Goal: Task Accomplishment & Management: Manage account settings

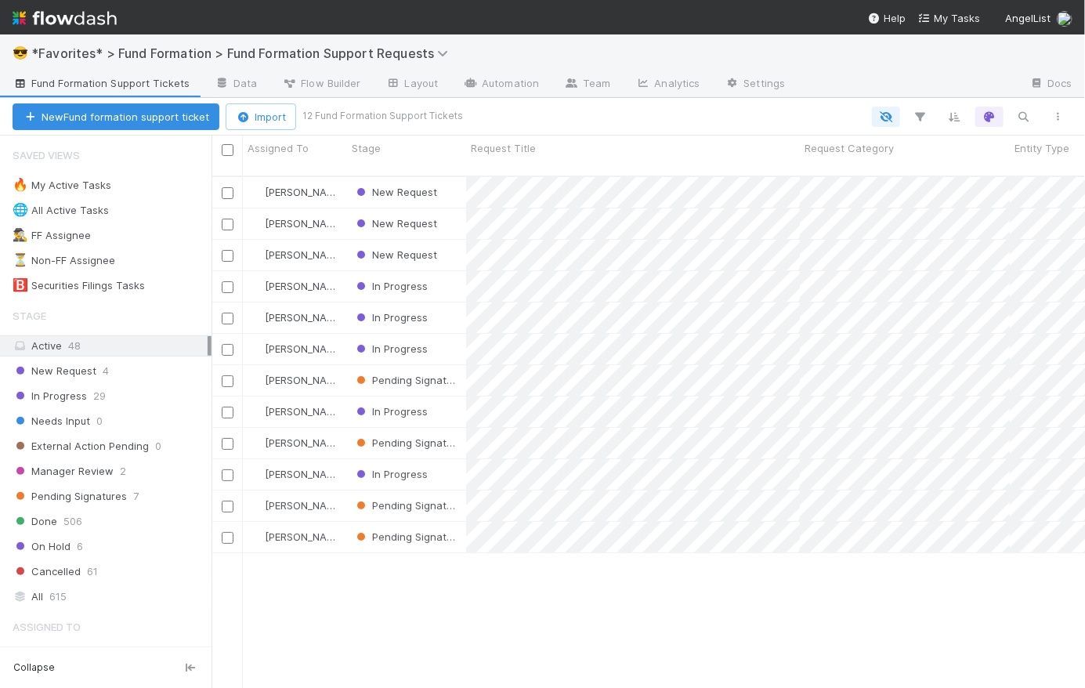
scroll to position [514, 862]
click at [84, 398] on span "In Progress" at bounding box center [50, 396] width 74 height 20
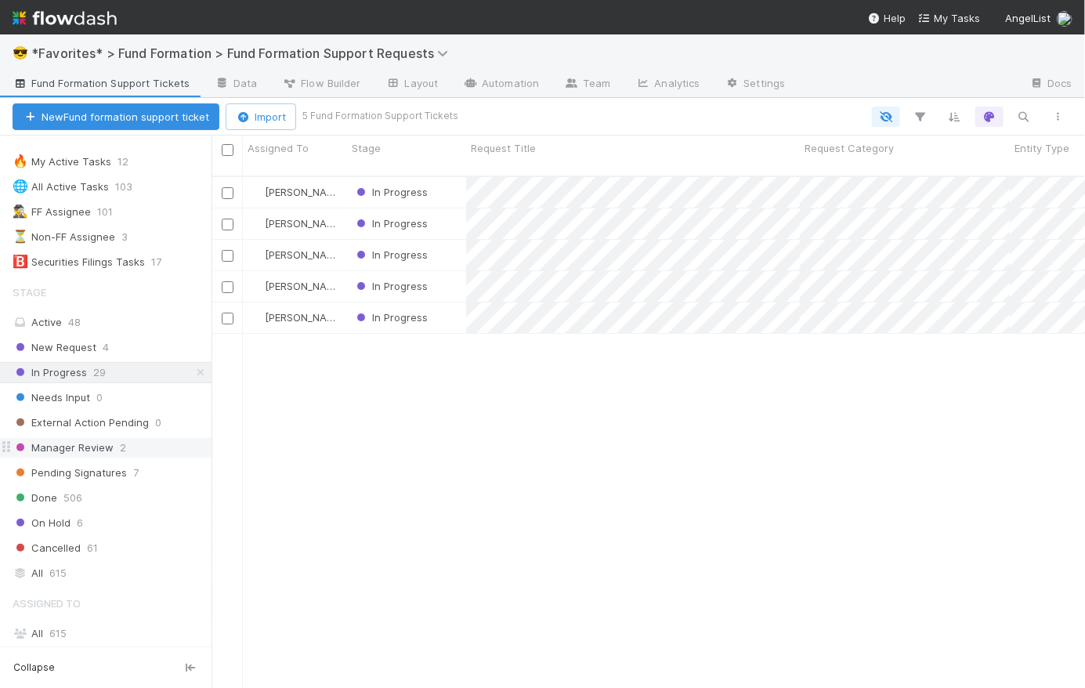
scroll to position [27, 0]
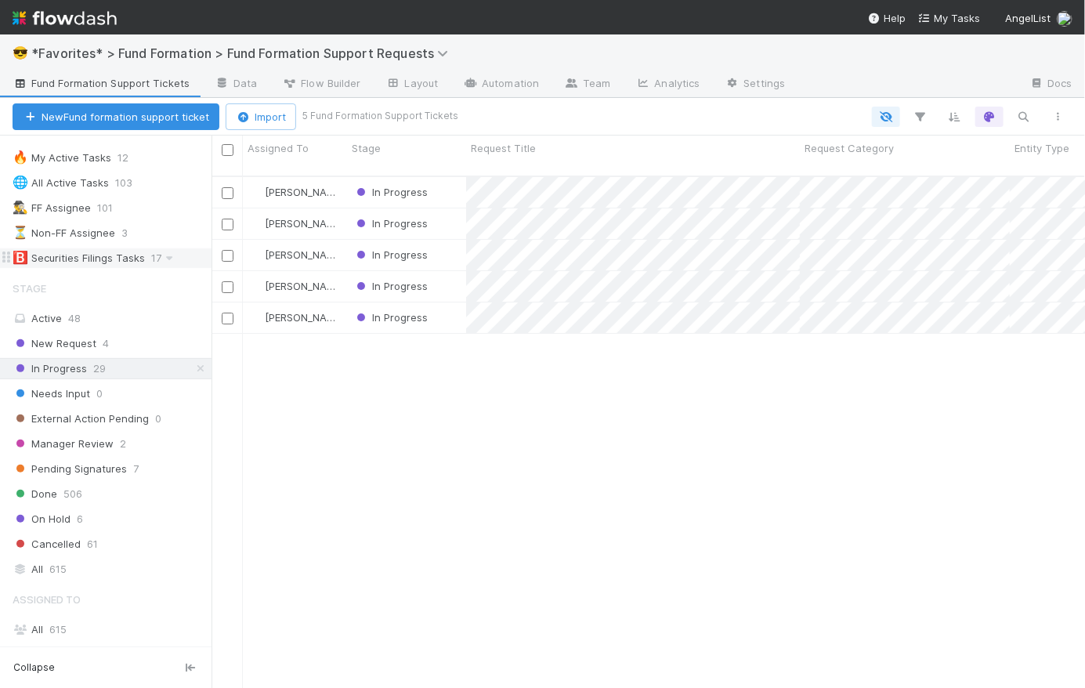
click at [103, 256] on div "🅱️ Securities Filings Tasks" at bounding box center [79, 258] width 132 height 20
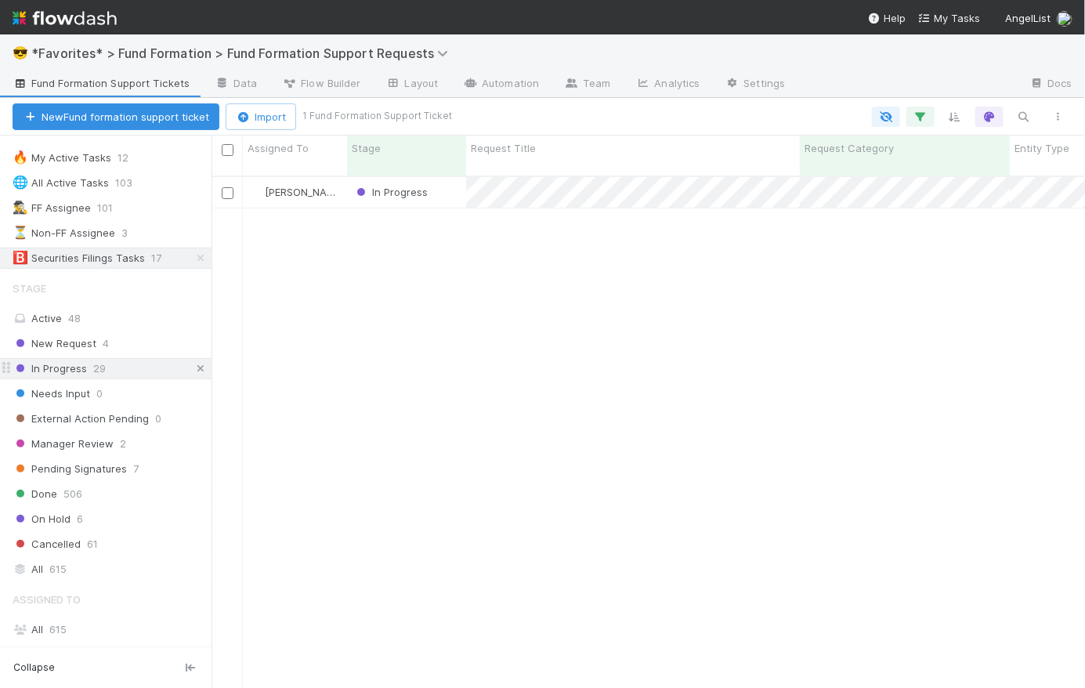
scroll to position [514, 862]
click at [193, 367] on icon at bounding box center [201, 368] width 16 height 10
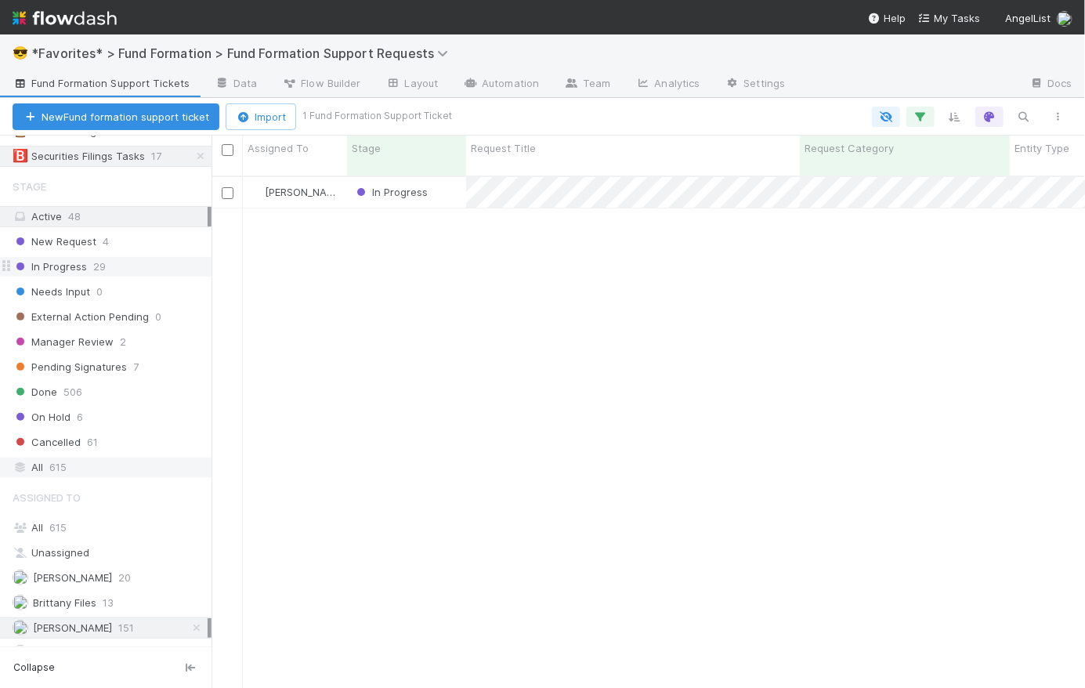
scroll to position [172, 0]
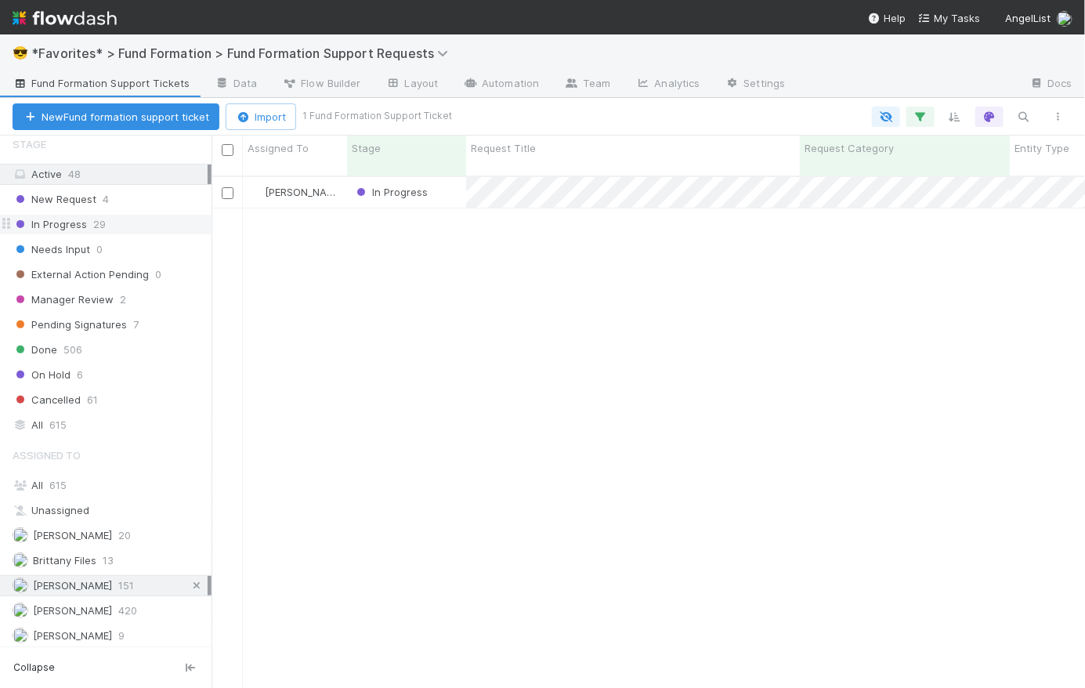
click at [189, 580] on icon at bounding box center [197, 585] width 16 height 10
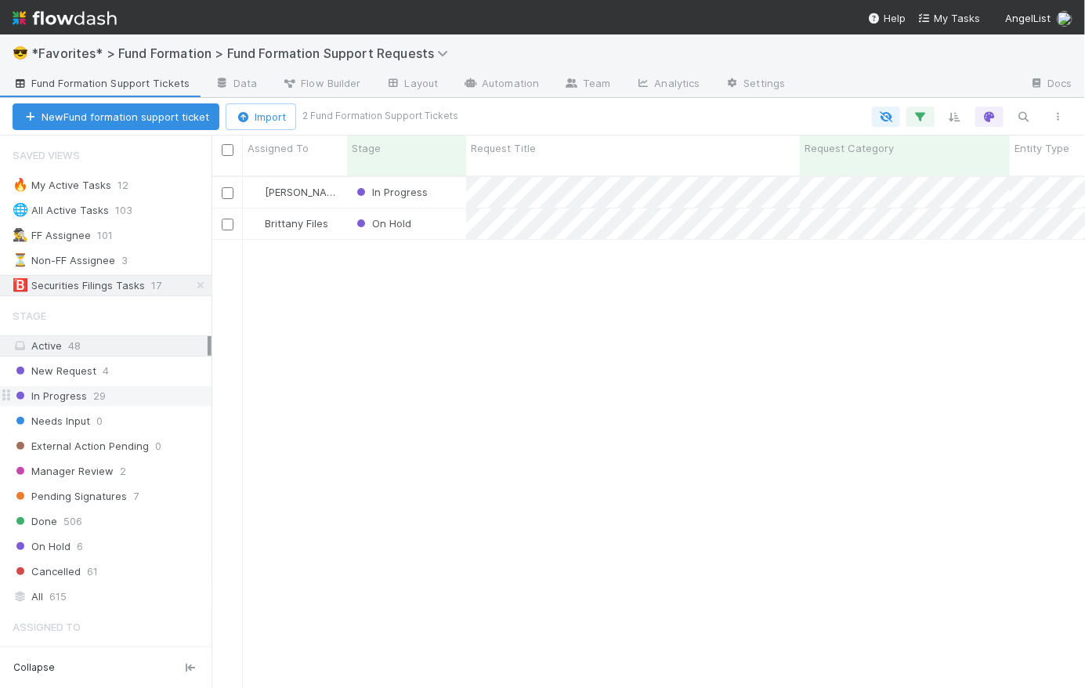
scroll to position [514, 862]
click at [445, 212] on div "On Hold" at bounding box center [406, 223] width 119 height 31
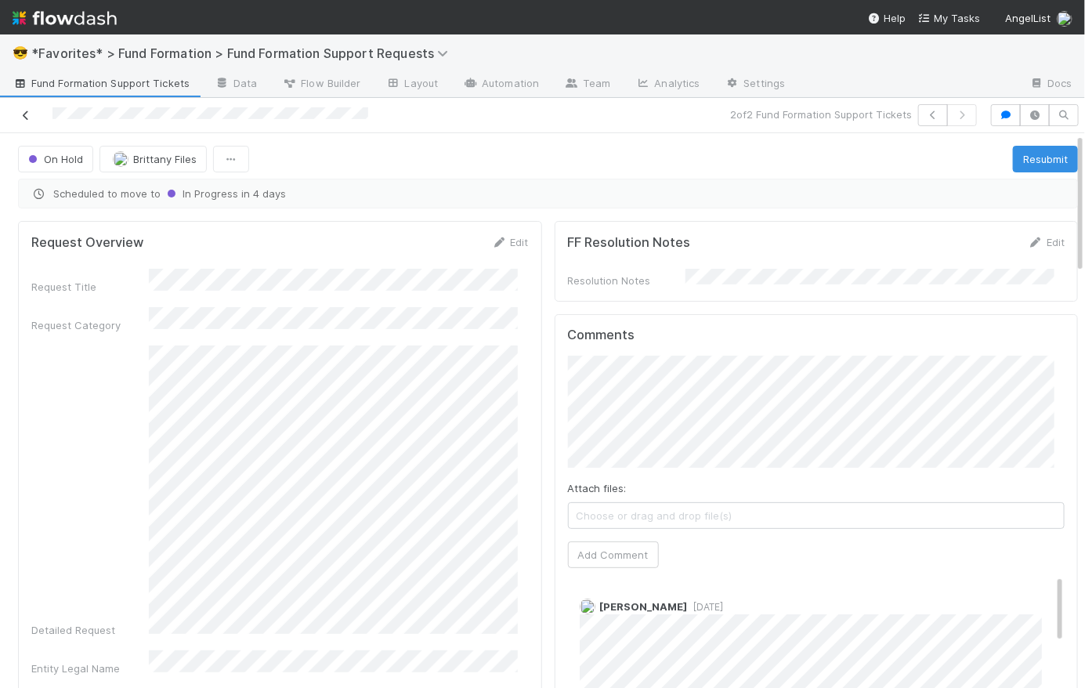
click at [22, 114] on icon at bounding box center [26, 115] width 16 height 10
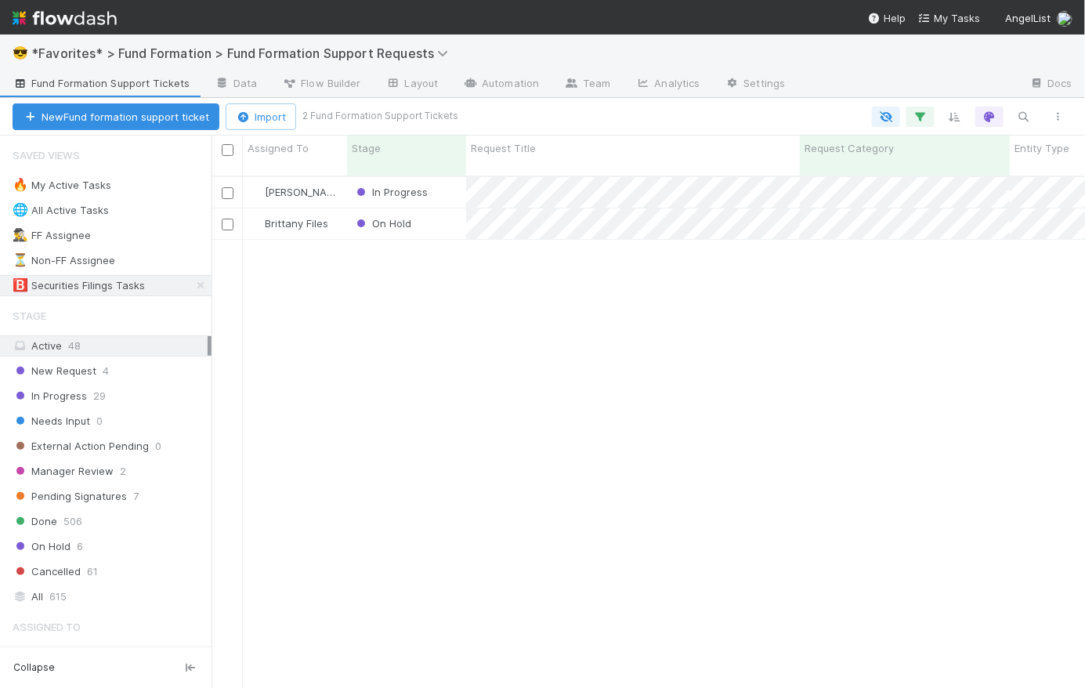
scroll to position [514, 862]
click at [102, 591] on div "All 615" at bounding box center [110, 597] width 195 height 20
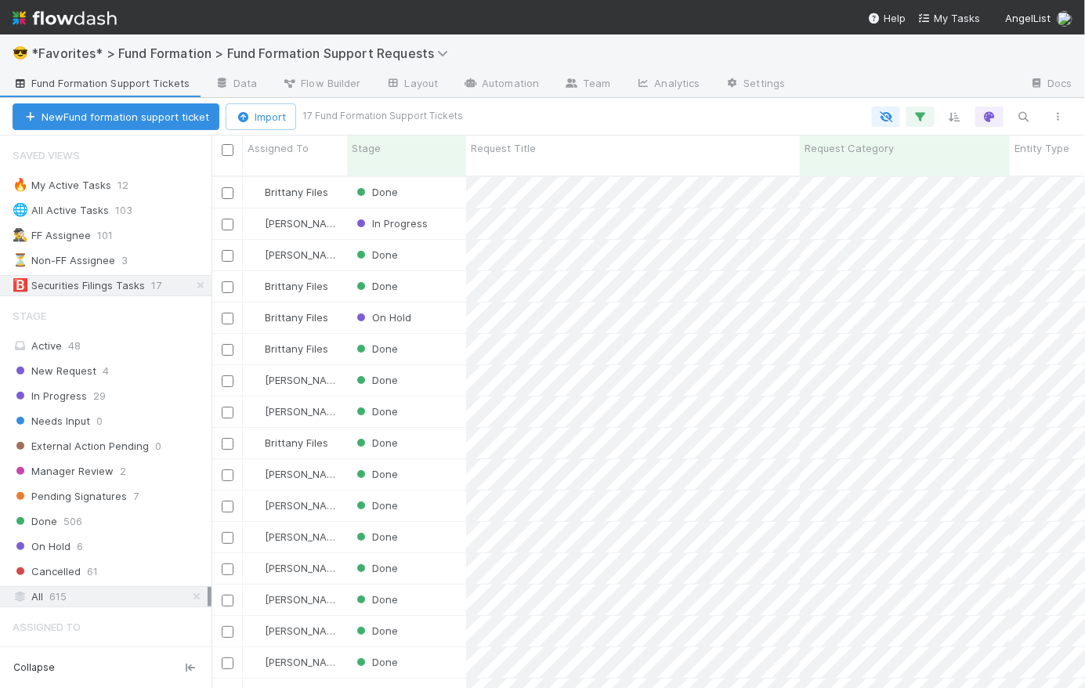
scroll to position [514, 862]
click at [449, 179] on div "Done" at bounding box center [406, 192] width 119 height 31
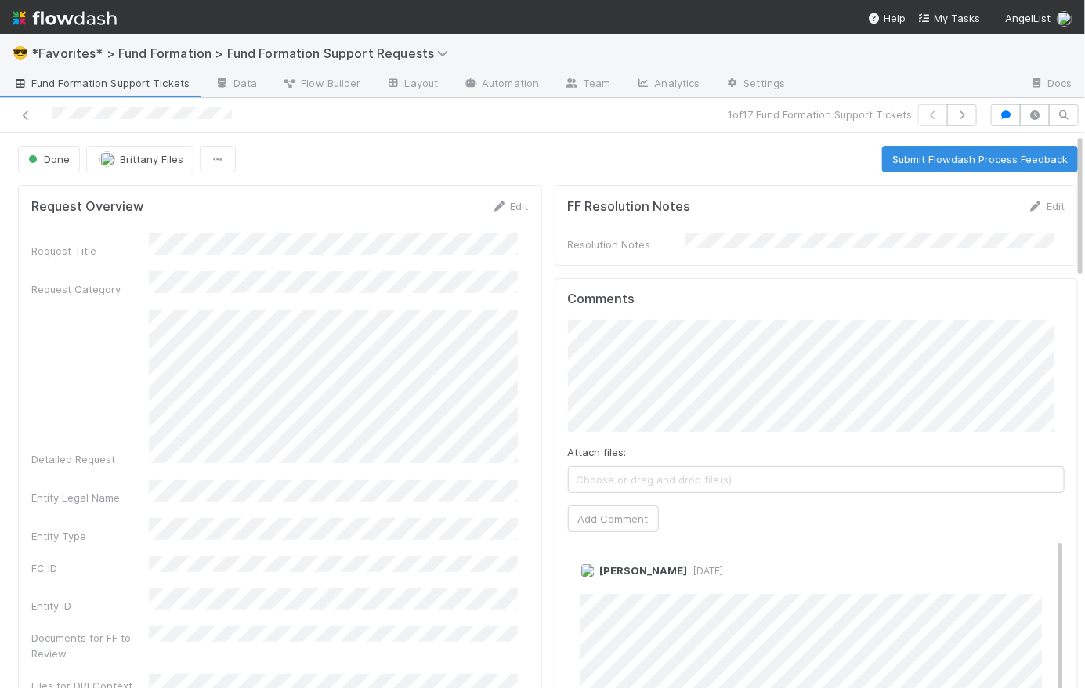
click at [85, 80] on span "Fund Formation Support Tickets" at bounding box center [101, 83] width 177 height 16
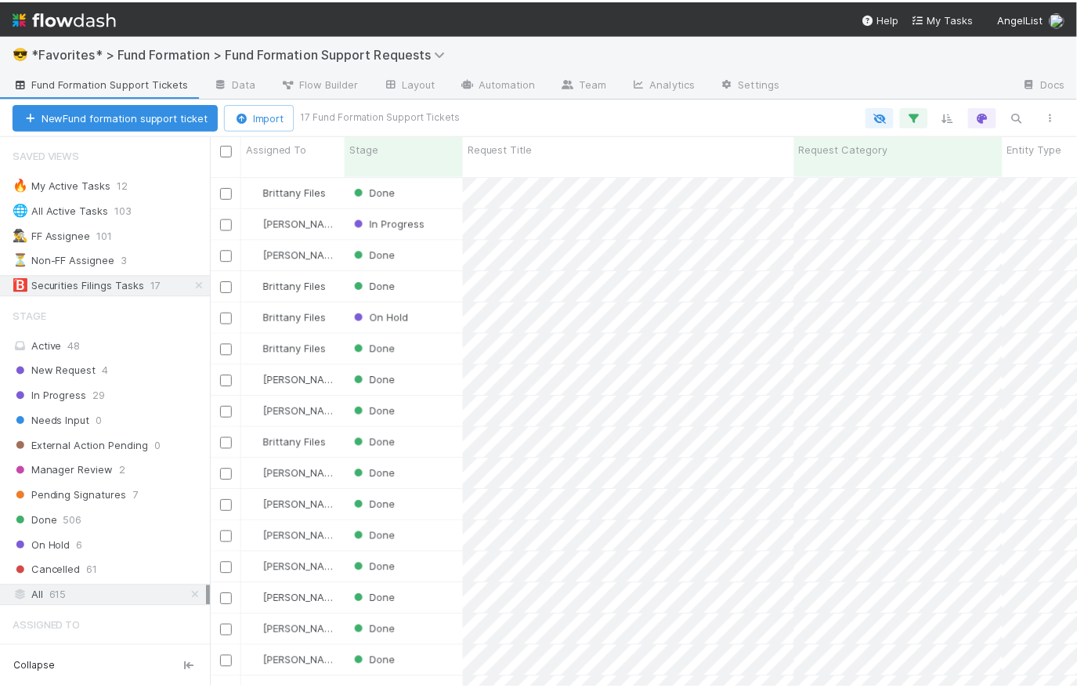
scroll to position [514, 855]
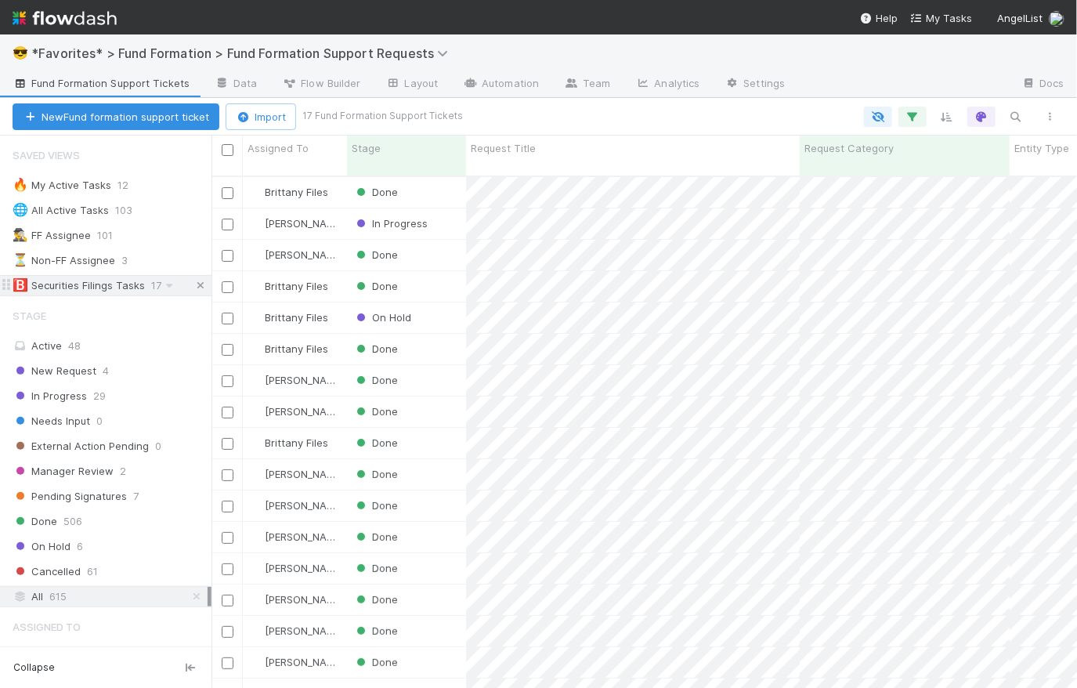
click at [194, 284] on icon at bounding box center [201, 285] width 16 height 10
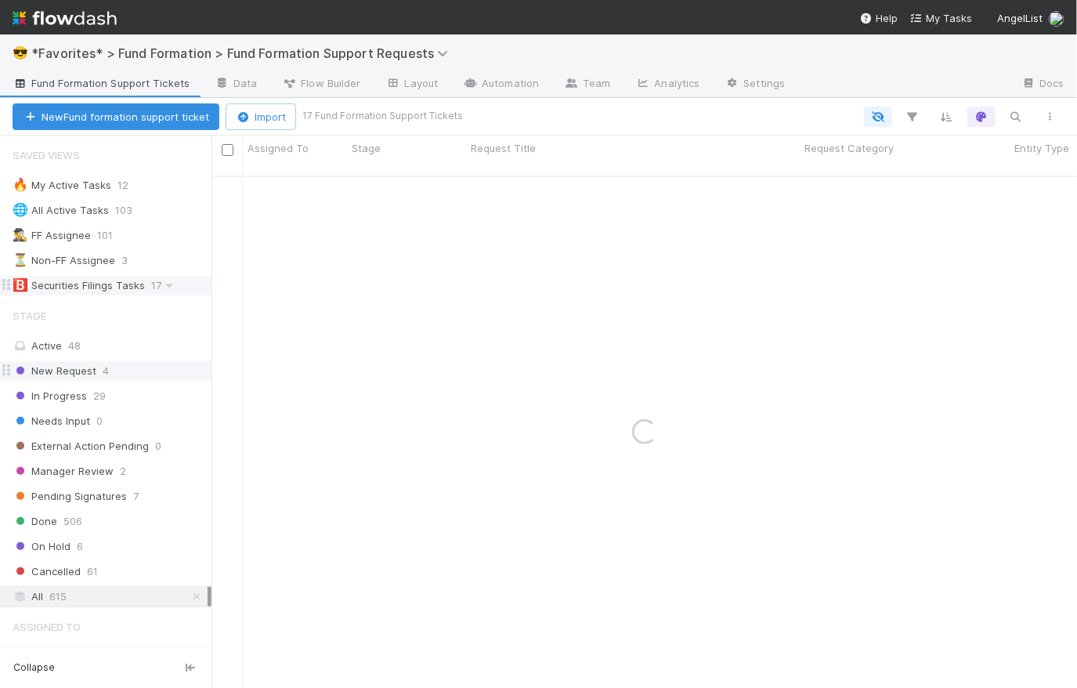
click at [74, 374] on span "New Request" at bounding box center [55, 371] width 84 height 20
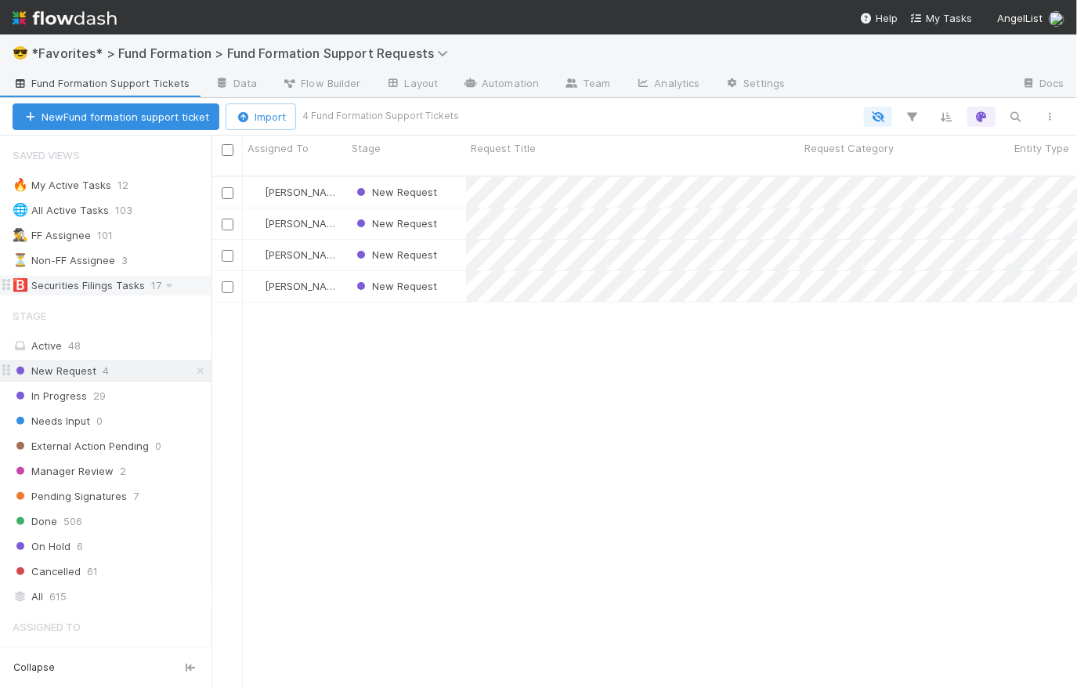
scroll to position [514, 855]
click at [72, 373] on span "New Request" at bounding box center [55, 371] width 84 height 20
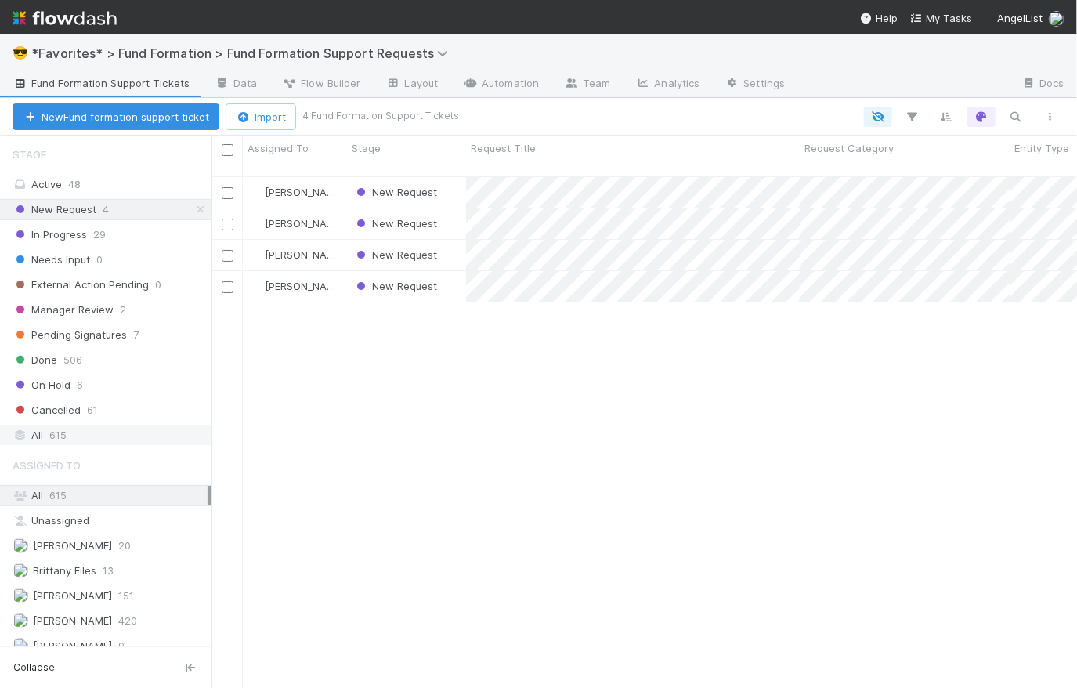
scroll to position [172, 0]
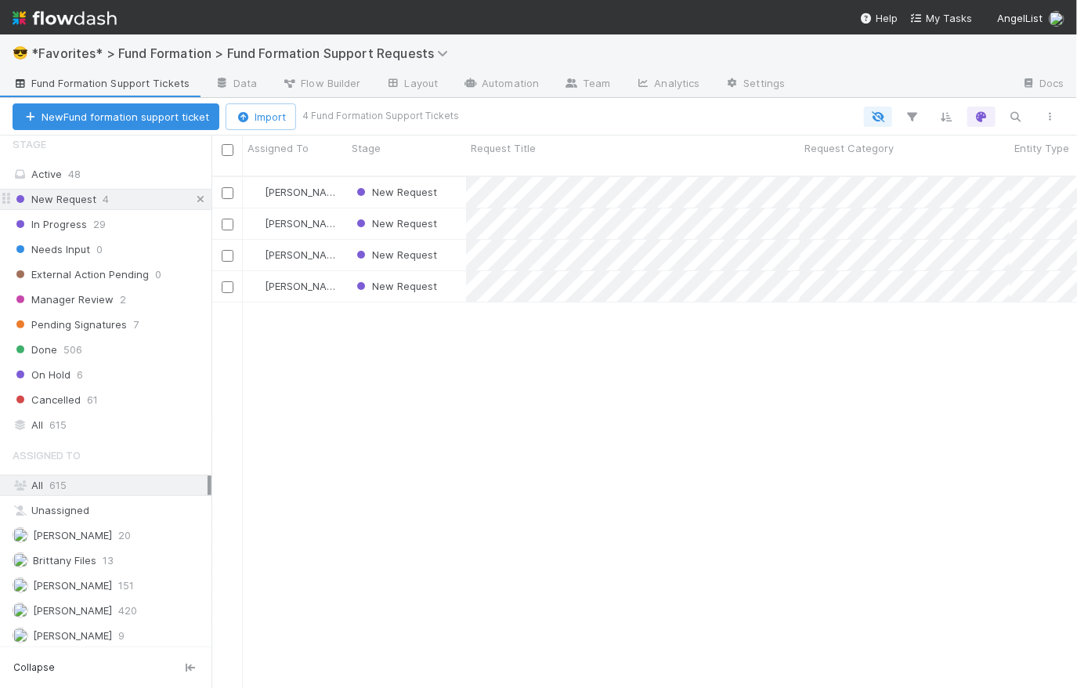
click at [193, 197] on icon at bounding box center [201, 199] width 16 height 10
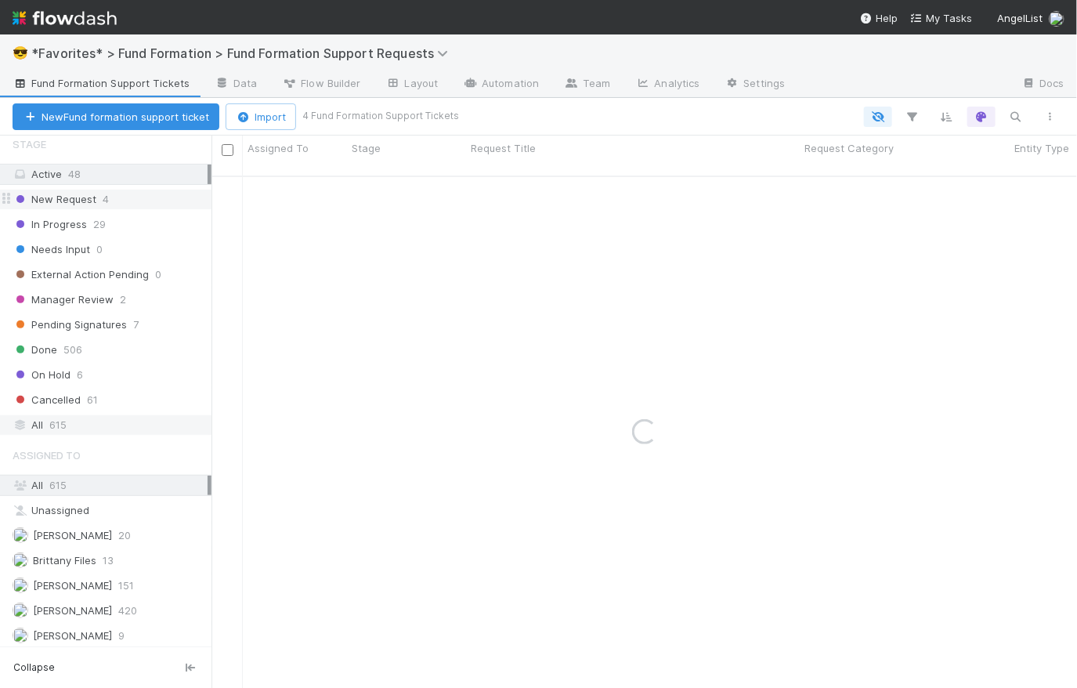
click at [72, 424] on div "All 615" at bounding box center [110, 425] width 195 height 20
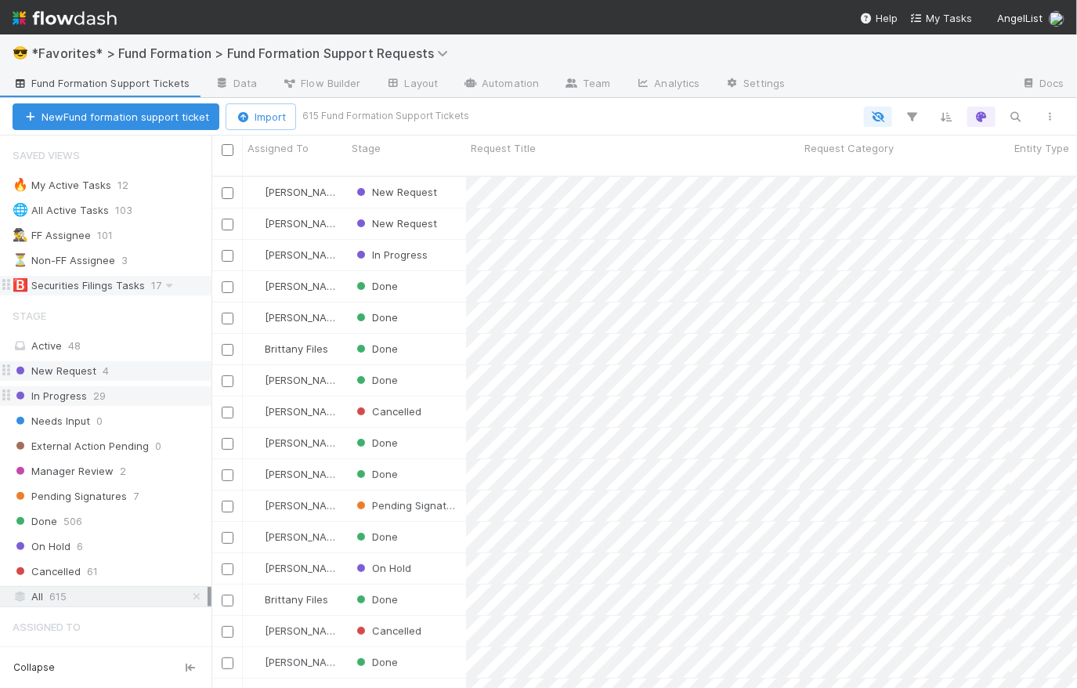
scroll to position [514, 855]
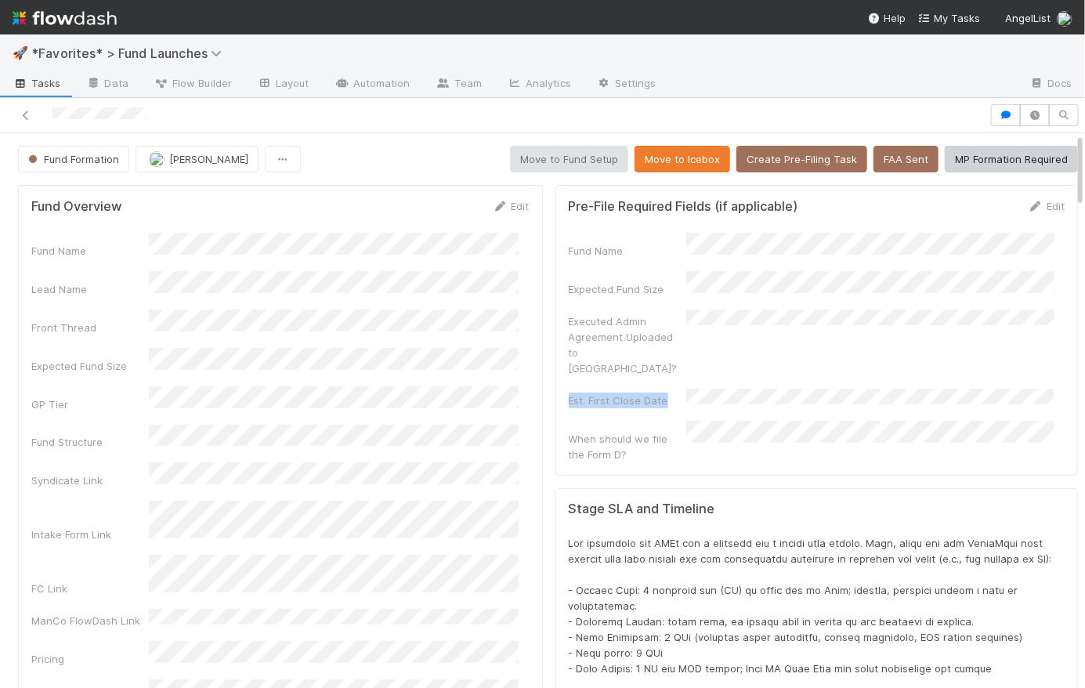
drag, startPoint x: 655, startPoint y: 370, endPoint x: 549, endPoint y: 371, distance: 105.8
click at [433, 371] on div "Pre-File Required Fields (if applicable) Edit Fund Name Expected Fund Size Exec…" at bounding box center [816, 330] width 522 height 290
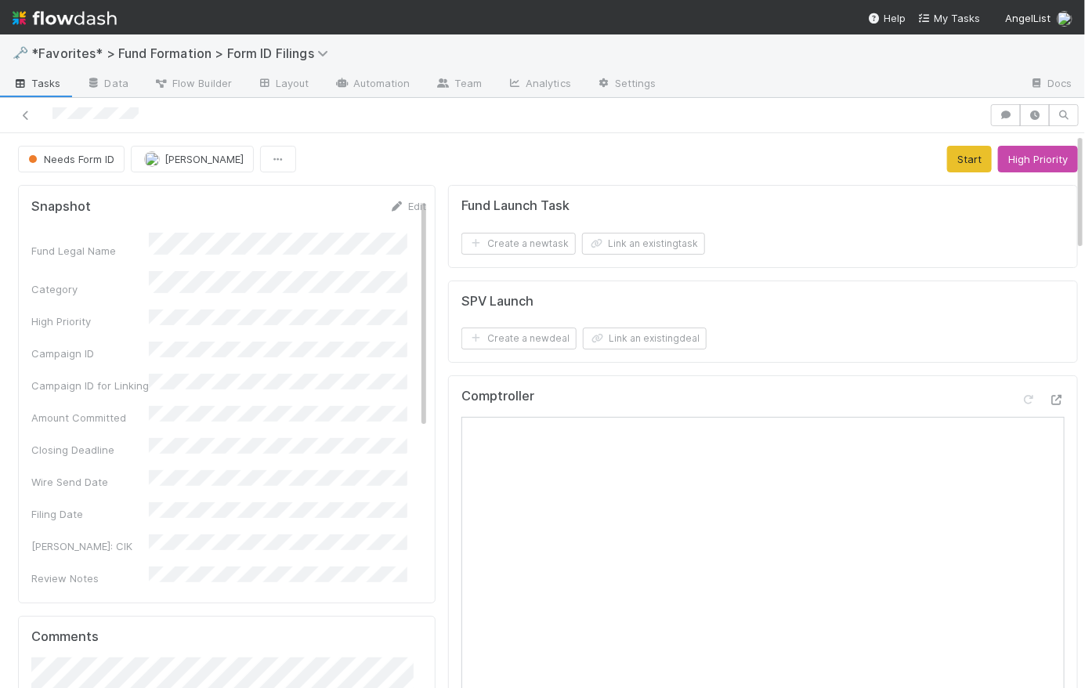
click at [433, 148] on div "Needs Form ID Roselyn de Villa Start High Priority" at bounding box center [548, 159] width 1060 height 27
click at [405, 206] on link "Edit" at bounding box center [407, 206] width 37 height 13
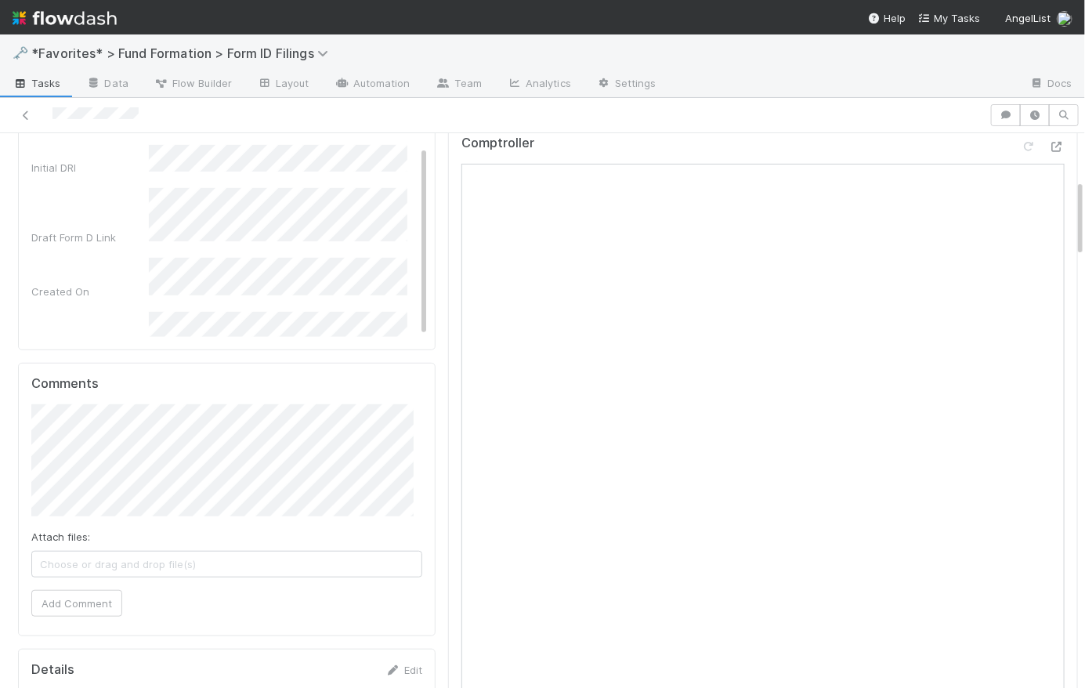
scroll to position [195, 0]
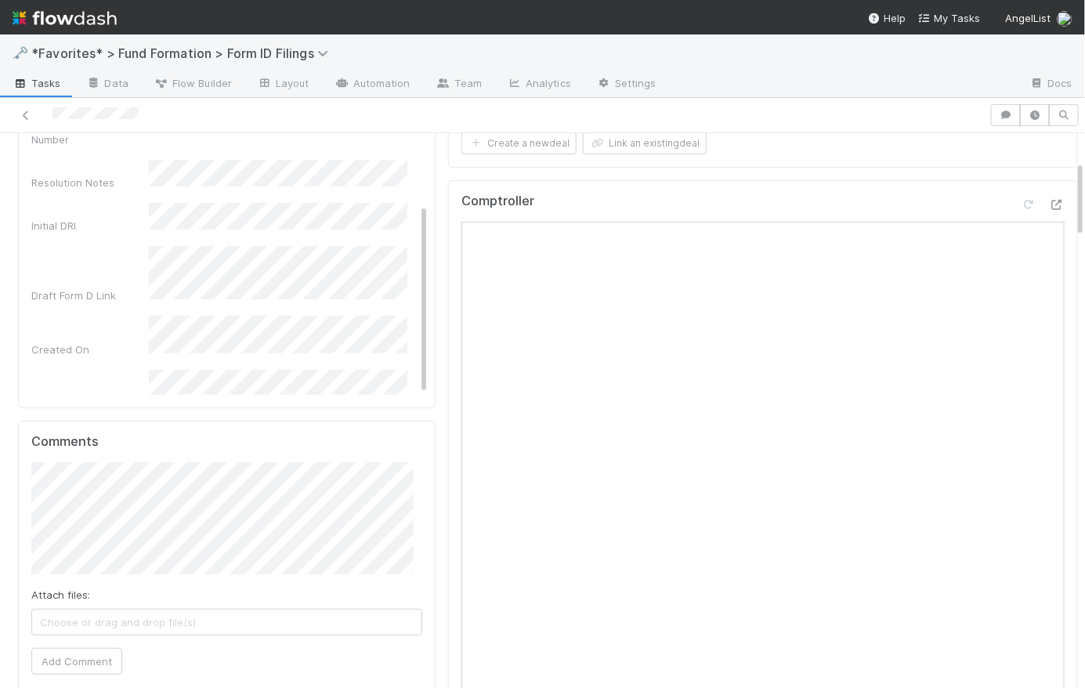
click at [165, 366] on div "Fund Legal Name * Category High Priority Campaign ID Campaign ID for Linking Am…" at bounding box center [228, 56] width 395 height 837
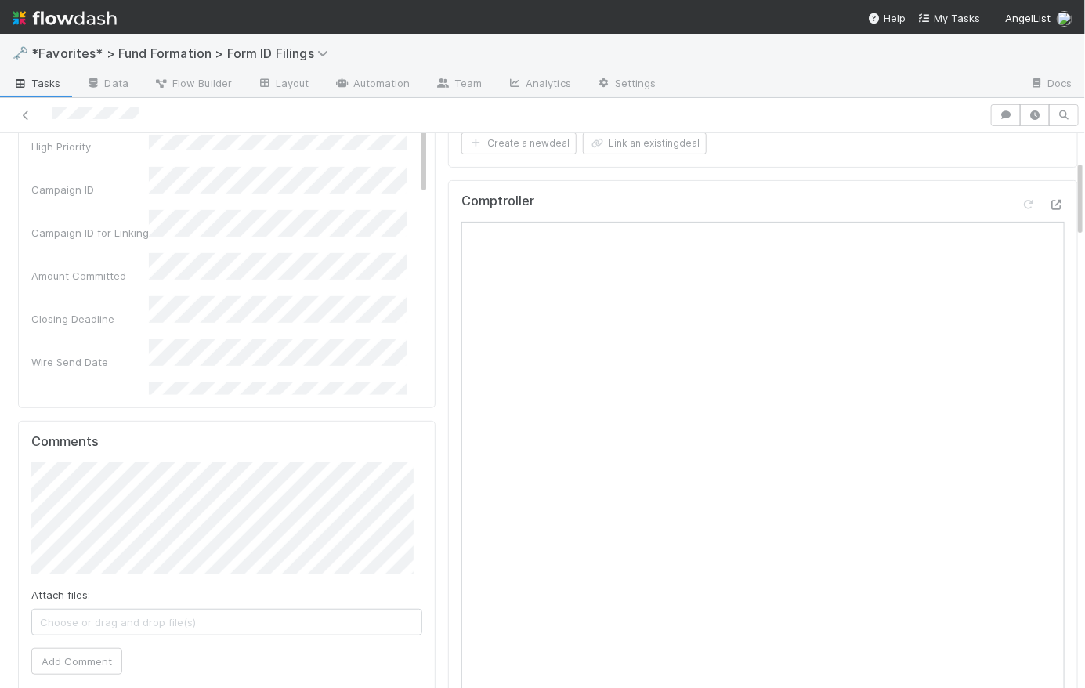
scroll to position [0, 0]
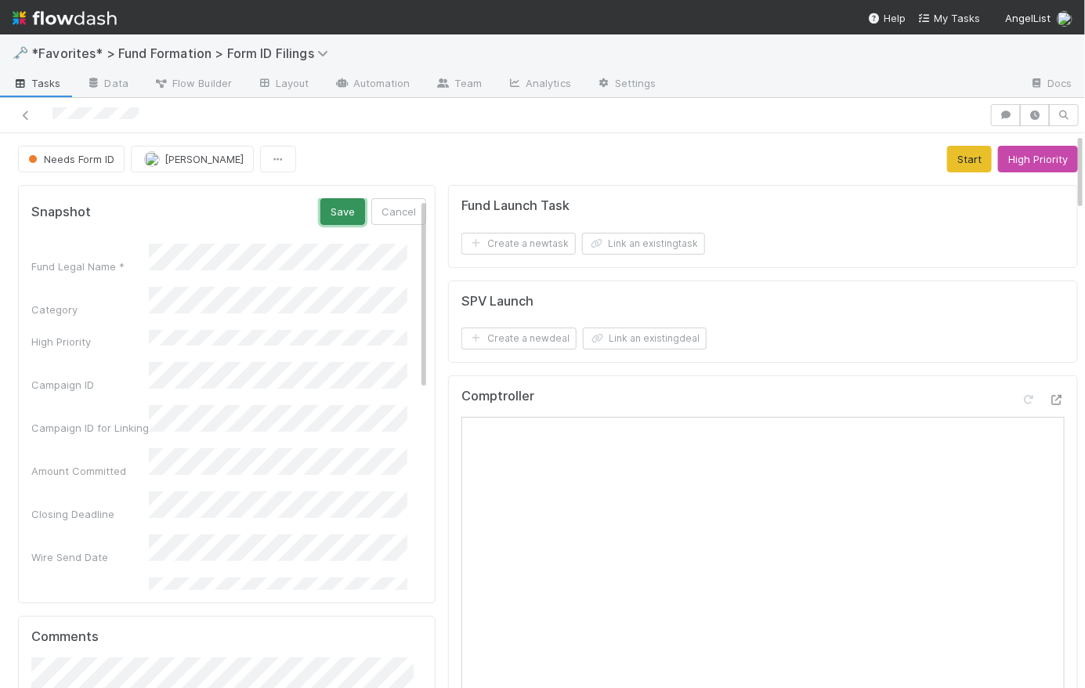
click at [325, 206] on button "Save" at bounding box center [342, 211] width 45 height 27
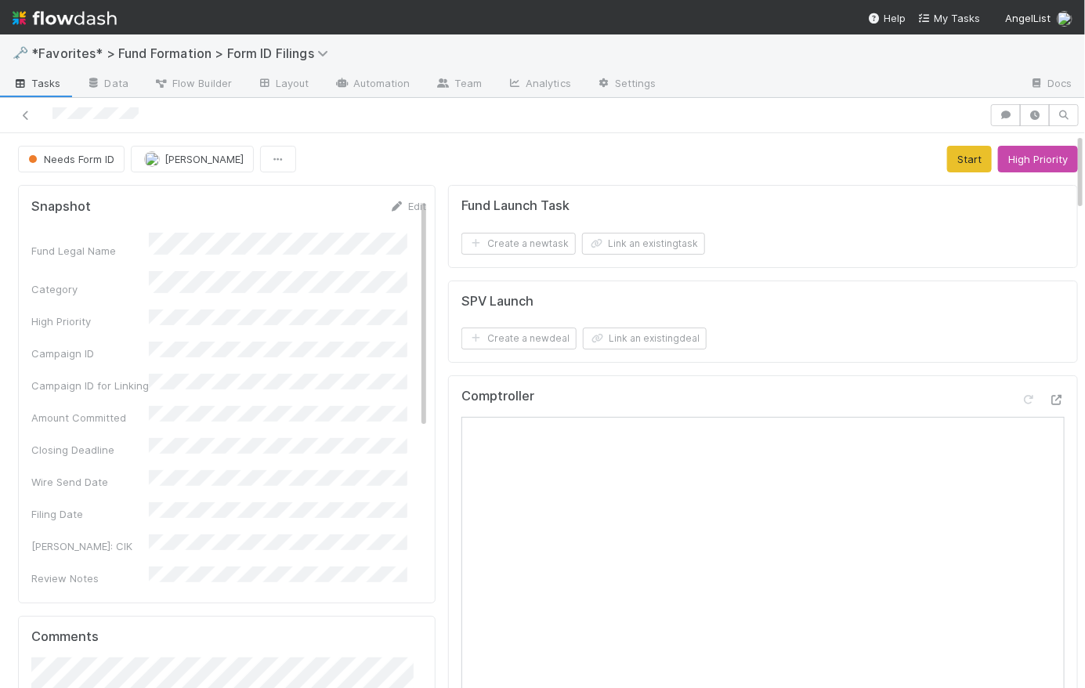
click at [420, 146] on div "Needs Form ID Roselyn de Villa Start High Priority" at bounding box center [548, 159] width 1060 height 27
click at [45, 85] on span "Tasks" at bounding box center [37, 83] width 49 height 16
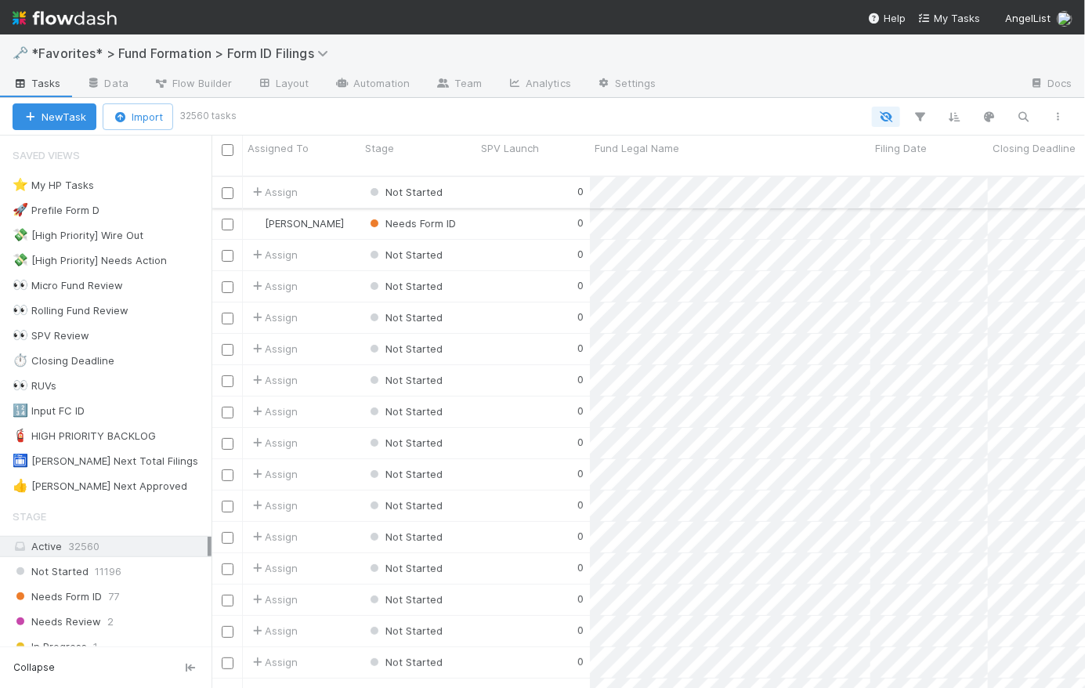
scroll to position [514, 862]
click at [83, 214] on div "🚀 Prefile Form D" at bounding box center [56, 211] width 87 height 20
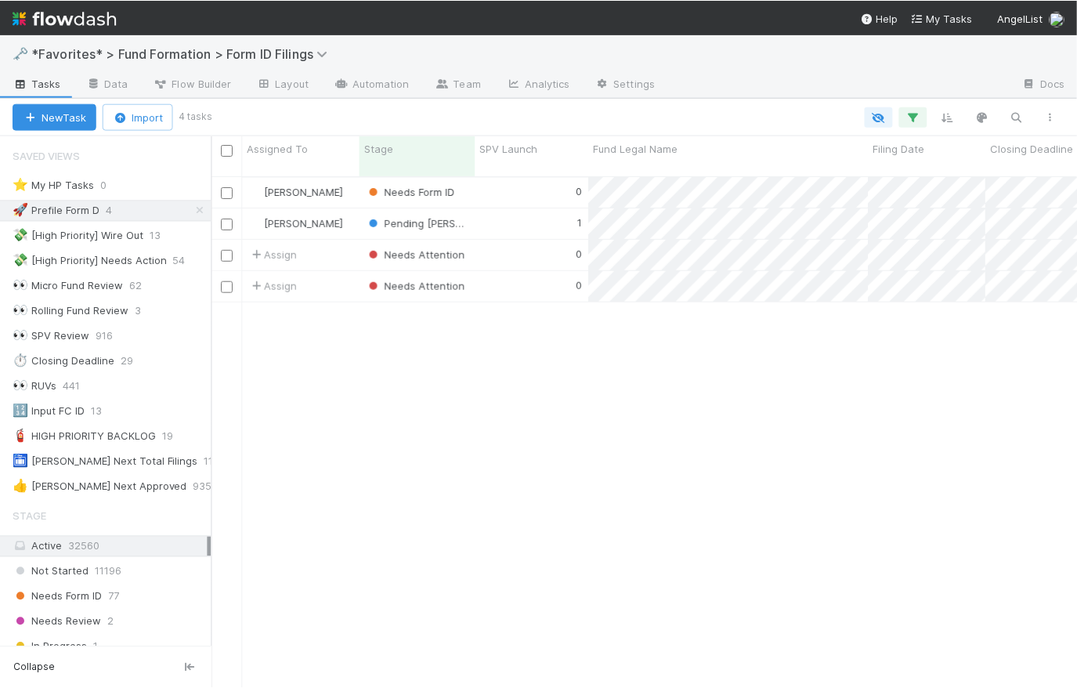
scroll to position [514, 855]
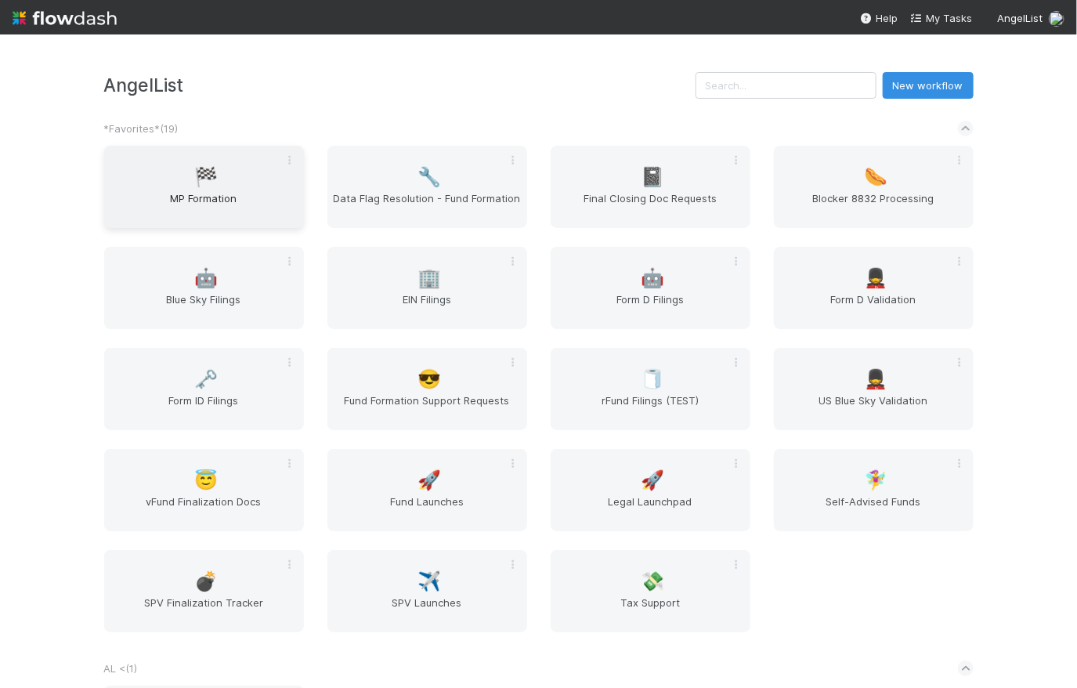
click at [211, 189] on div "🏁 MP Formation" at bounding box center [204, 187] width 200 height 82
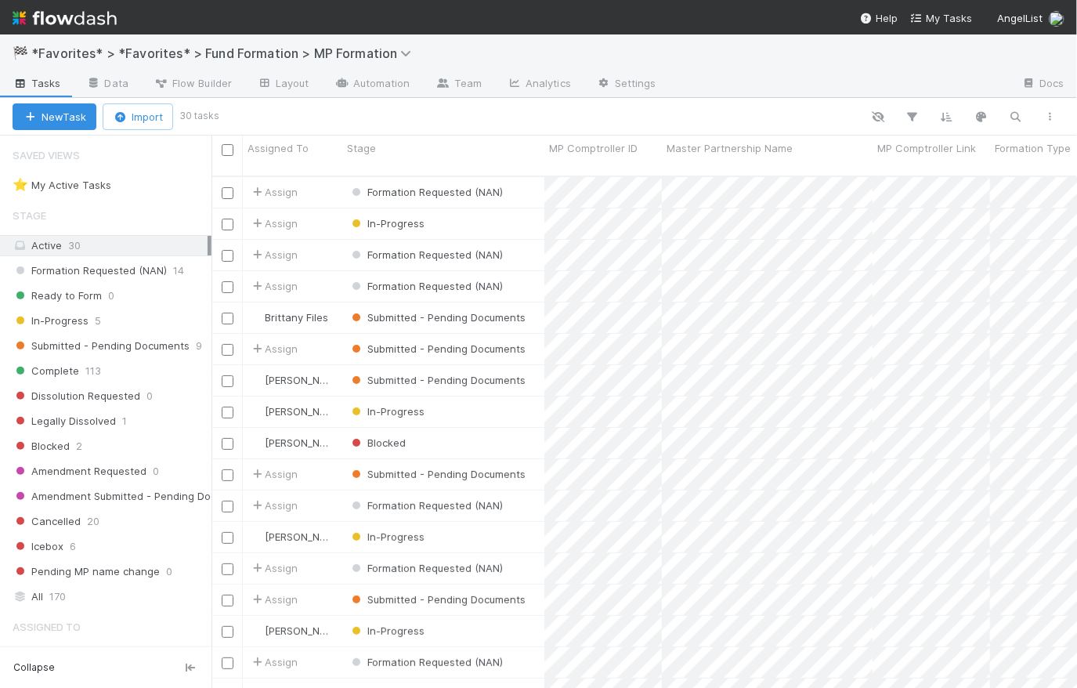
scroll to position [514, 855]
click at [129, 345] on span "Submitted - Pending Documents" at bounding box center [101, 346] width 177 height 20
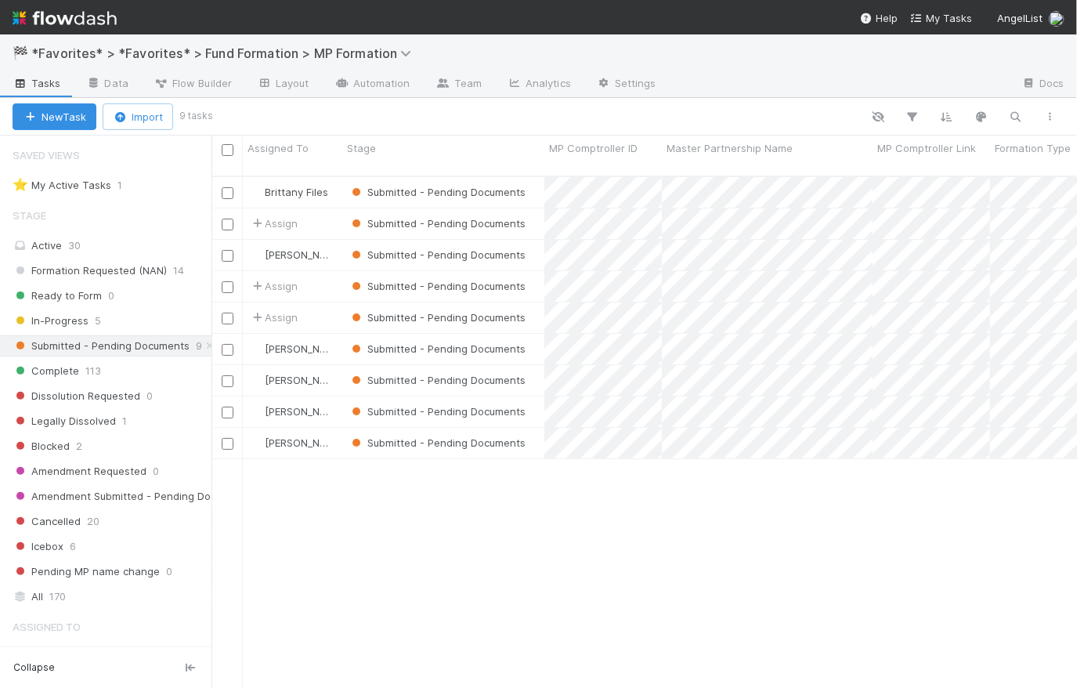
scroll to position [514, 855]
click at [533, 212] on div "Submitted - Pending Documents" at bounding box center [443, 223] width 202 height 31
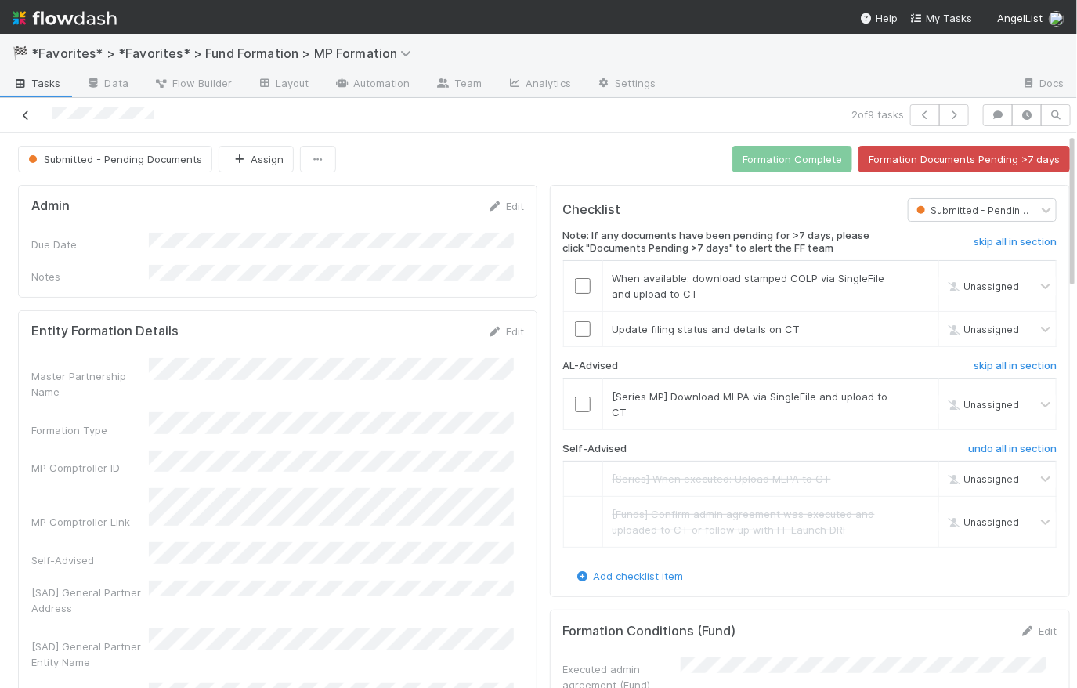
click at [27, 114] on icon at bounding box center [26, 115] width 16 height 10
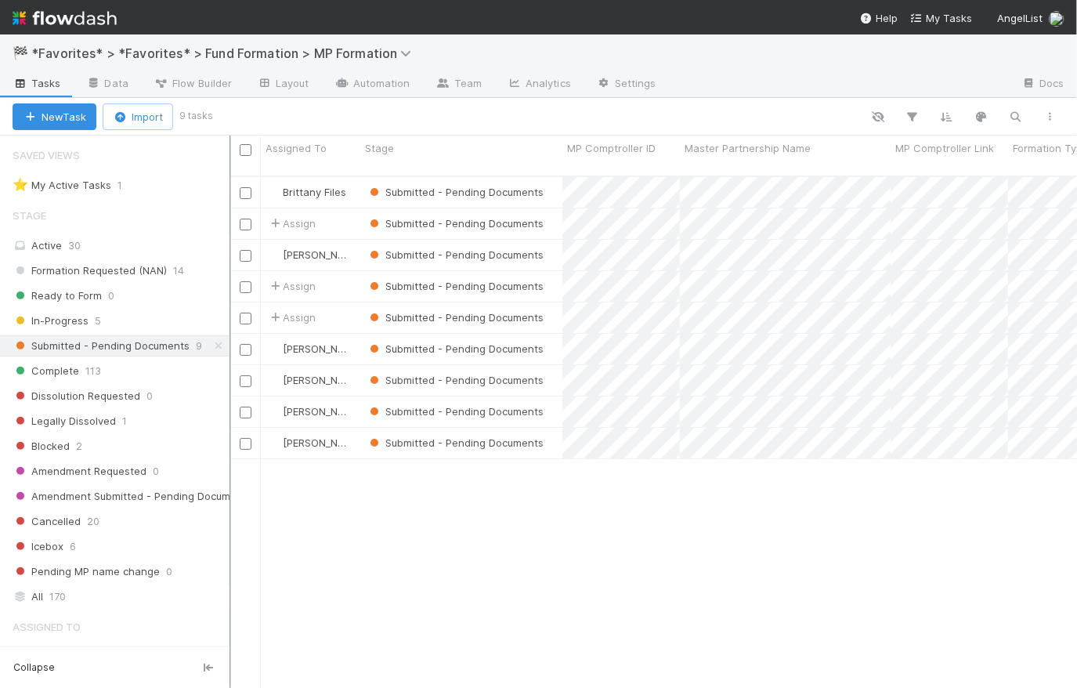
scroll to position [514, 837]
drag, startPoint x: 212, startPoint y: 320, endPoint x: 227, endPoint y: 321, distance: 15.7
click at [229, 320] on div "Saved Views ⭐ My Active Tasks 1 Stage Active 30 Formation Requested (NAN) 14 Re…" at bounding box center [115, 412] width 230 height 552
click at [210, 348] on icon at bounding box center [218, 346] width 16 height 10
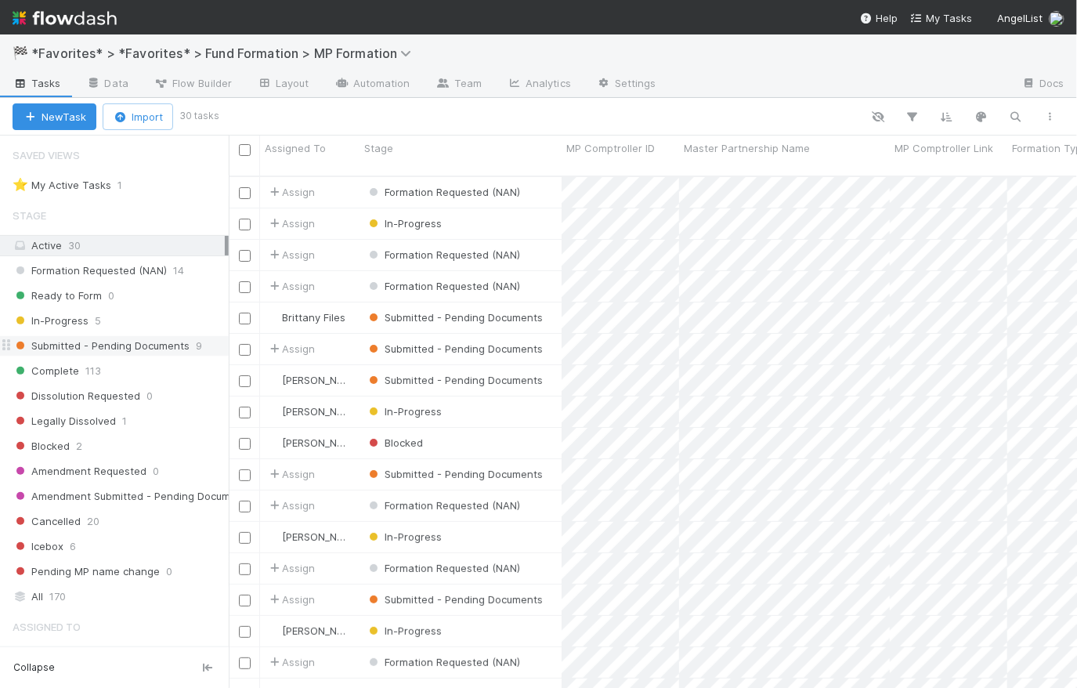
scroll to position [514, 837]
click at [98, 24] on img at bounding box center [65, 18] width 104 height 27
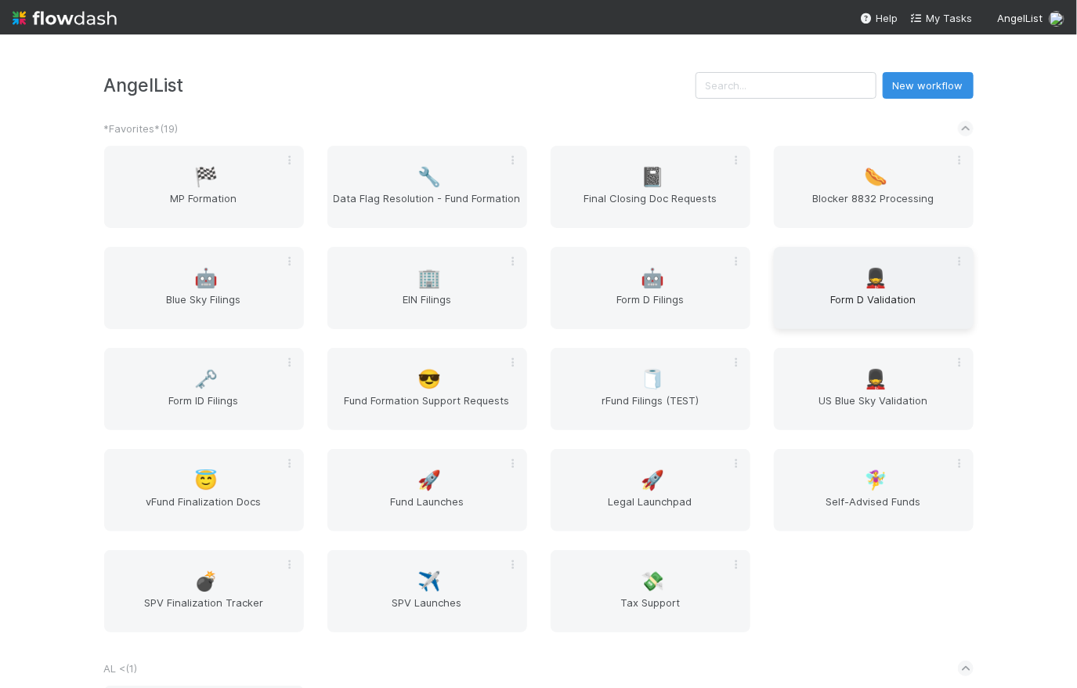
click at [871, 298] on span "Form D Validation" at bounding box center [873, 306] width 187 height 31
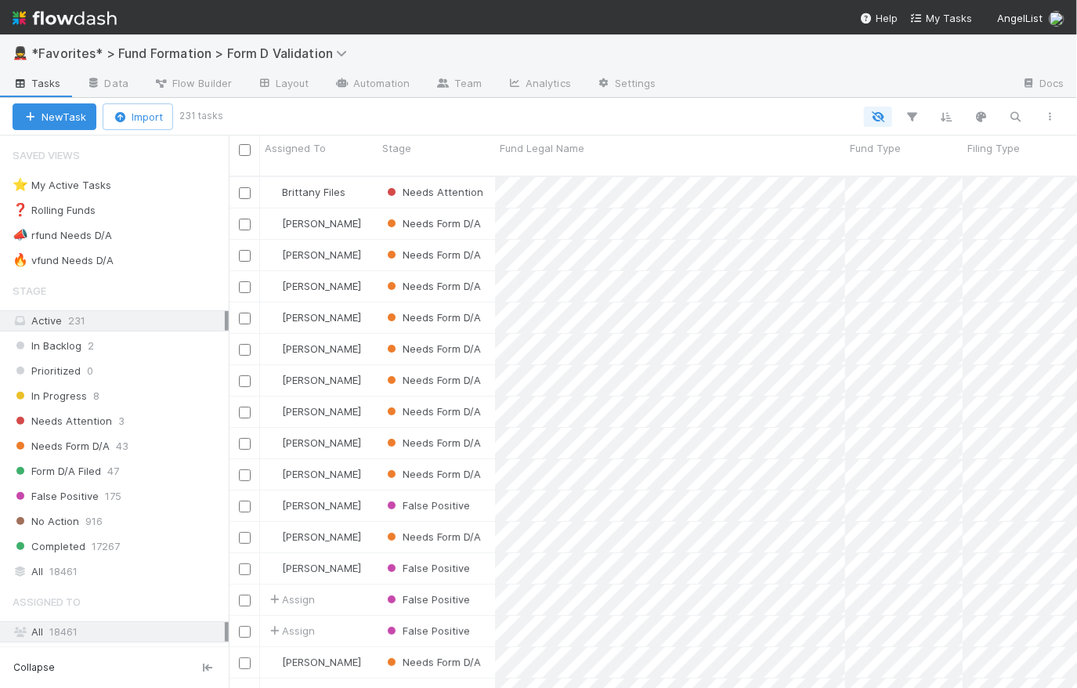
scroll to position [514, 837]
click at [168, 441] on div "Needs Form D/A 43" at bounding box center [121, 446] width 216 height 20
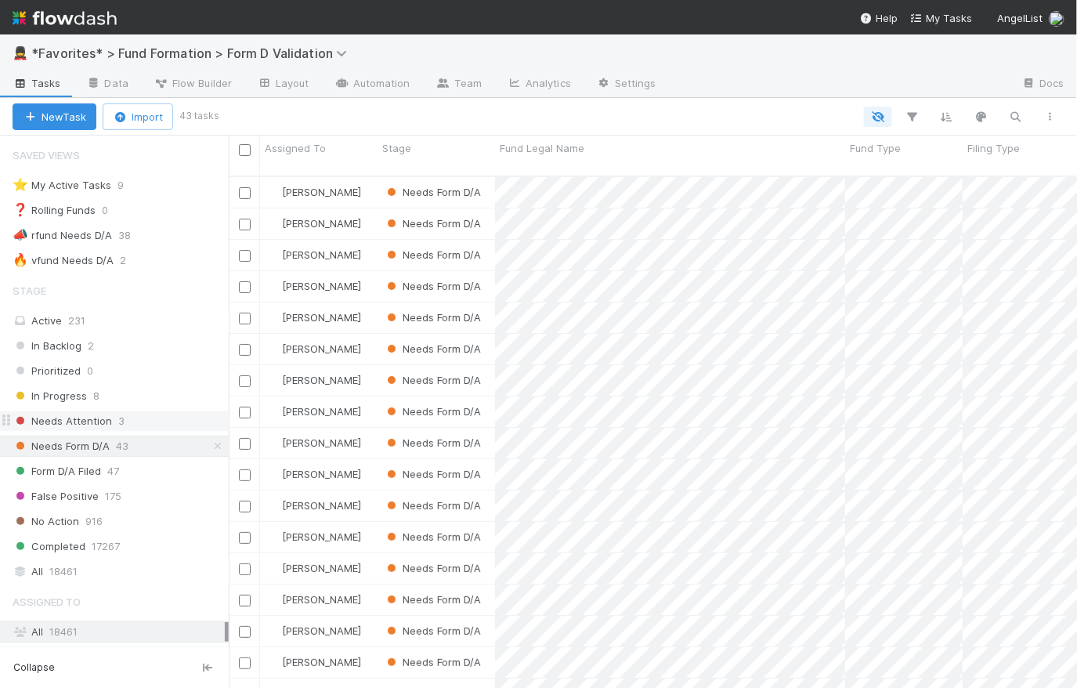
click at [88, 425] on span "Needs Attention" at bounding box center [62, 421] width 99 height 20
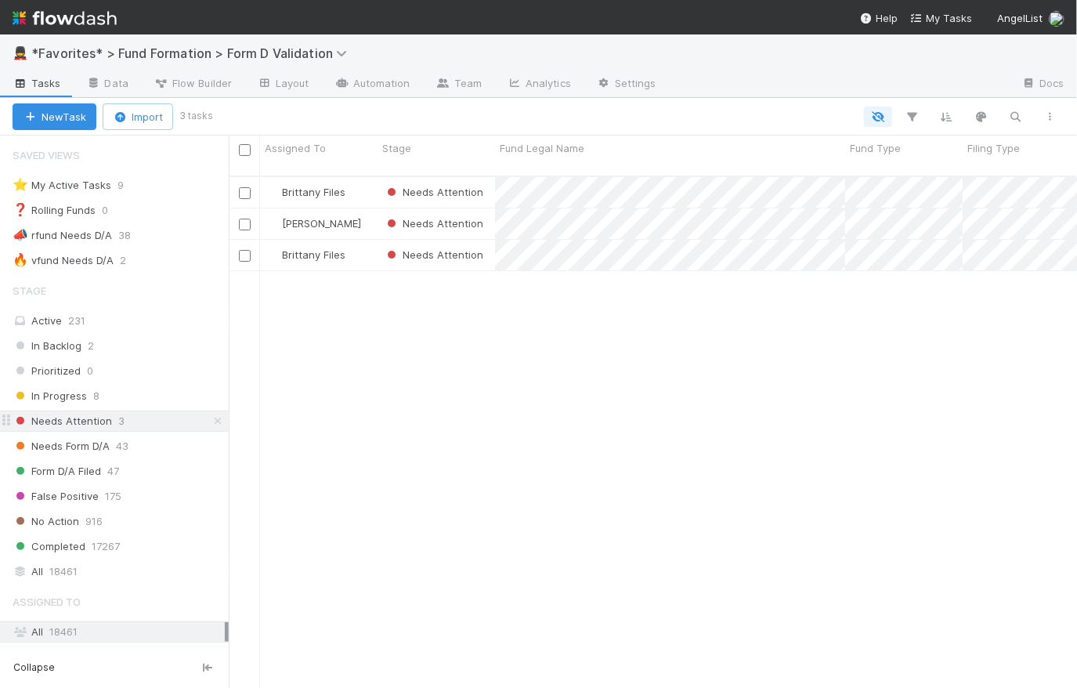
scroll to position [514, 837]
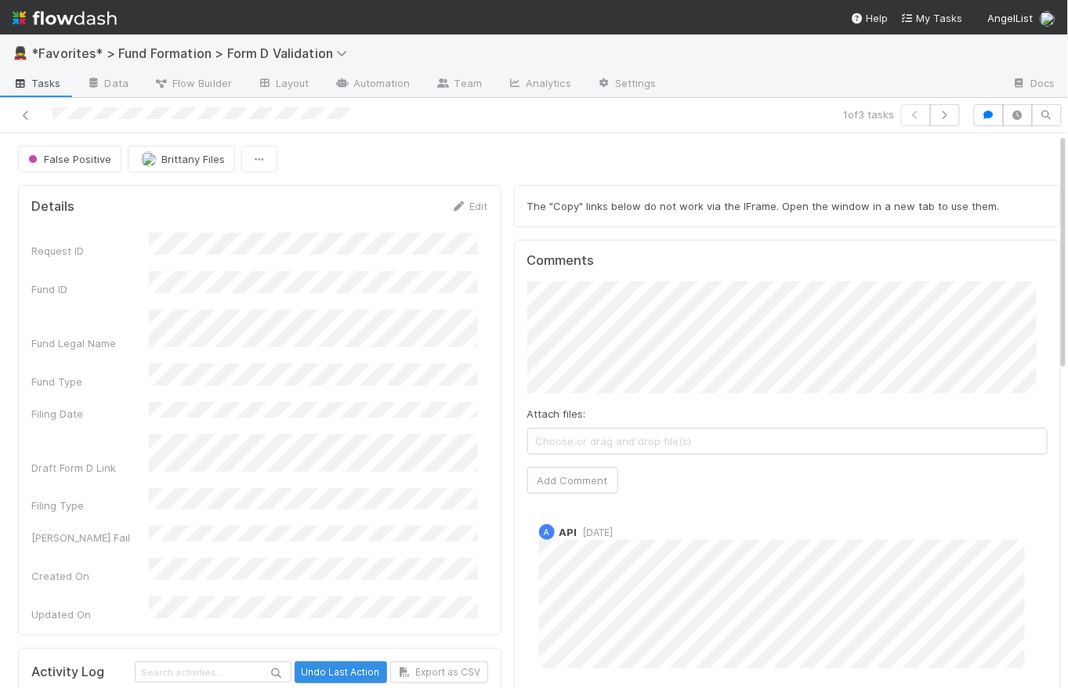
click at [72, 17] on img at bounding box center [65, 18] width 104 height 27
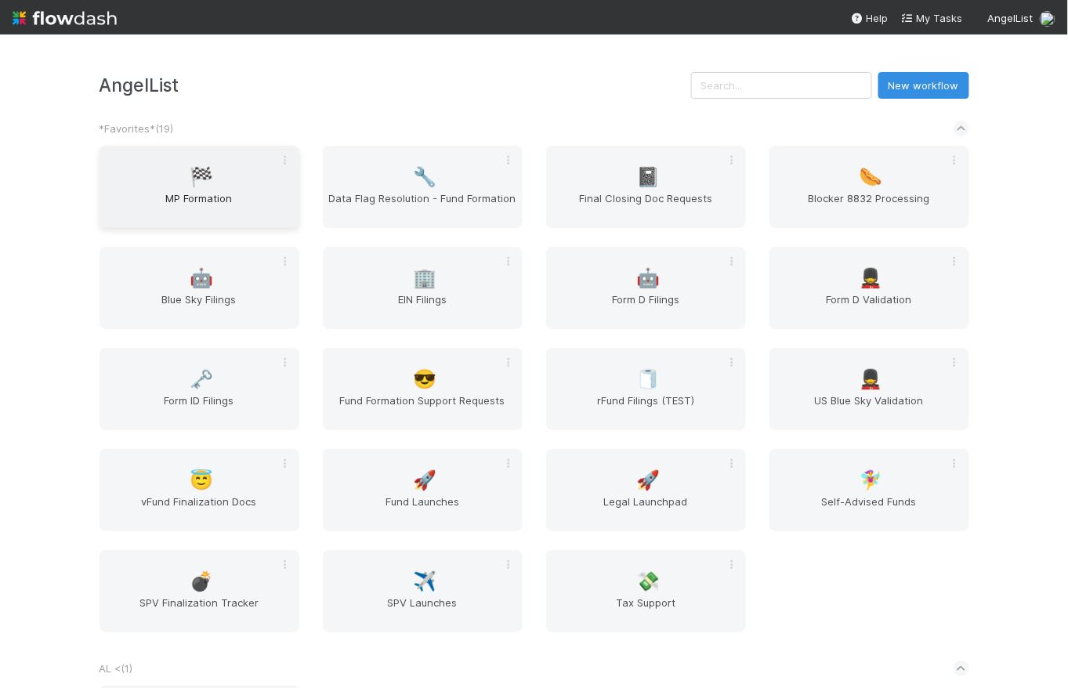
click at [248, 171] on div "🏁 MP Formation" at bounding box center [199, 187] width 200 height 82
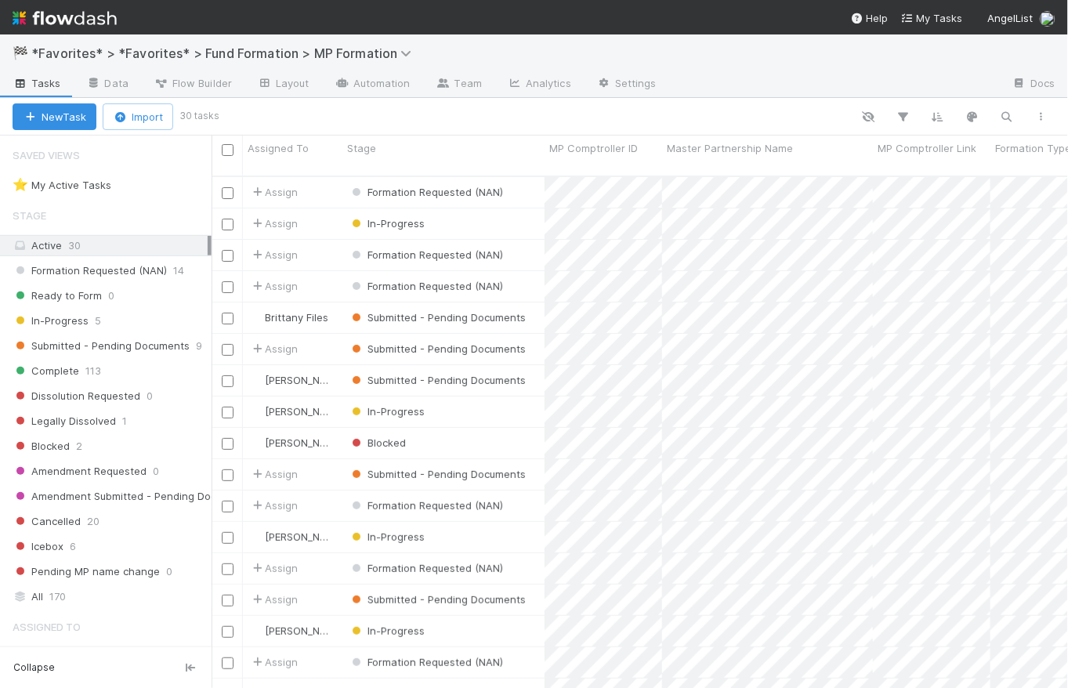
scroll to position [514, 846]
click at [492, 209] on div "In-Progress" at bounding box center [443, 223] width 202 height 31
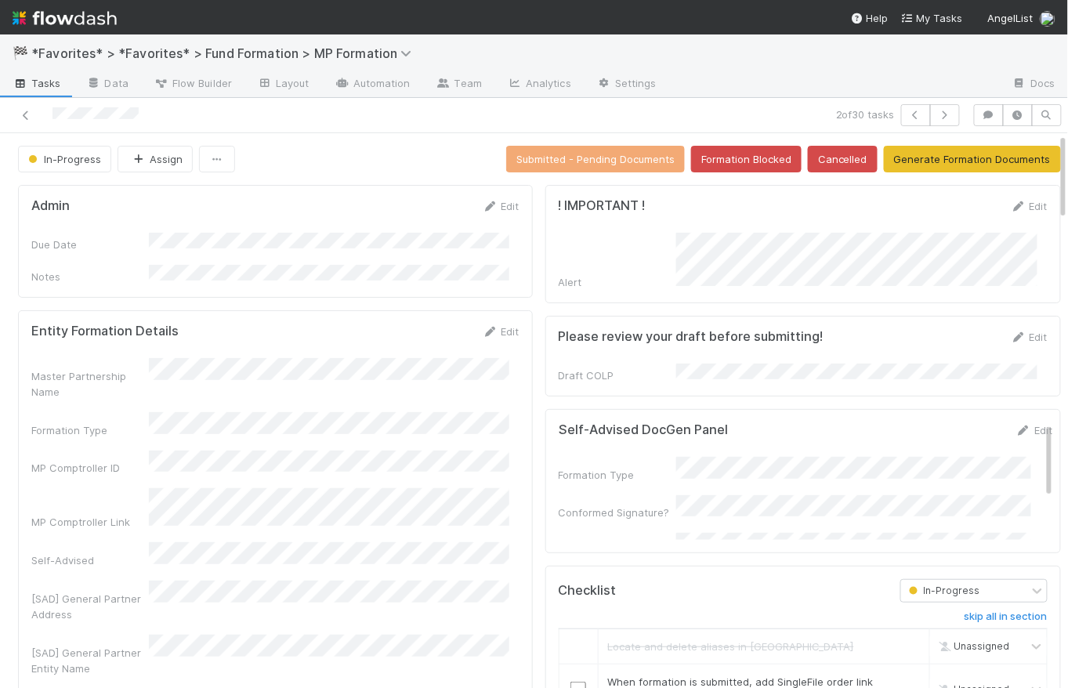
click at [354, 154] on div "In-Progress Assign Submitted - Pending Documents Formation Blocked Cancelled Ge…" at bounding box center [539, 159] width 1043 height 27
click at [49, 82] on span "Tasks" at bounding box center [37, 83] width 49 height 16
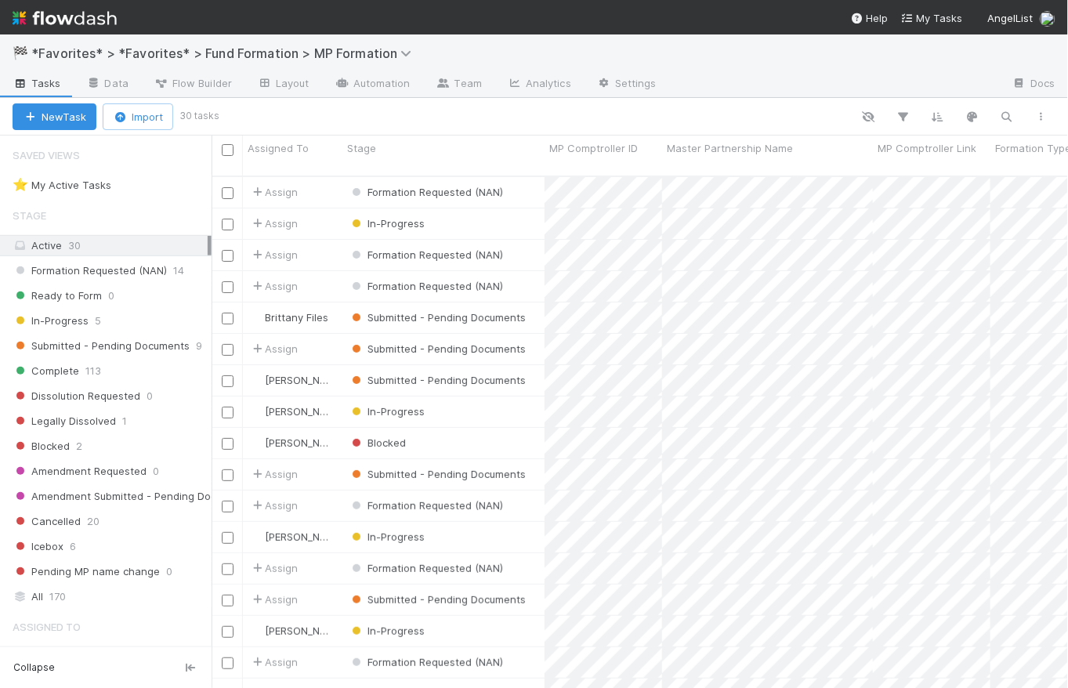
scroll to position [514, 846]
click at [99, 300] on span "Ready to Form" at bounding box center [57, 296] width 89 height 20
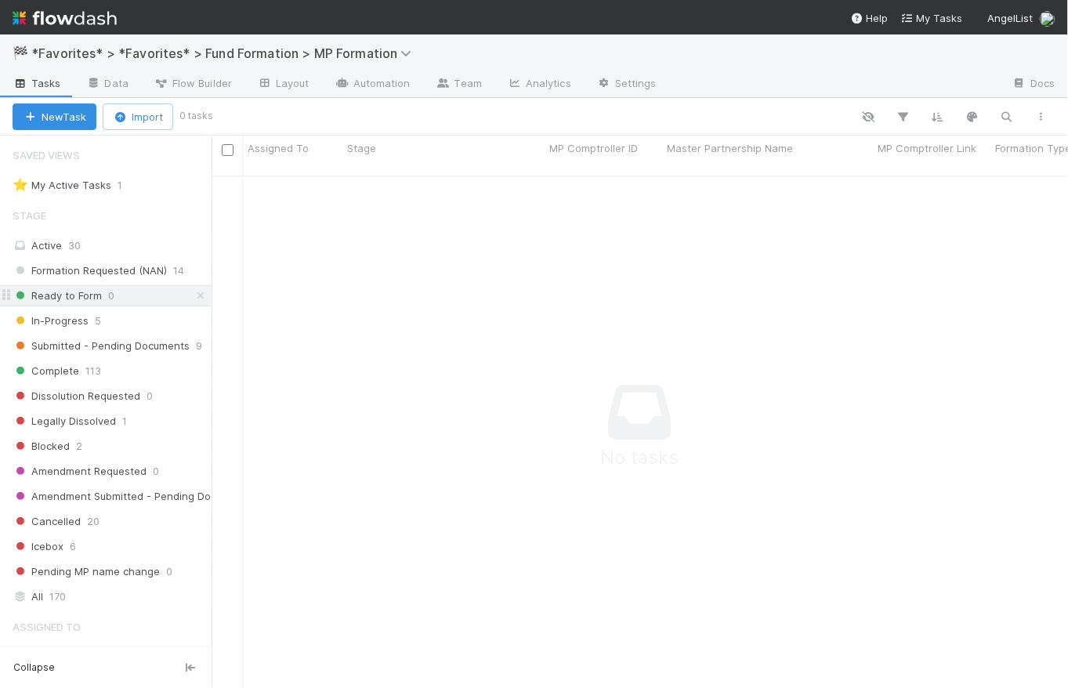
scroll to position [503, 846]
click at [110, 316] on div "In-Progress 5" at bounding box center [112, 321] width 199 height 20
click at [108, 295] on span "0" at bounding box center [111, 296] width 6 height 20
click at [103, 322] on div "In-Progress 5" at bounding box center [112, 321] width 199 height 20
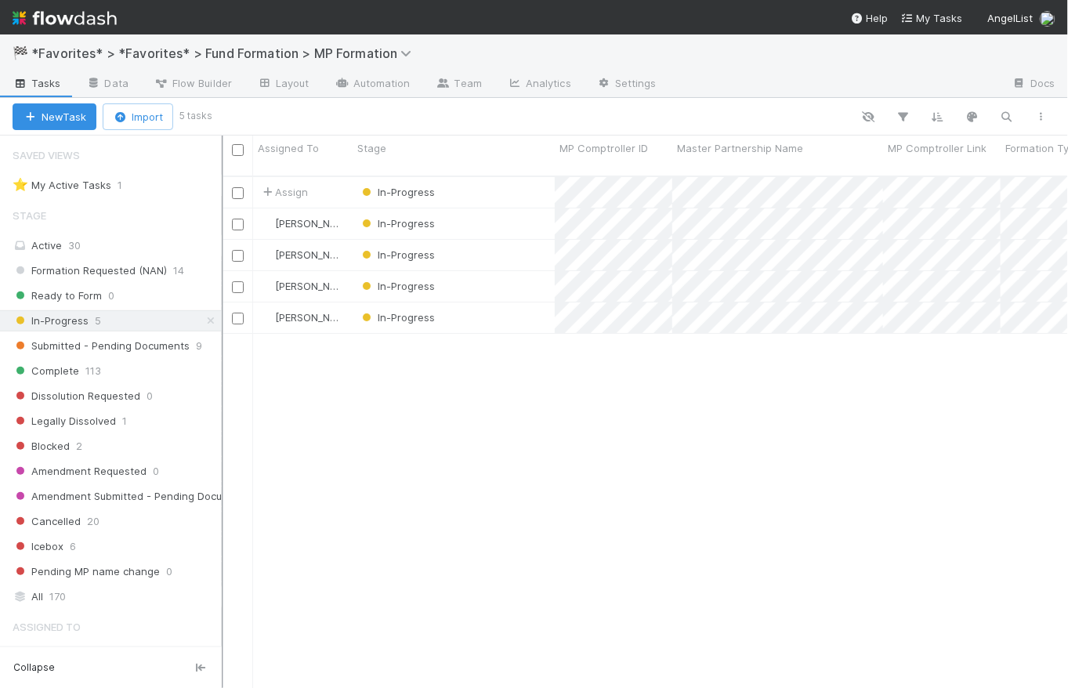
scroll to position [514, 834]
drag, startPoint x: 212, startPoint y: 163, endPoint x: 223, endPoint y: 162, distance: 11.8
click at [223, 162] on div at bounding box center [223, 412] width 2 height 552
click at [125, 349] on span "Submitted - Pending Documents" at bounding box center [101, 346] width 177 height 20
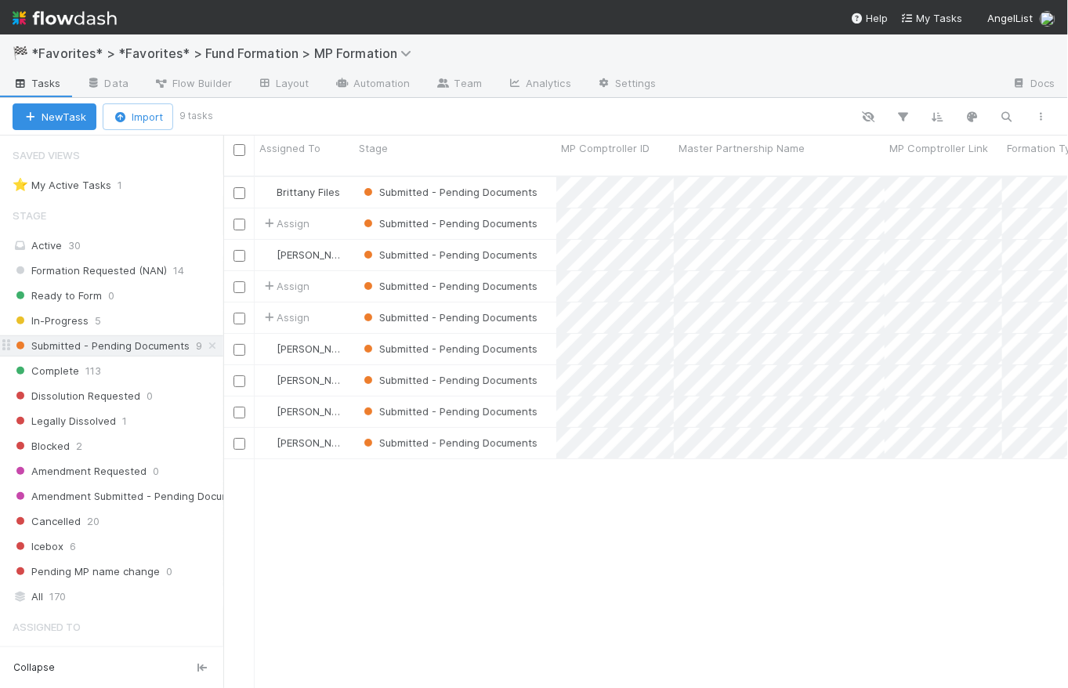
scroll to position [514, 834]
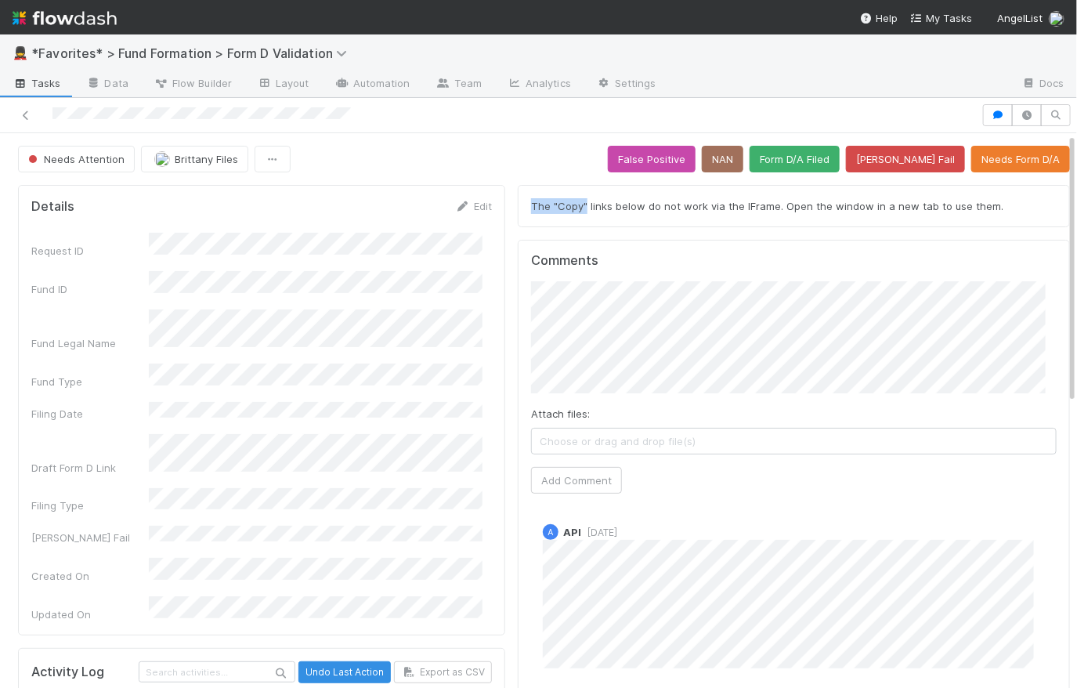
drag, startPoint x: 577, startPoint y: 203, endPoint x: 518, endPoint y: 195, distance: 59.3
click at [518, 195] on div "The "Copy" links below do not work via the IFrame. Open the window in a new tab…" at bounding box center [794, 206] width 552 height 42
click at [508, 161] on div "Needs Attention Brittany Files False Positive NAN Form D/A Filed [PERSON_NAME] …" at bounding box center [544, 159] width 1052 height 27
click at [529, 154] on div "Needs Attention Brittany Files False Positive NAN Form D/A Filed [PERSON_NAME] …" at bounding box center [544, 159] width 1052 height 27
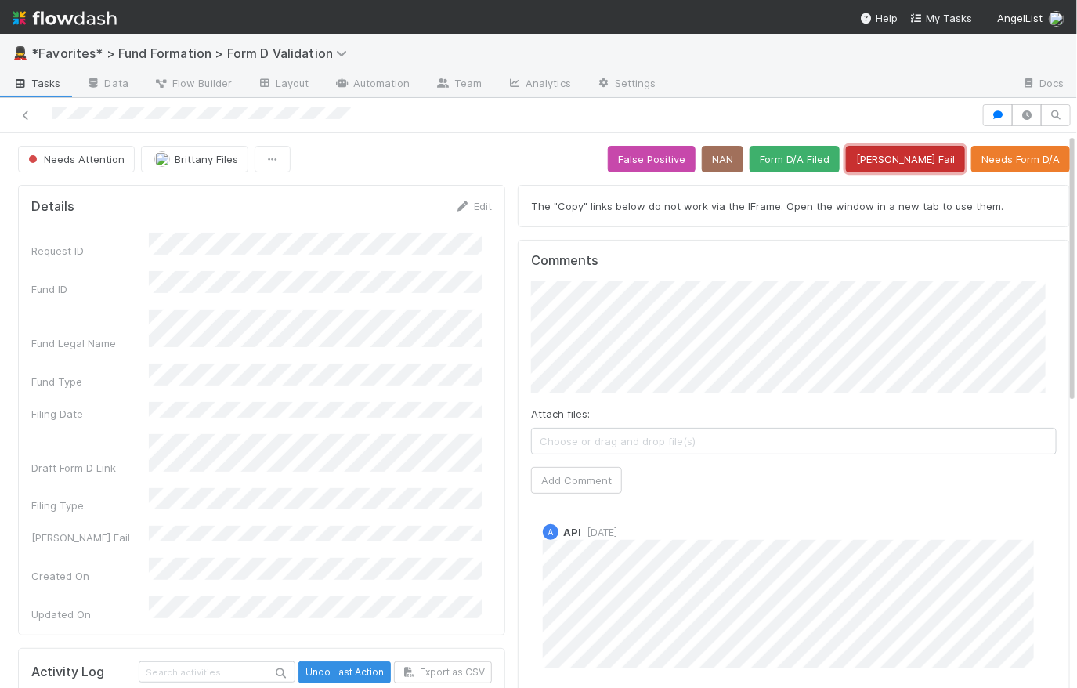
click at [866, 160] on button "[PERSON_NAME] Fail" at bounding box center [905, 159] width 119 height 27
click at [600, 482] on button "Add Comment" at bounding box center [576, 480] width 91 height 27
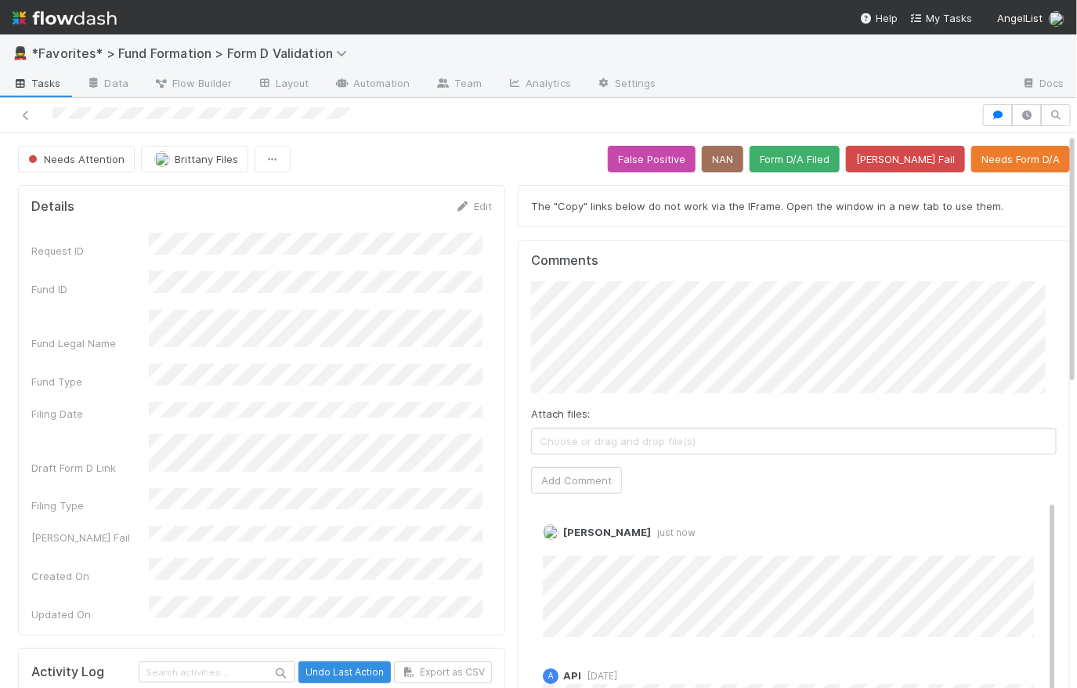
click at [459, 146] on div "Needs Attention Brittany Files False Positive NAN Form D/A Filed [PERSON_NAME] …" at bounding box center [544, 159] width 1052 height 27
click at [488, 161] on div "Needs Attention Brittany Files False Positive NAN Form D/A Filed [PERSON_NAME] …" at bounding box center [544, 159] width 1052 height 27
click at [739, 121] on div at bounding box center [490, 115] width 969 height 22
click at [669, 161] on button "False Positive" at bounding box center [652, 159] width 88 height 27
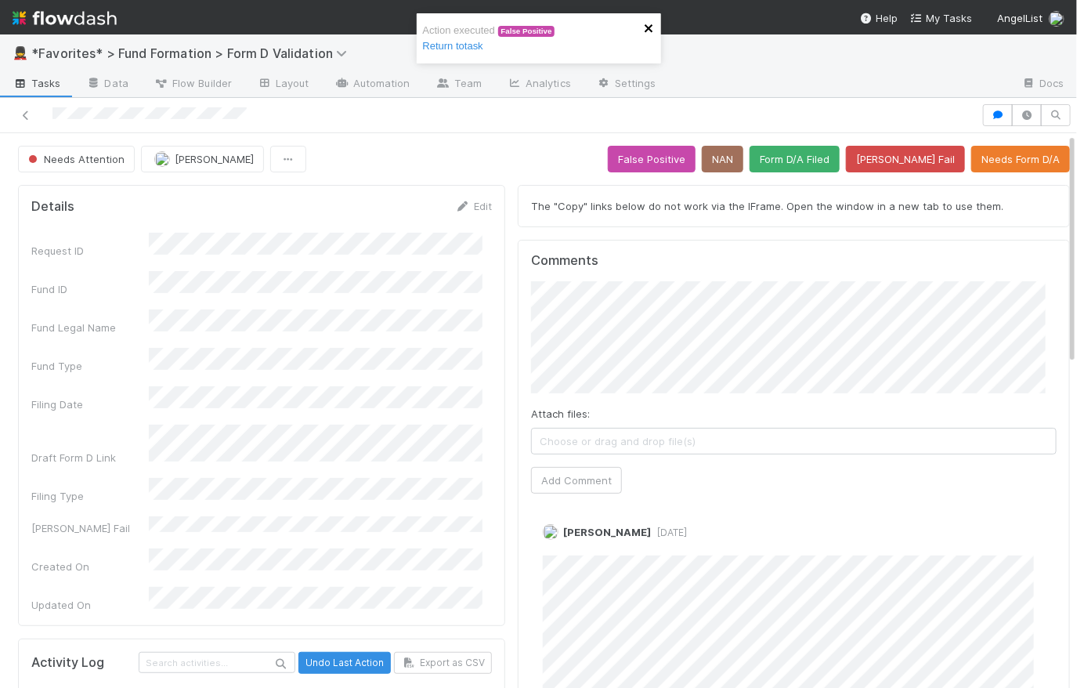
click at [652, 23] on icon "close" at bounding box center [649, 28] width 11 height 13
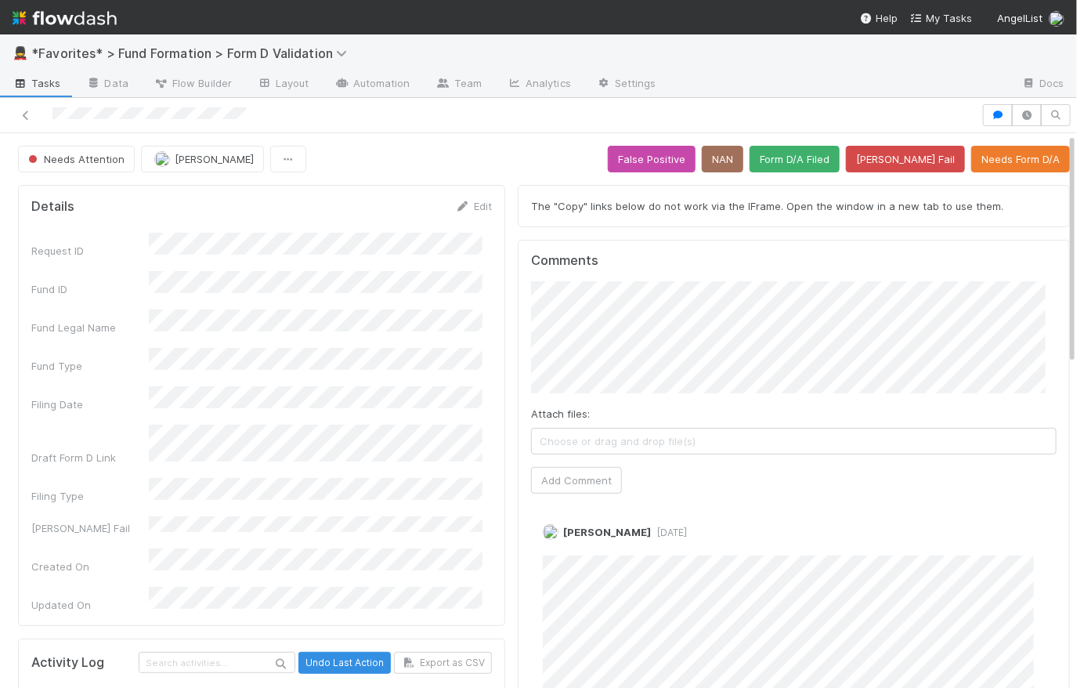
click at [39, 87] on span "Tasks" at bounding box center [37, 83] width 49 height 16
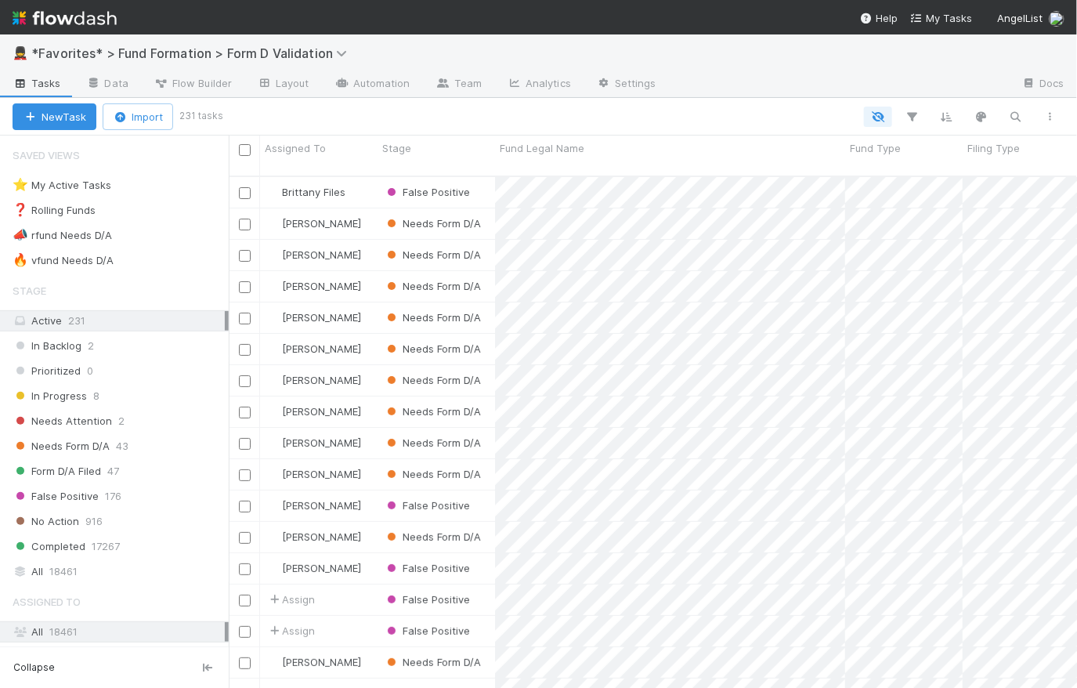
scroll to position [514, 837]
click at [92, 20] on img at bounding box center [65, 18] width 104 height 27
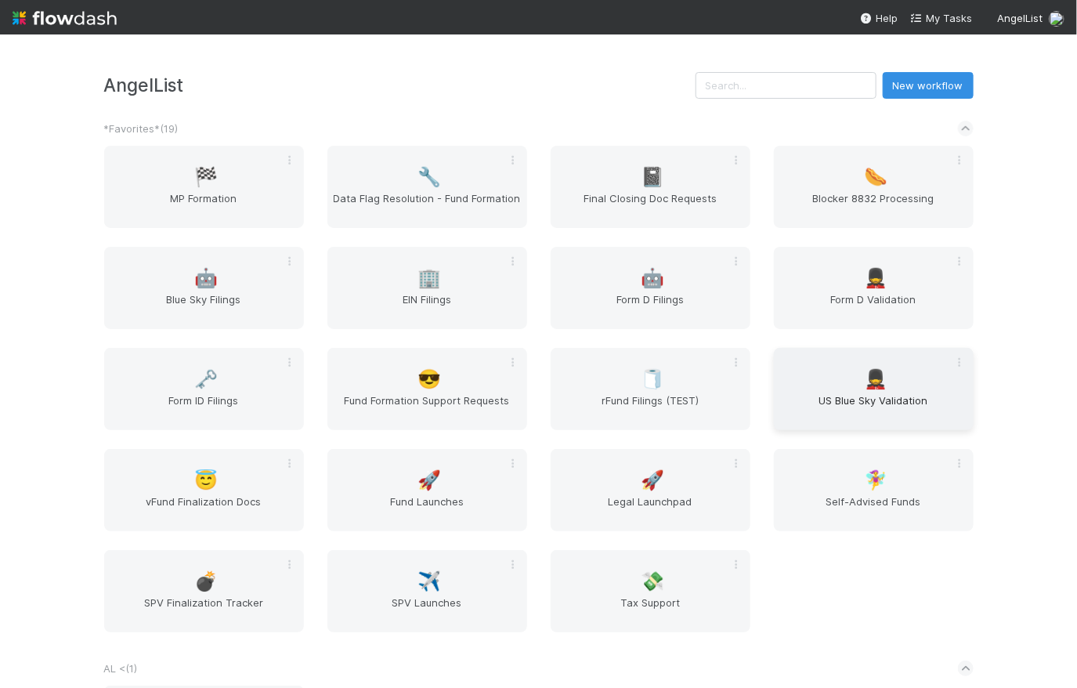
click at [866, 407] on span "US Blue Sky Validation" at bounding box center [873, 407] width 187 height 31
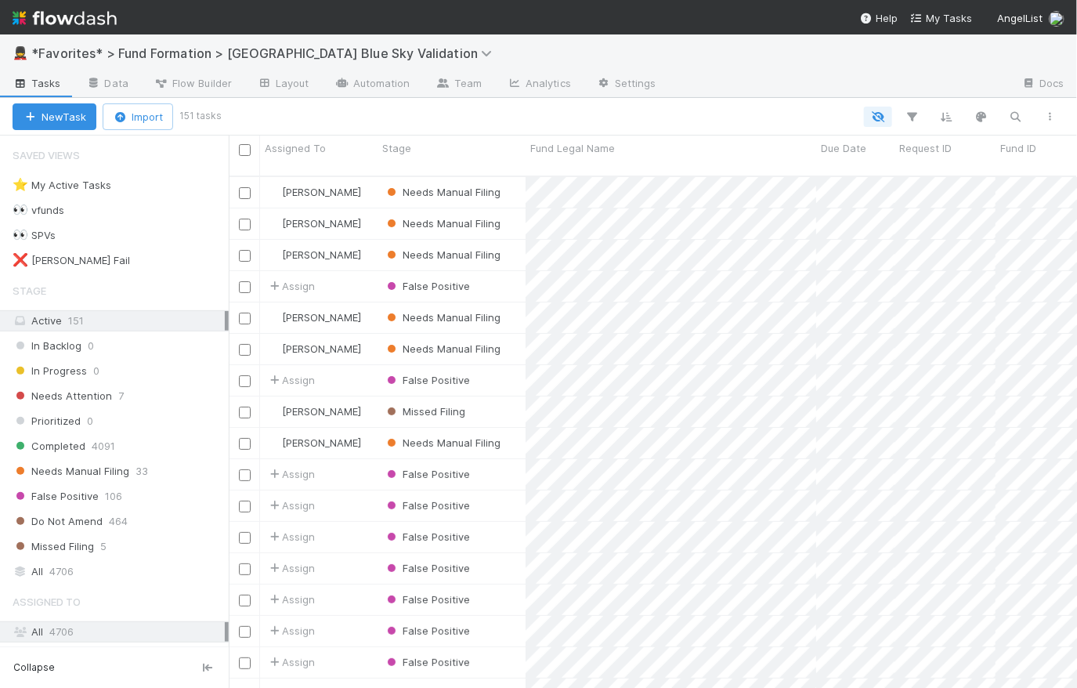
scroll to position [514, 837]
click at [92, 471] on span "Needs Manual Filing" at bounding box center [71, 471] width 117 height 20
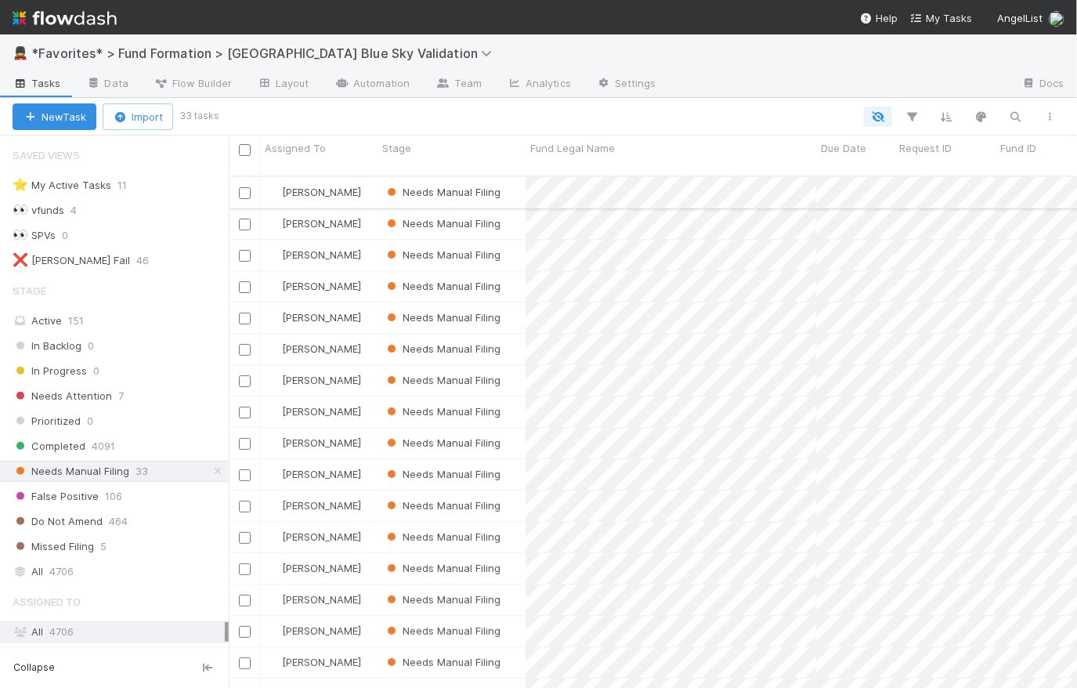
click at [512, 184] on div "Needs Manual Filing" at bounding box center [452, 192] width 148 height 31
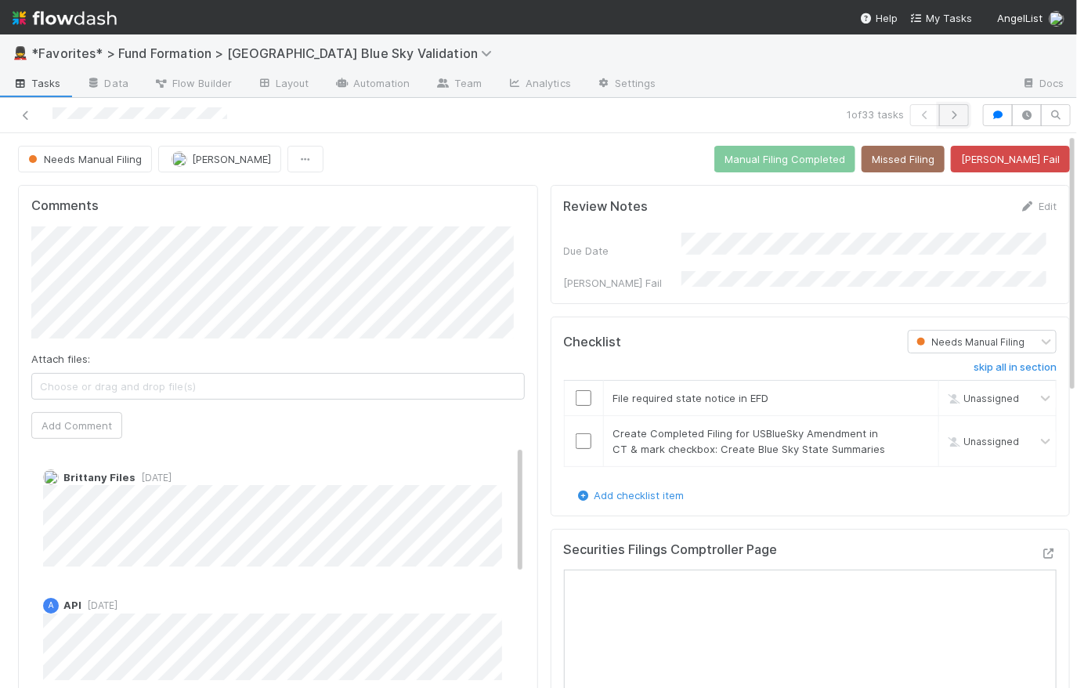
click at [866, 116] on icon "button" at bounding box center [954, 114] width 16 height 9
click at [45, 84] on span "Tasks" at bounding box center [37, 83] width 49 height 16
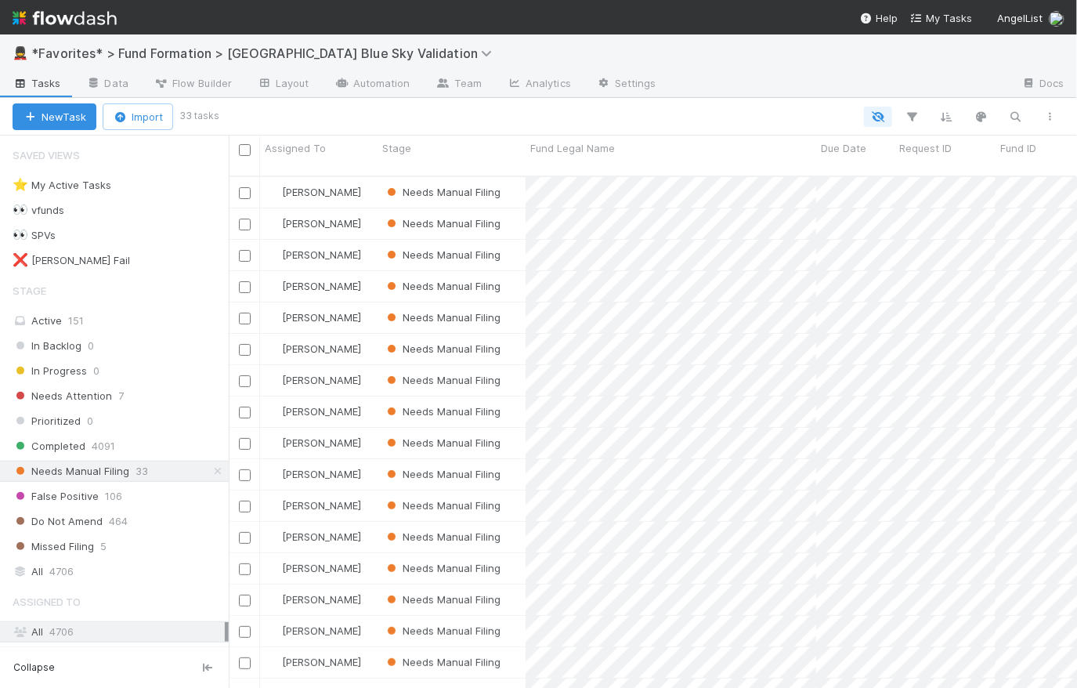
scroll to position [514, 837]
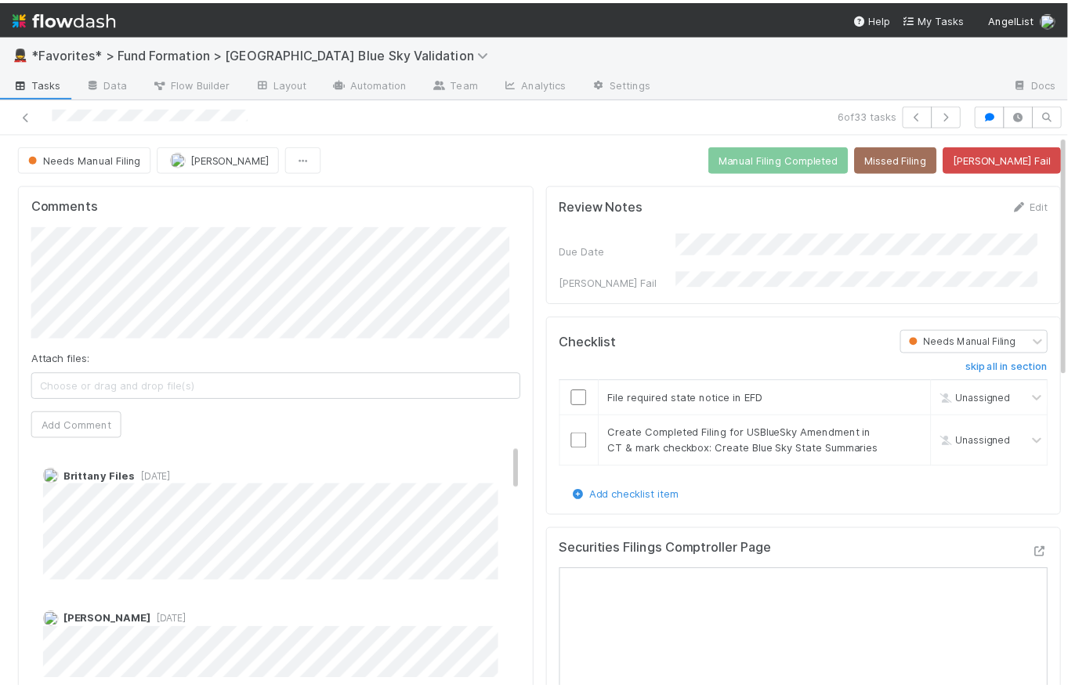
scroll to position [135, 0]
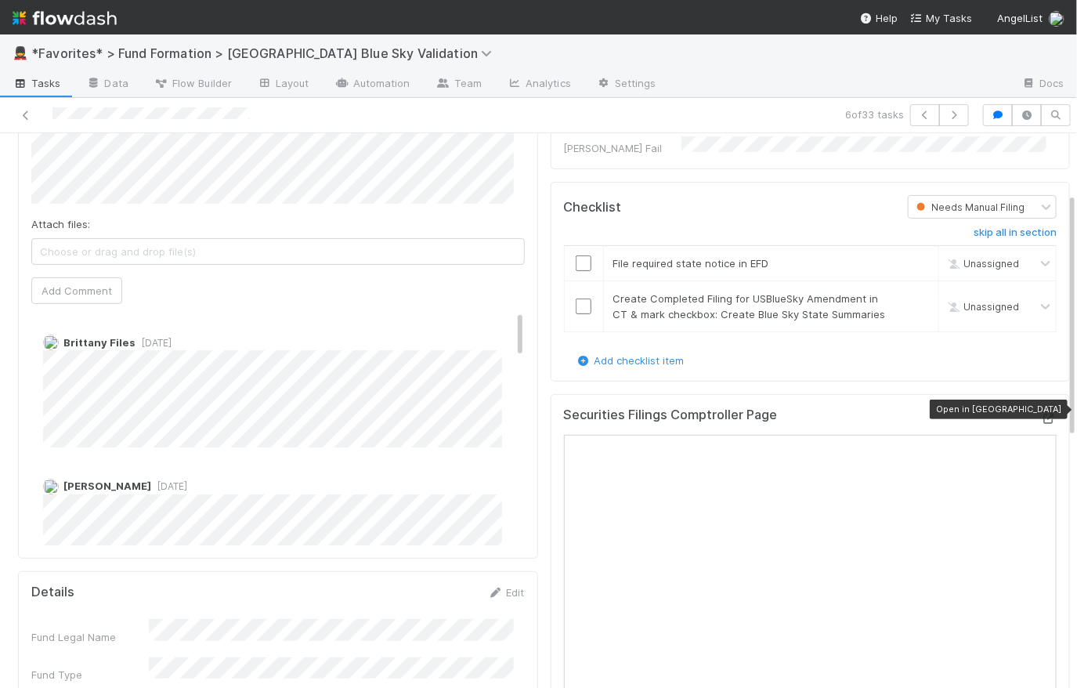
click at [866, 414] on icon at bounding box center [1049, 419] width 16 height 10
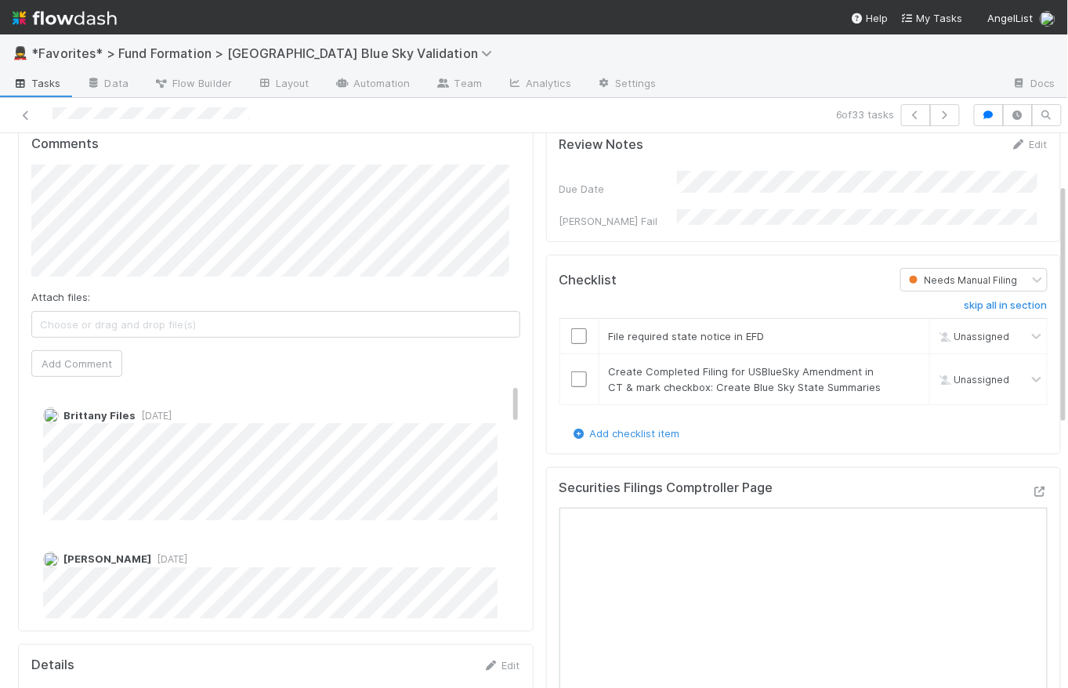
scroll to position [31, 0]
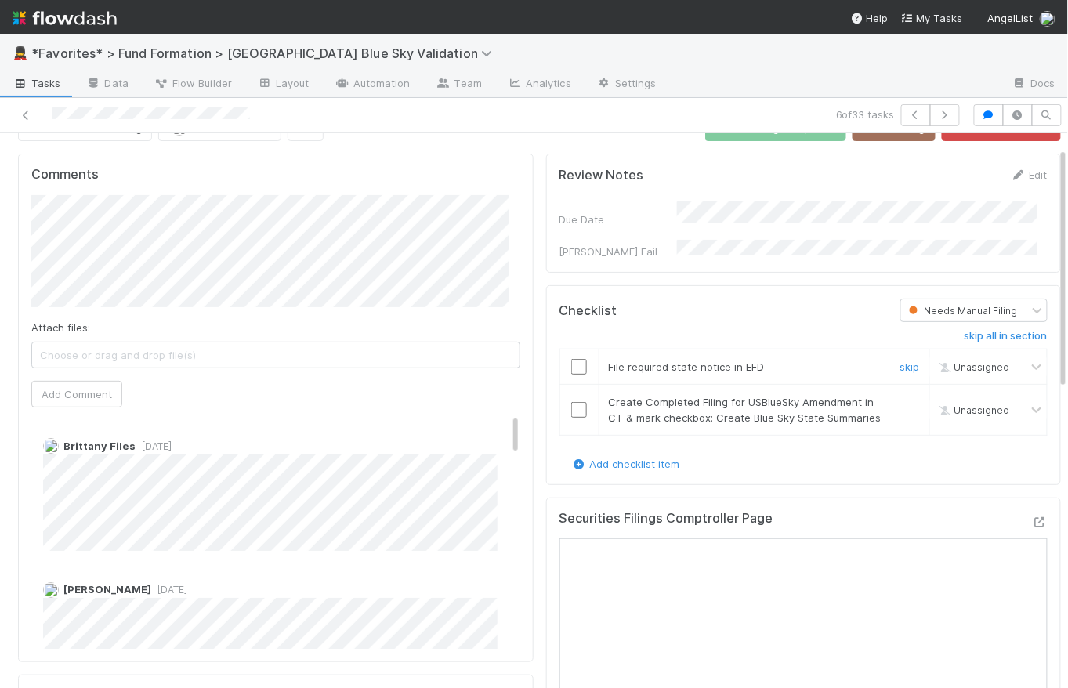
click at [571, 359] on input "checkbox" at bounding box center [579, 367] width 16 height 16
click at [866, 364] on icon at bounding box center [1036, 366] width 9 height 5
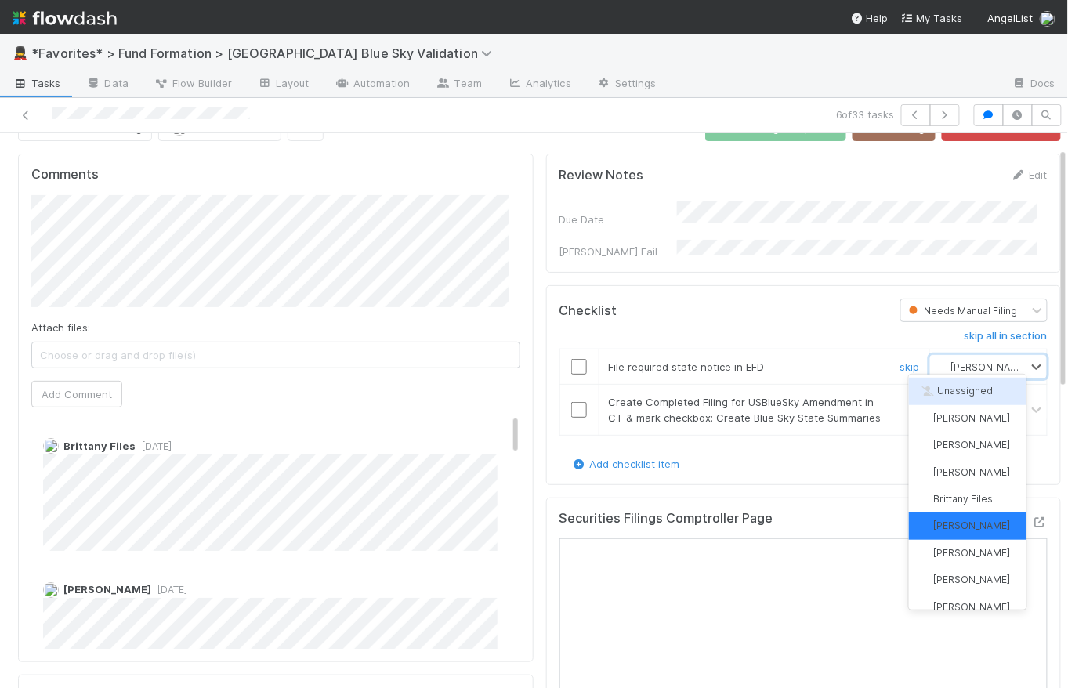
click at [866, 397] on div "Unassigned" at bounding box center [967, 391] width 117 height 27
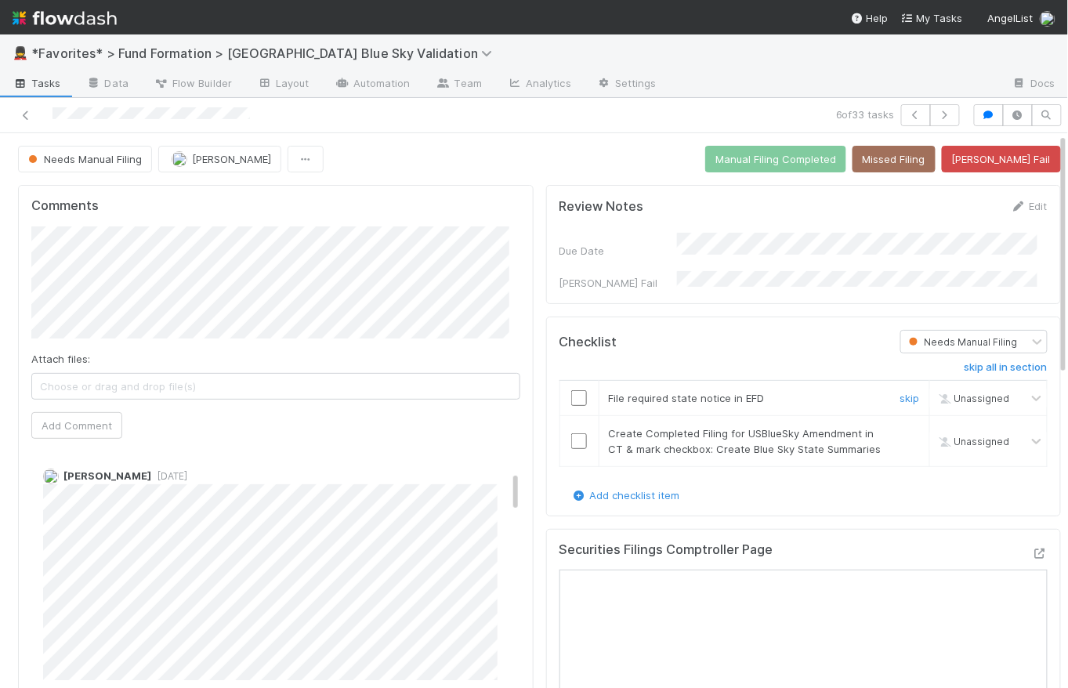
scroll to position [0, 0]
click at [542, 154] on div "Needs Manual Filing Raven Jacinto Manual Filing Completed Missed Filing Bender …" at bounding box center [539, 159] width 1043 height 27
click at [53, 113] on div at bounding box center [247, 115] width 483 height 22
click at [555, 146] on div "Needs Manual Filing Raven Jacinto Manual Filing Completed Missed Filing Bender …" at bounding box center [539, 159] width 1043 height 27
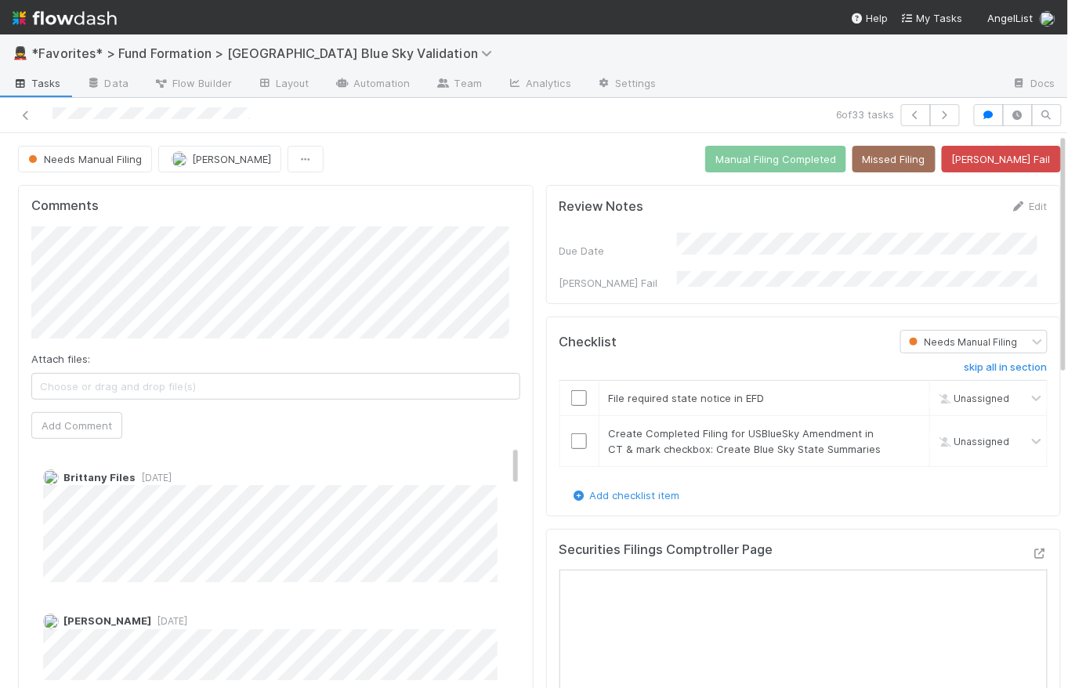
click at [700, 161] on div "Needs Manual Filing Raven Jacinto Manual Filing Completed Missed Filing Bender …" at bounding box center [539, 159] width 1043 height 27
click at [866, 157] on button "[PERSON_NAME] Fail" at bounding box center [1001, 159] width 119 height 27
click at [516, 158] on div "Needs Manual Filing [PERSON_NAME] Manual Filing Completed Missed Filing [PERSON…" at bounding box center [539, 159] width 1043 height 27
click at [550, 147] on div "Needs Manual Filing [PERSON_NAME] Manual Filing Completed Missed Filing [PERSON…" at bounding box center [539, 159] width 1043 height 27
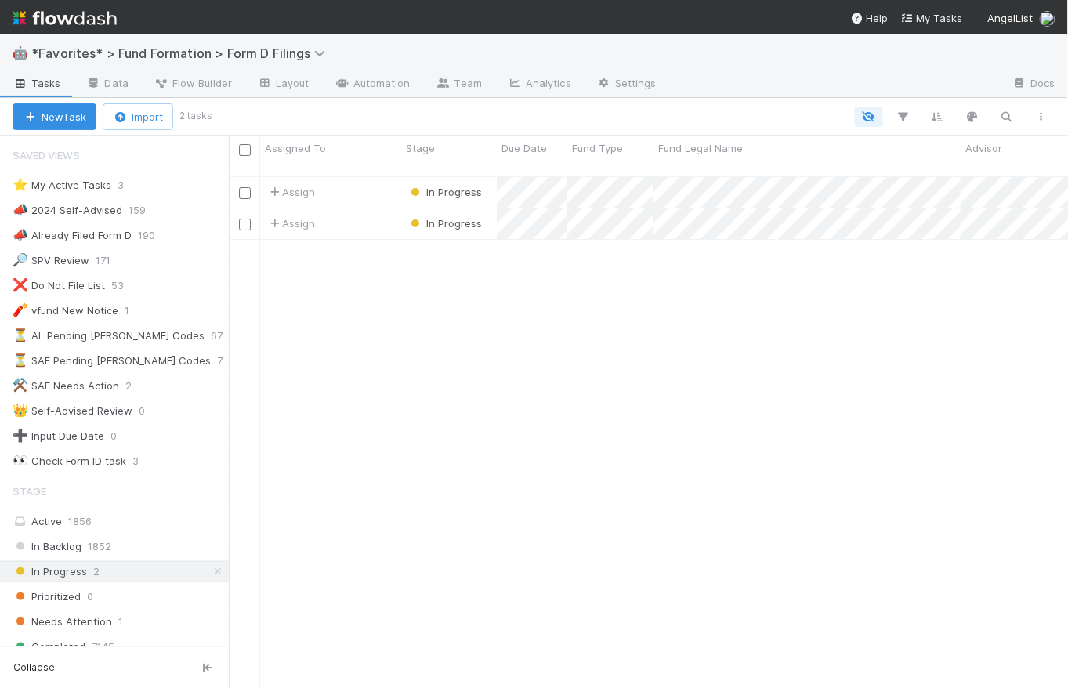
scroll to position [11, 12]
click at [212, 566] on icon at bounding box center [218, 571] width 16 height 10
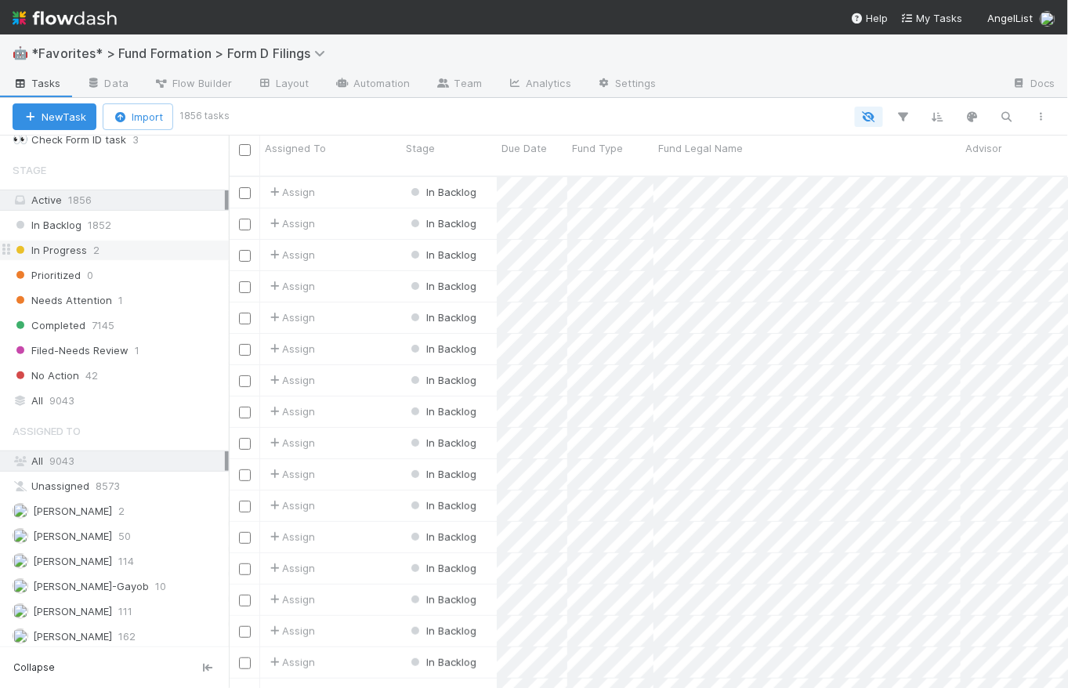
scroll to position [514, 828]
click at [63, 394] on span "9043" at bounding box center [61, 401] width 25 height 20
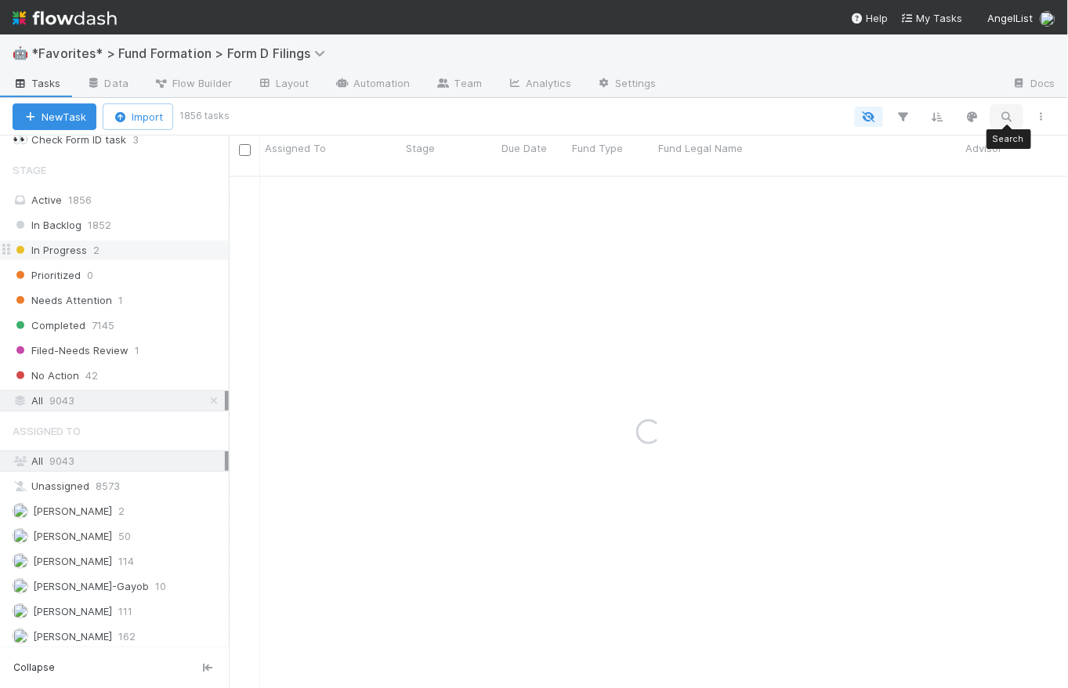
click at [1013, 114] on icon "button" at bounding box center [1007, 117] width 16 height 14
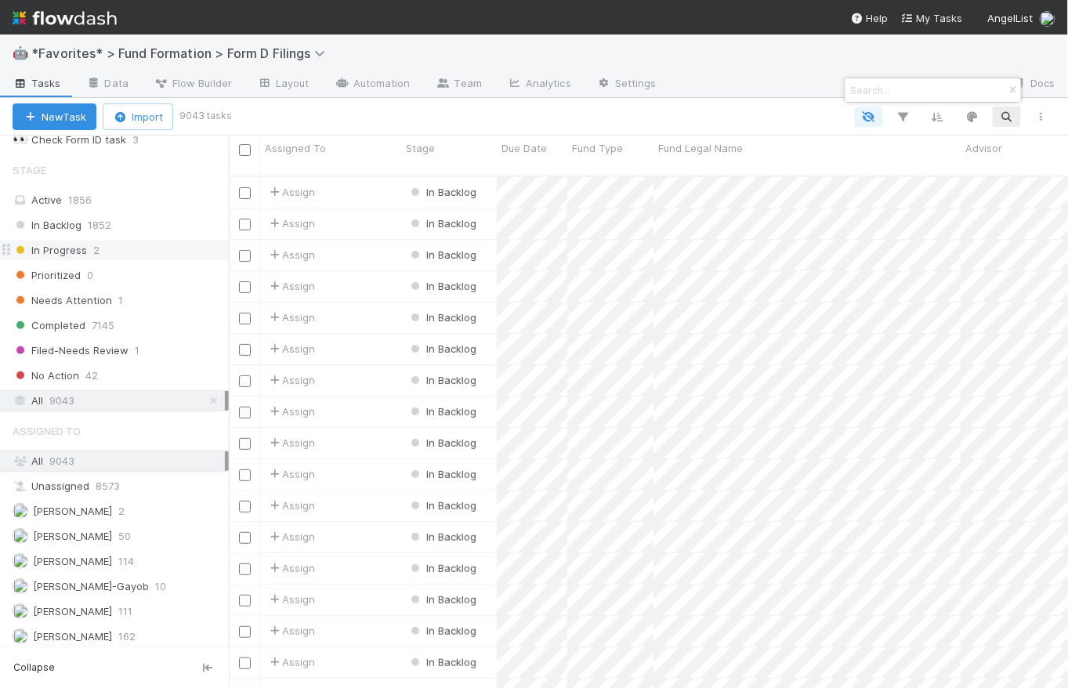
scroll to position [514, 828]
click at [920, 93] on input at bounding box center [926, 90] width 157 height 19
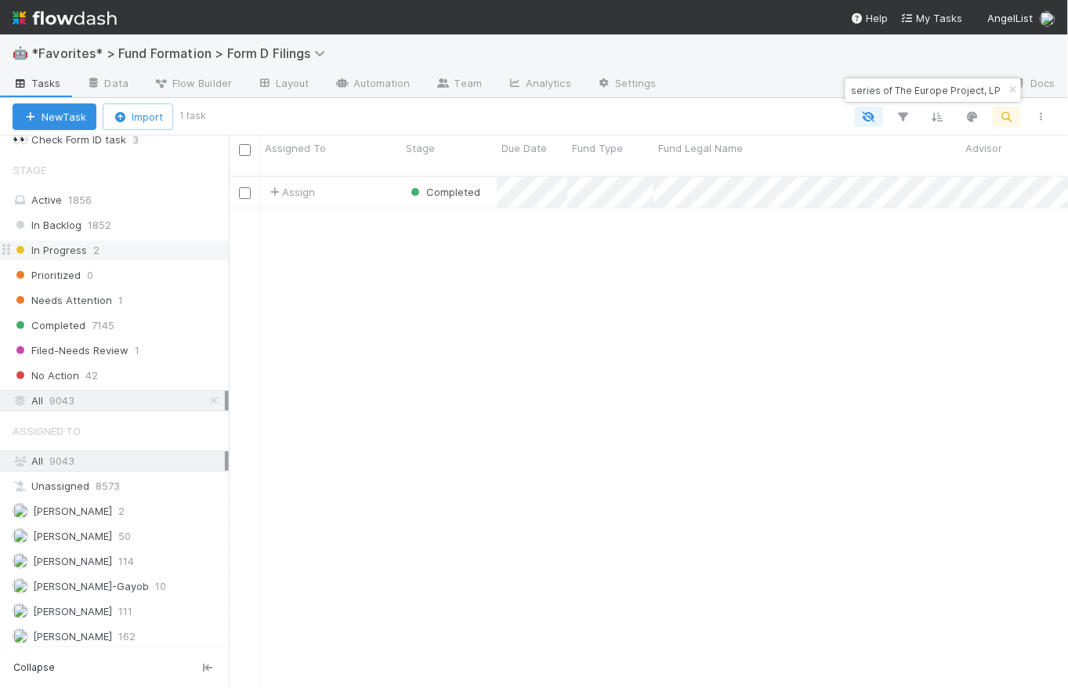
scroll to position [0, 0]
drag, startPoint x: 912, startPoint y: 91, endPoint x: 837, endPoint y: 90, distance: 74.4
click at [837, 90] on body "🤖 *Favorites* > Fund Formation > Form D Filings Tasks Data Flow Builder Layout …" at bounding box center [534, 344] width 1068 height 688
type input "Fund I, a series of The Europe Project, LP"
click at [367, 179] on div "Assign" at bounding box center [330, 192] width 141 height 31
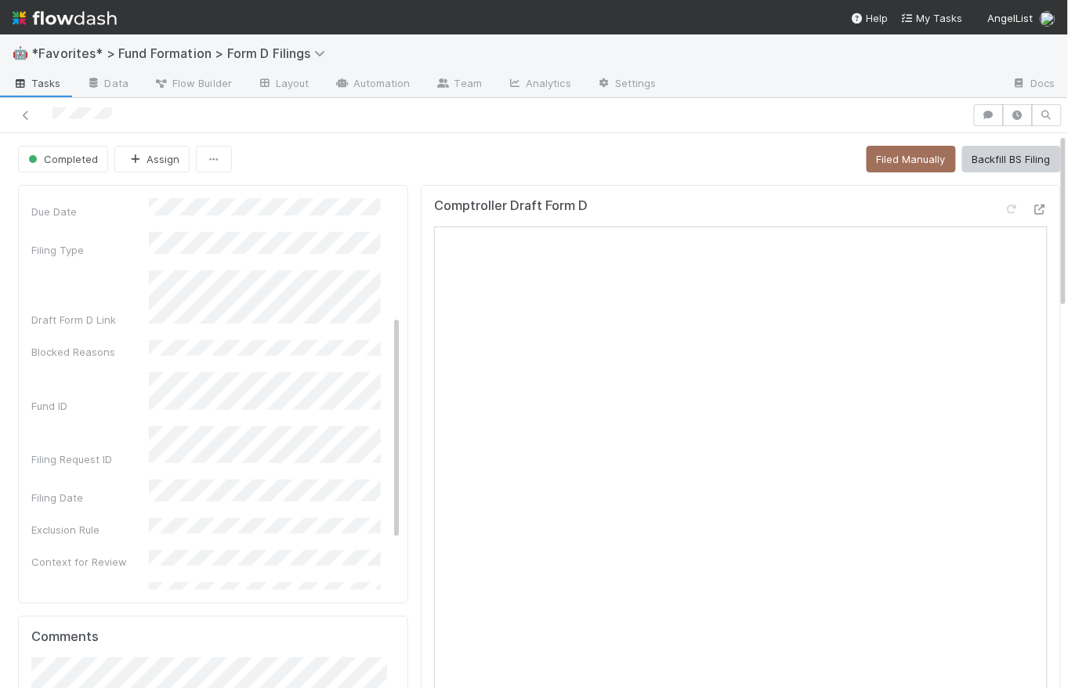
scroll to position [286, 0]
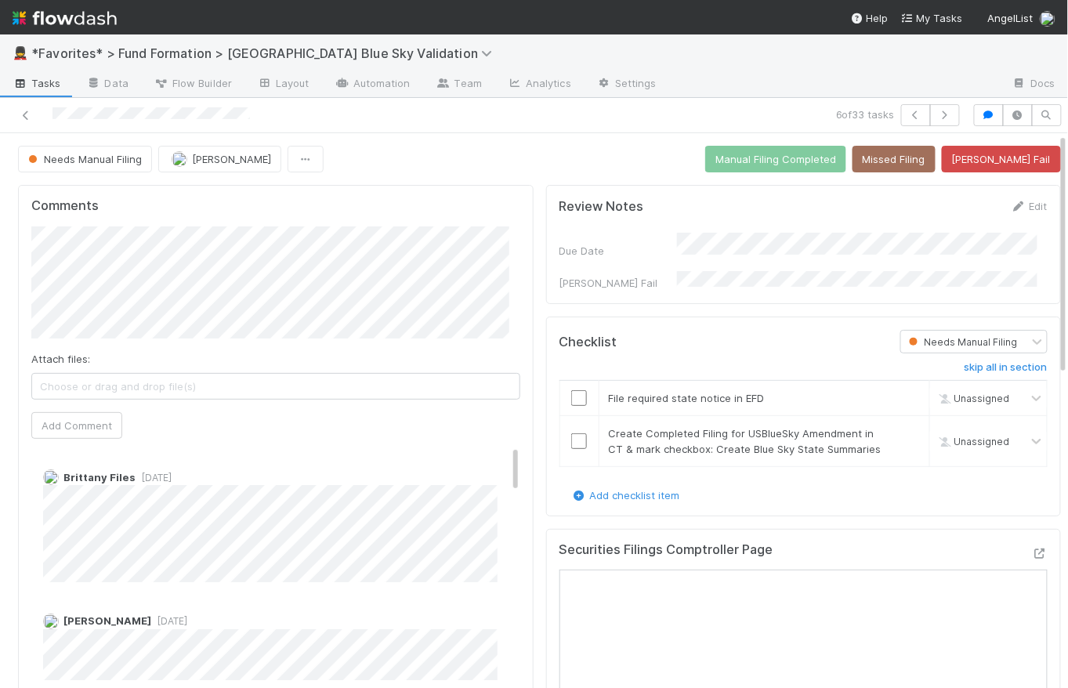
click at [536, 165] on div "Needs Manual Filing [PERSON_NAME] Manual Filing Completed Missed Filing [PERSON…" at bounding box center [539, 159] width 1043 height 27
click at [939, 113] on icon "button" at bounding box center [945, 114] width 16 height 9
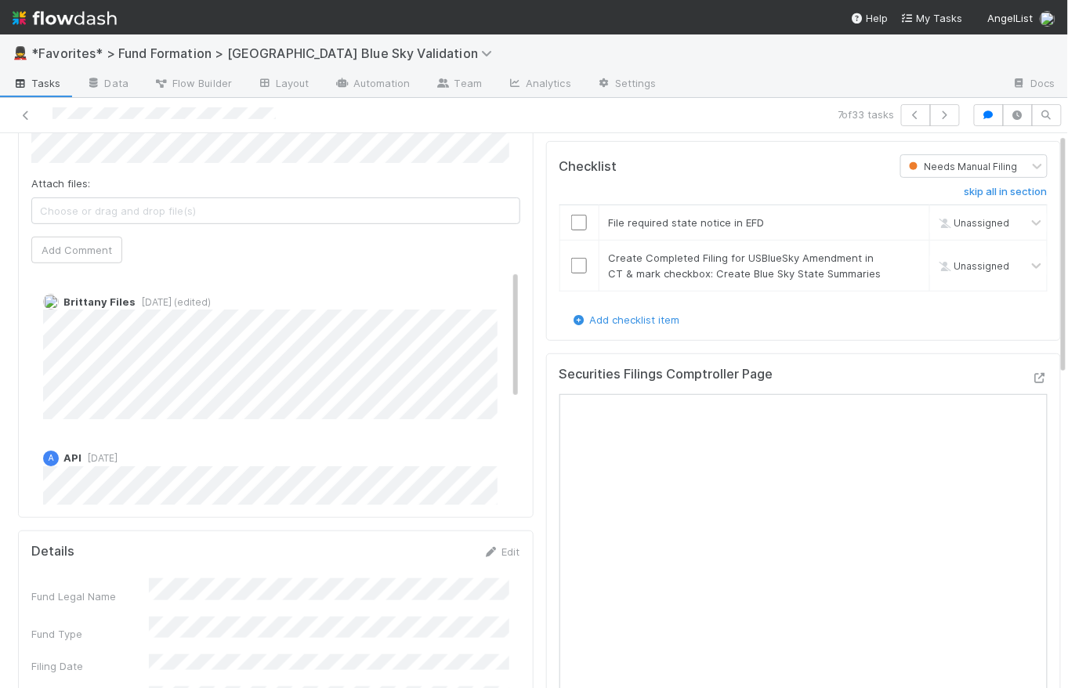
scroll to position [308, 0]
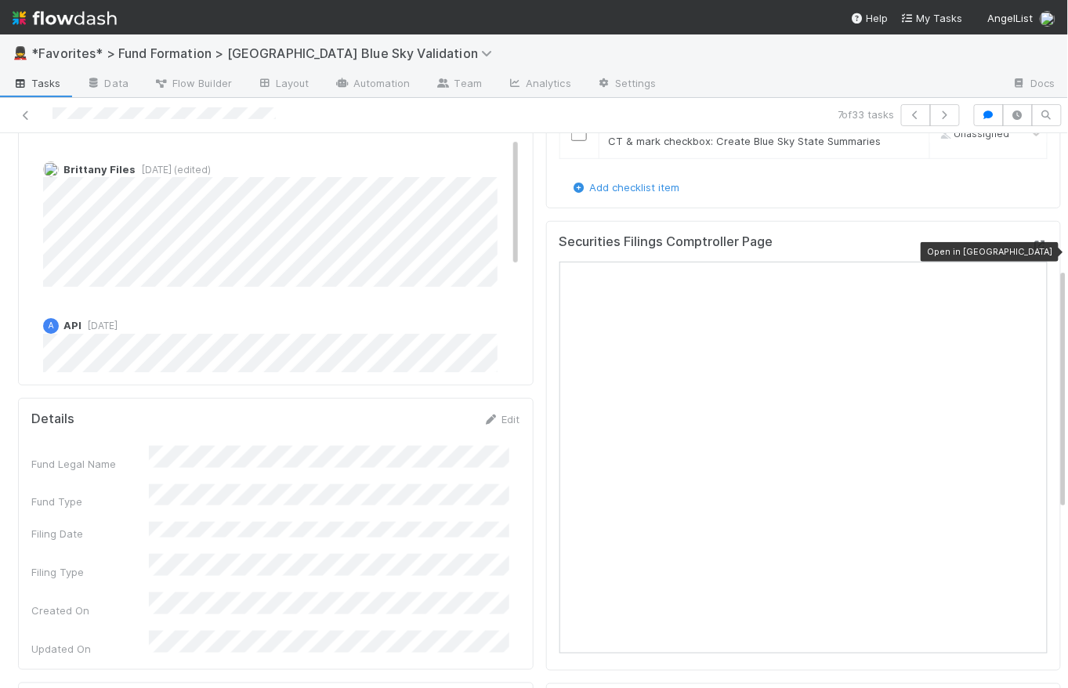
click at [1032, 247] on icon at bounding box center [1040, 245] width 16 height 10
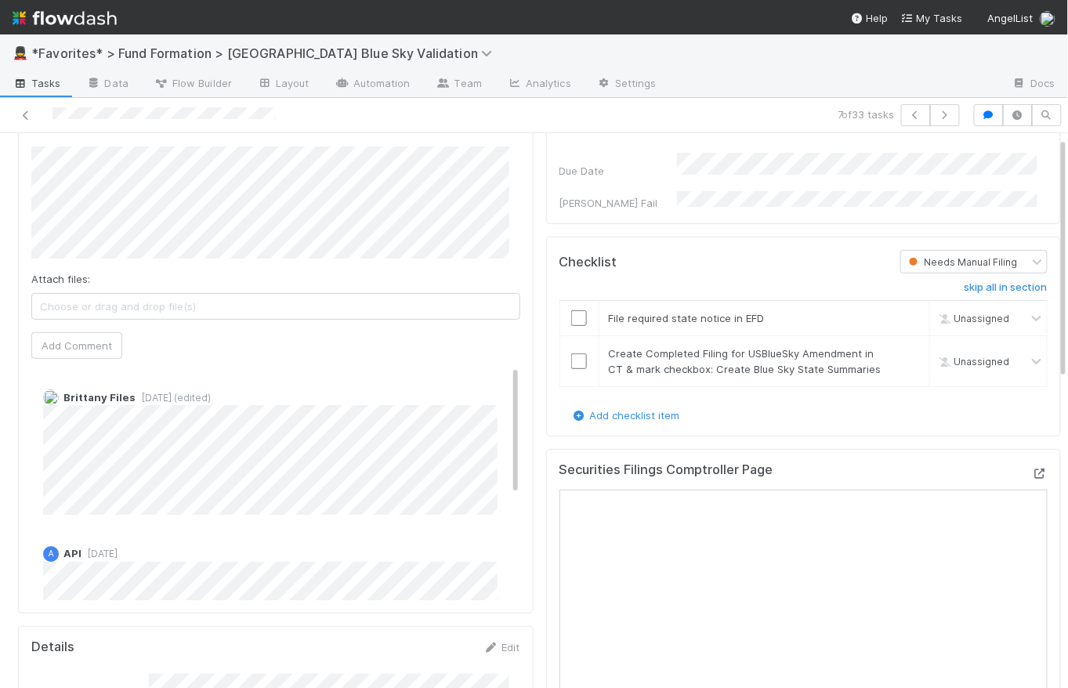
scroll to position [0, 0]
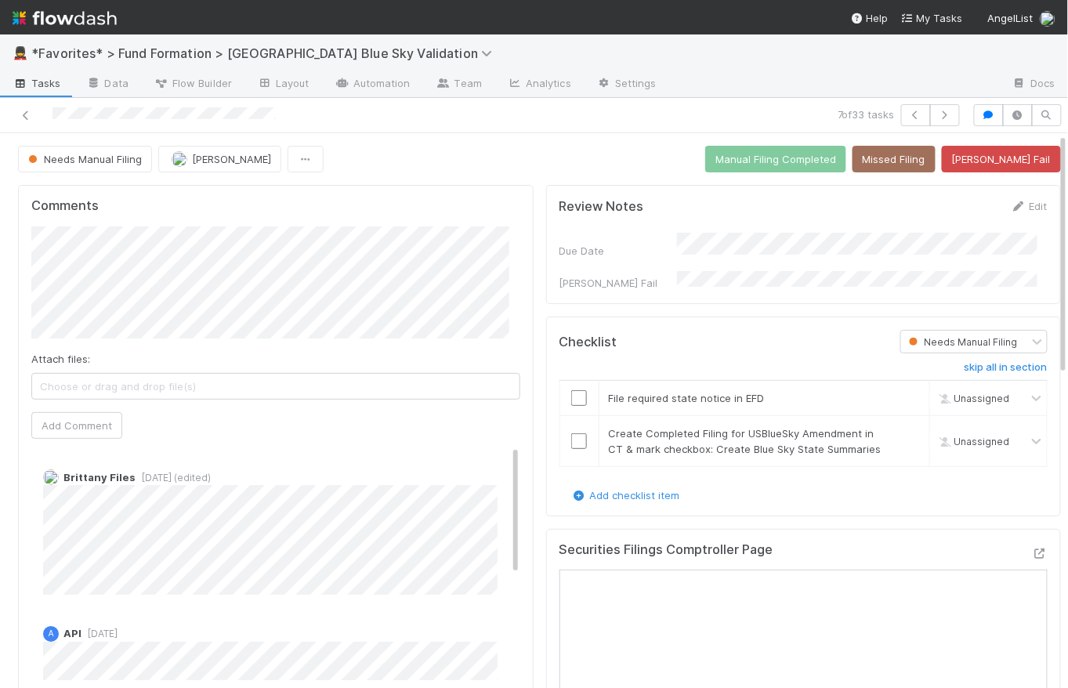
click at [45, 81] on span "Tasks" at bounding box center [37, 83] width 49 height 16
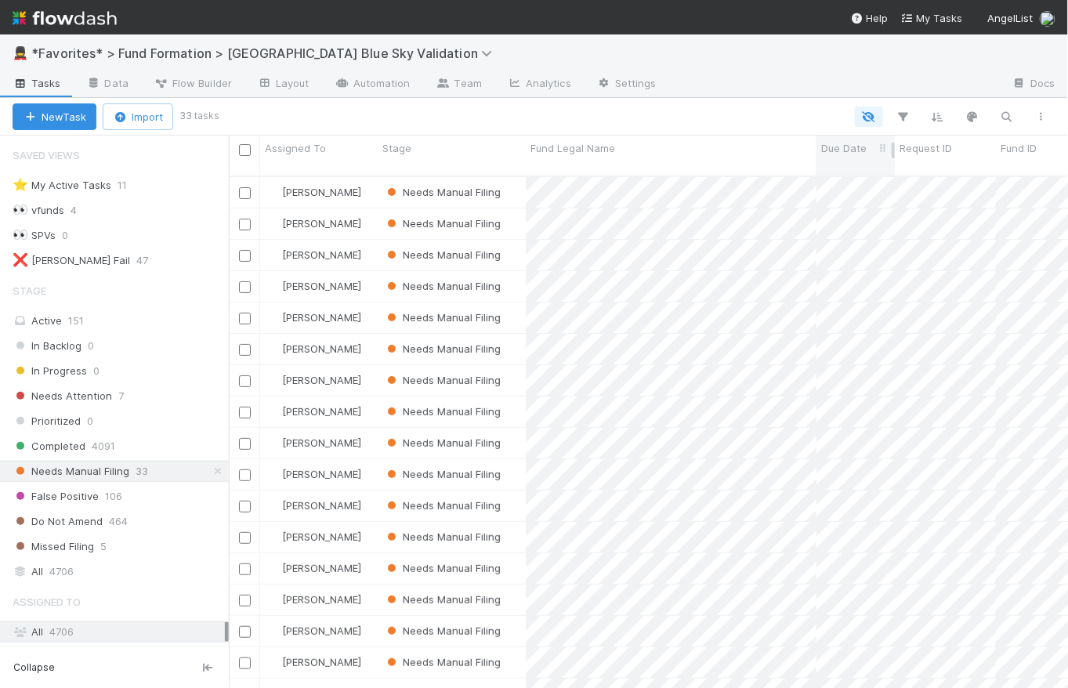
click at [846, 152] on span "Due Date" at bounding box center [843, 148] width 45 height 16
click at [895, 205] on div "Sort Newest → Oldest" at bounding box center [911, 202] width 179 height 24
click at [727, 114] on div "Save this view" at bounding box center [637, 117] width 842 height 22
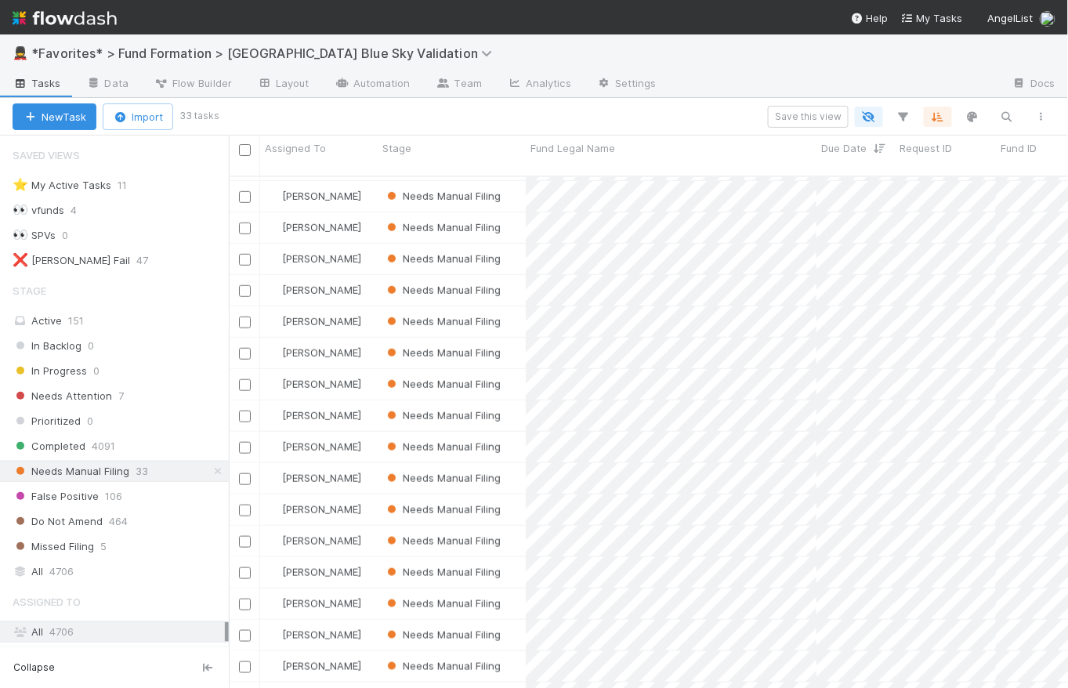
scroll to position [262, 0]
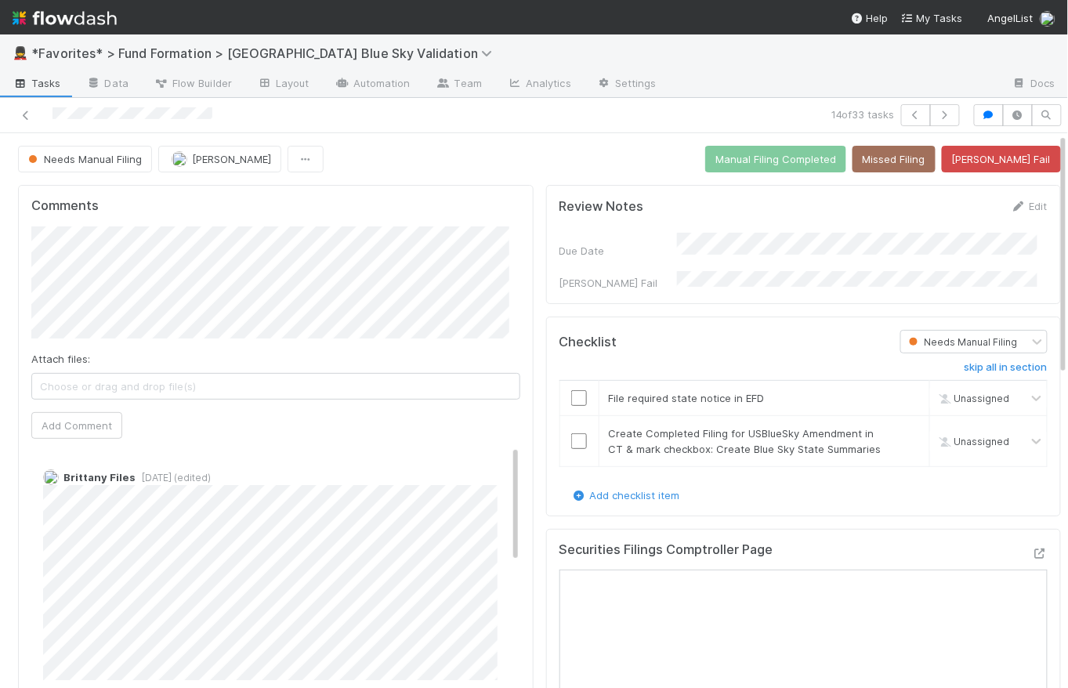
click at [555, 170] on div "Needs Manual Filing Raven Jacinto Manual Filing Completed Missed Filing Bender …" at bounding box center [539, 159] width 1043 height 27
click at [544, 153] on div "Needs Manual Filing Raven Jacinto Manual Filing Completed Missed Filing Bender …" at bounding box center [539, 159] width 1043 height 27
click at [54, 85] on span "Tasks" at bounding box center [37, 83] width 49 height 16
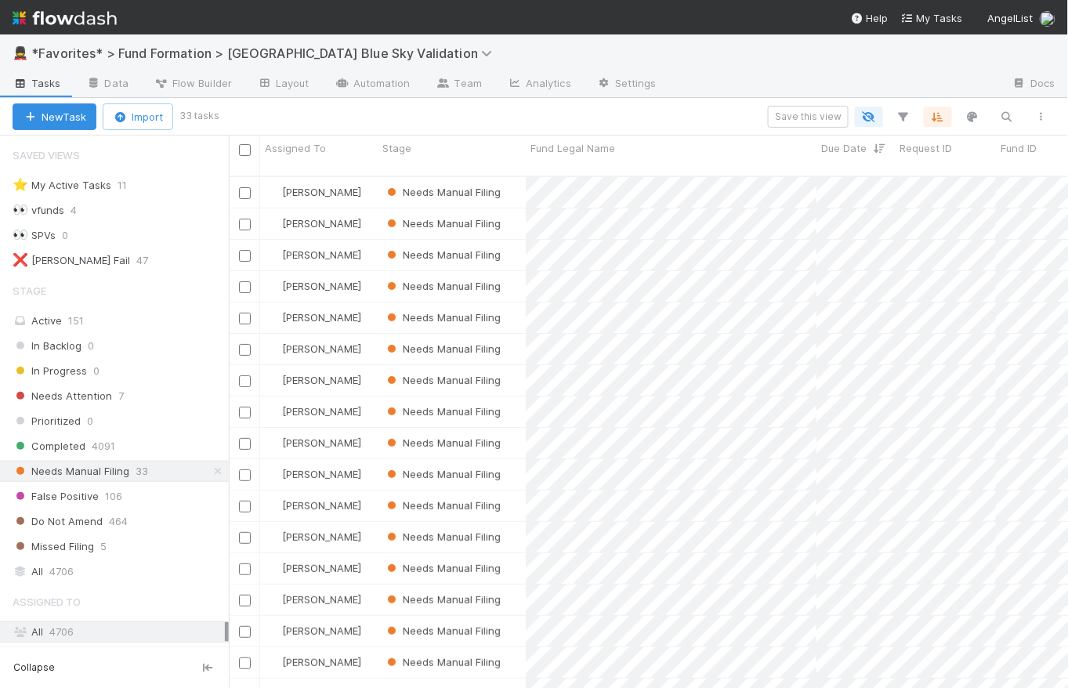
scroll to position [493, 0]
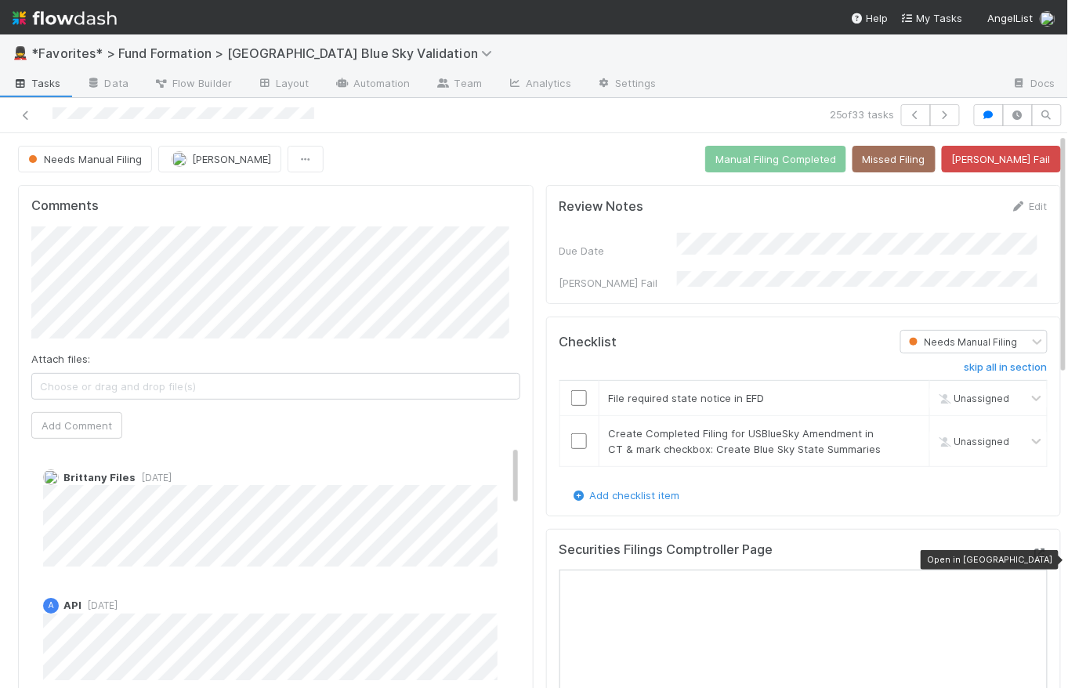
click at [1032, 557] on icon at bounding box center [1040, 553] width 16 height 10
click at [493, 151] on div "Needs Manual Filing Raven Jacinto Manual Filing Completed Missed Filing Bender …" at bounding box center [539, 159] width 1043 height 27
click at [50, 85] on span "Tasks" at bounding box center [37, 83] width 49 height 16
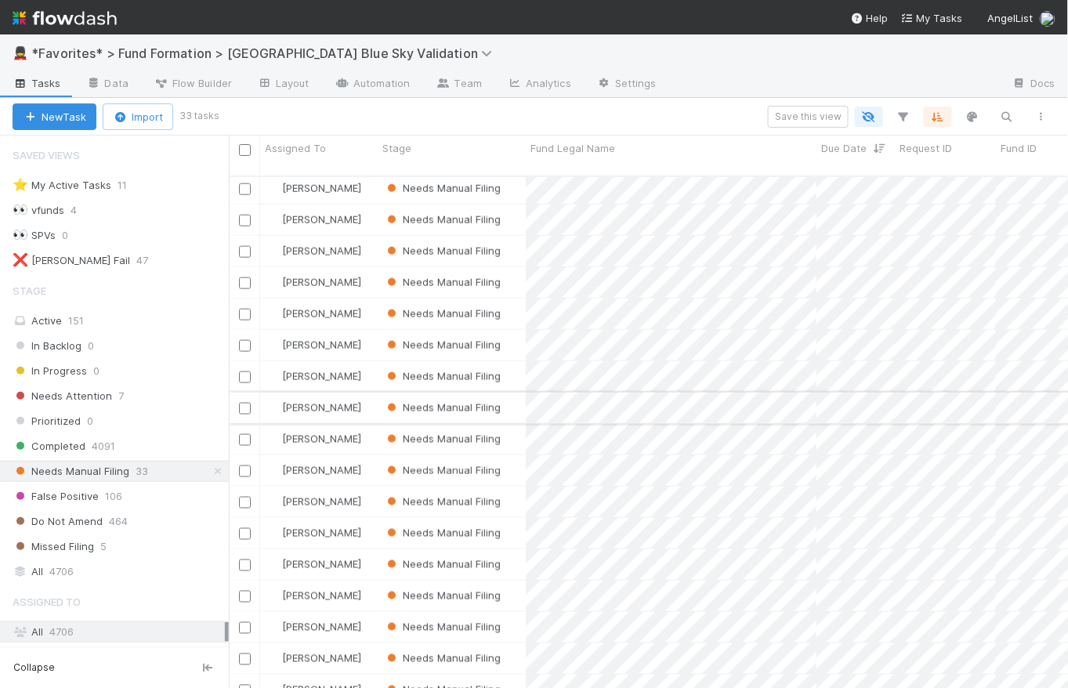
scroll to position [504, 0]
click at [67, 21] on img at bounding box center [65, 18] width 104 height 27
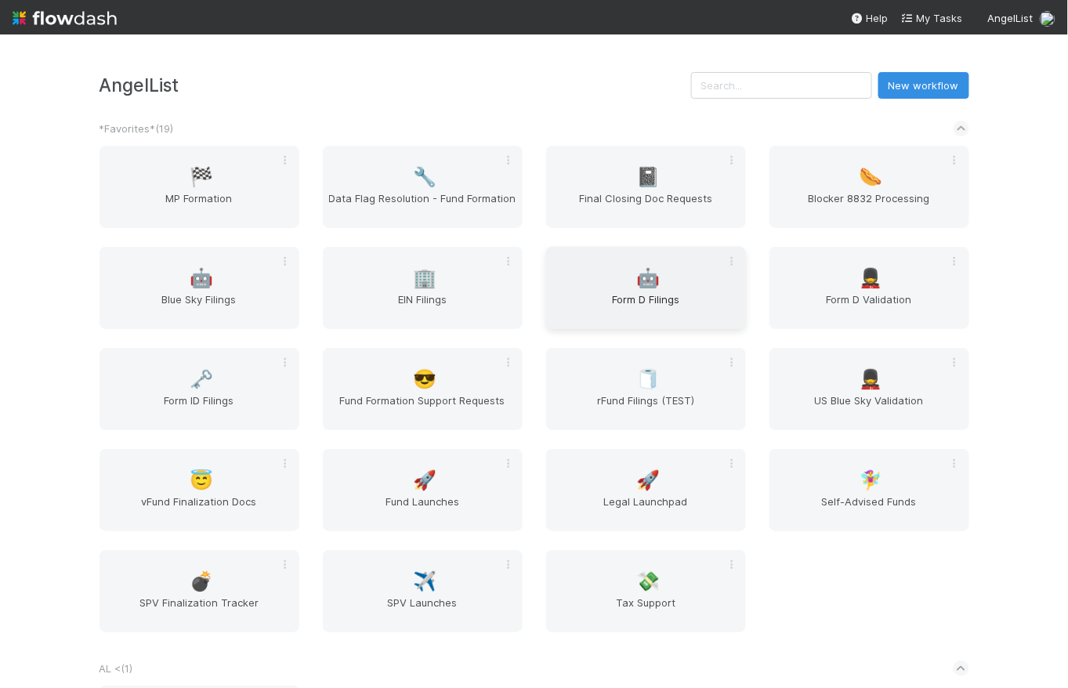
click at [622, 304] on span "Form D Filings" at bounding box center [645, 306] width 187 height 31
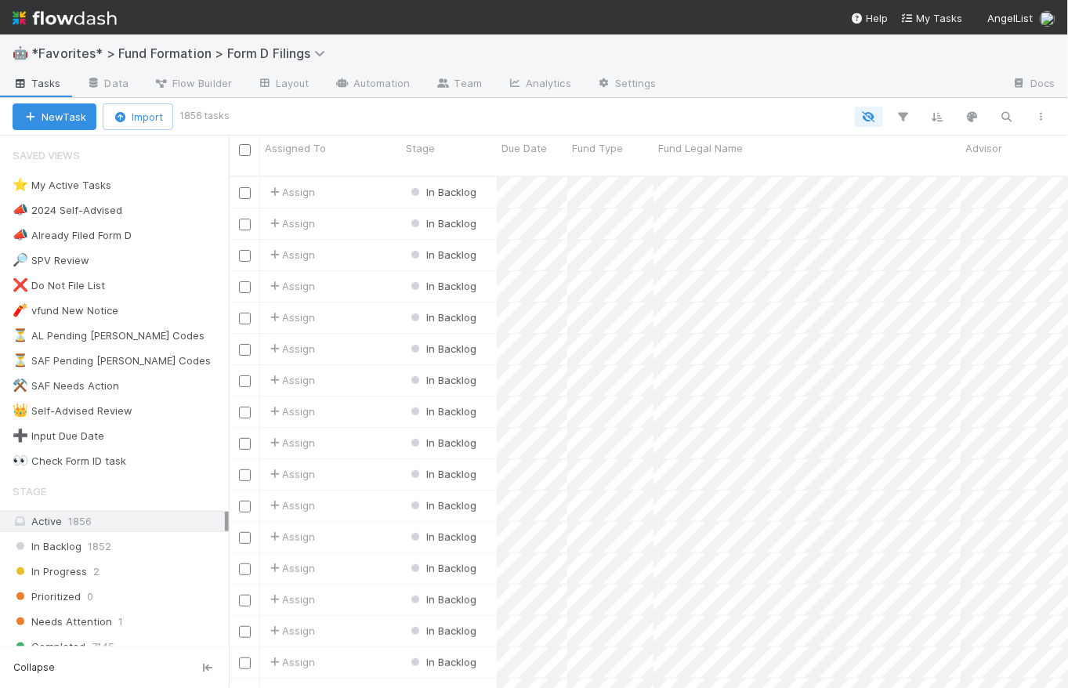
scroll to position [514, 828]
click at [107, 385] on div "⚒️ SAF Needs Action" at bounding box center [66, 386] width 107 height 20
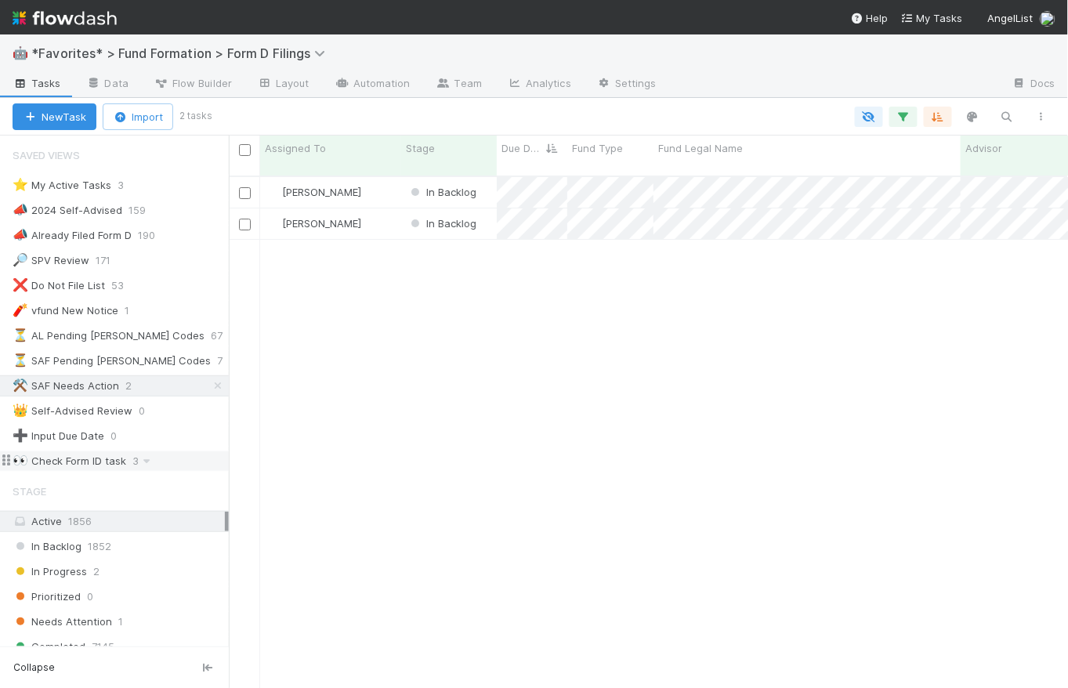
scroll to position [514, 828]
click at [97, 454] on div "👀 Check Form ID task" at bounding box center [70, 461] width 114 height 20
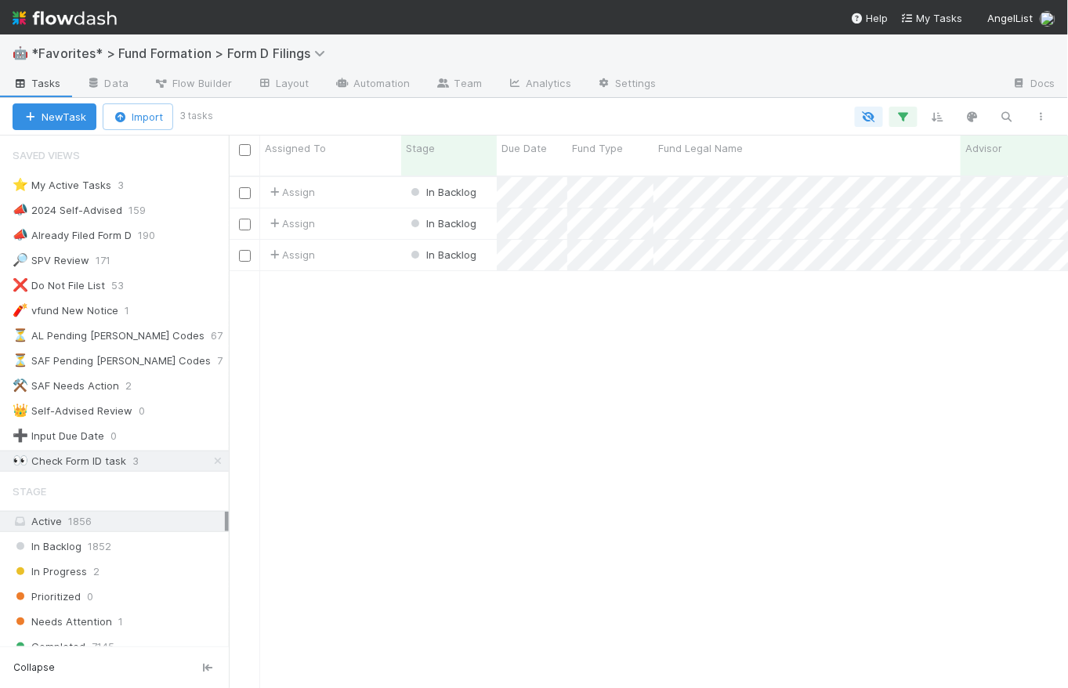
scroll to position [514, 828]
click at [107, 337] on div "⏳ AL Pending EDGAR Codes" at bounding box center [109, 336] width 192 height 20
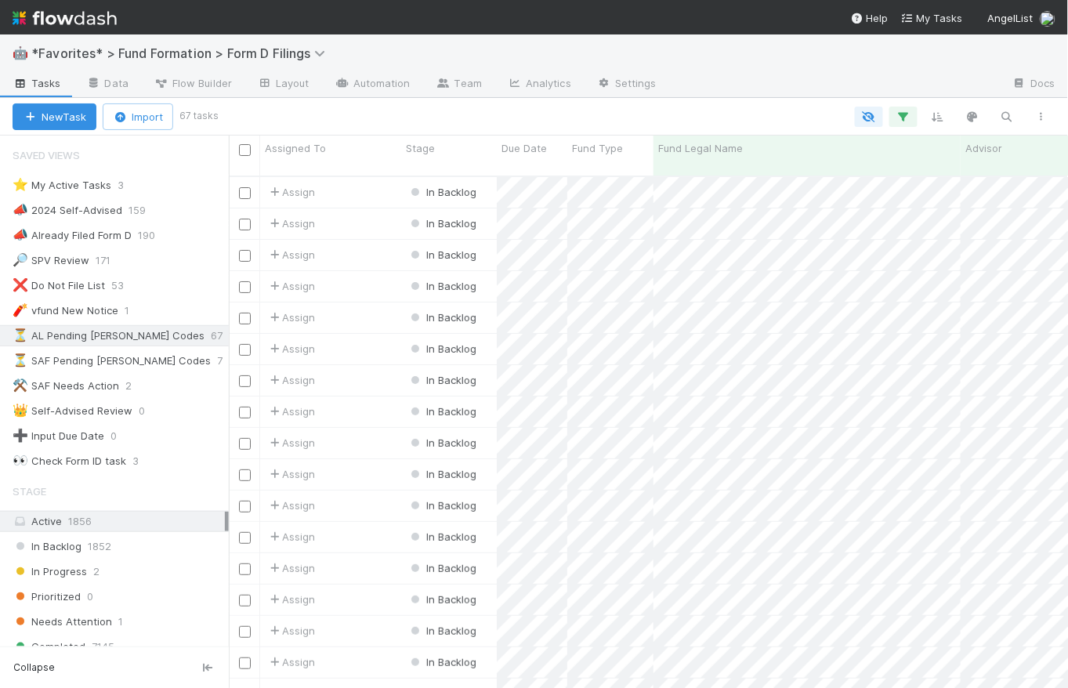
scroll to position [514, 828]
click at [521, 150] on span "Due Date" at bounding box center [523, 148] width 45 height 16
click at [571, 197] on div "Sort Newest → Oldest" at bounding box center [591, 202] width 179 height 24
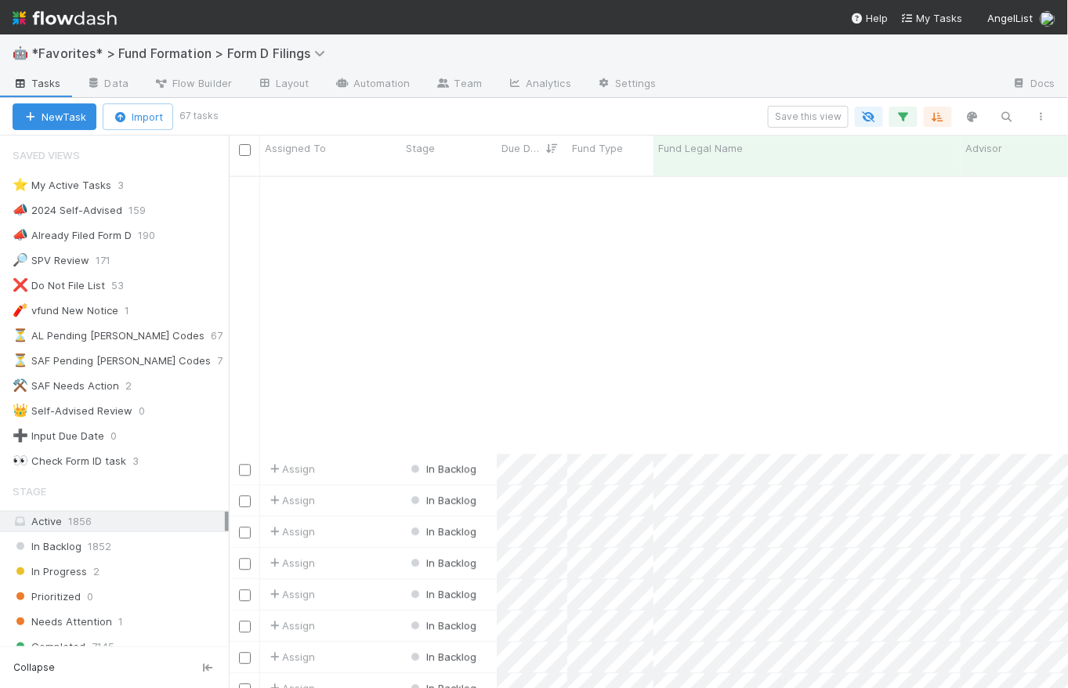
scroll to position [1585, 0]
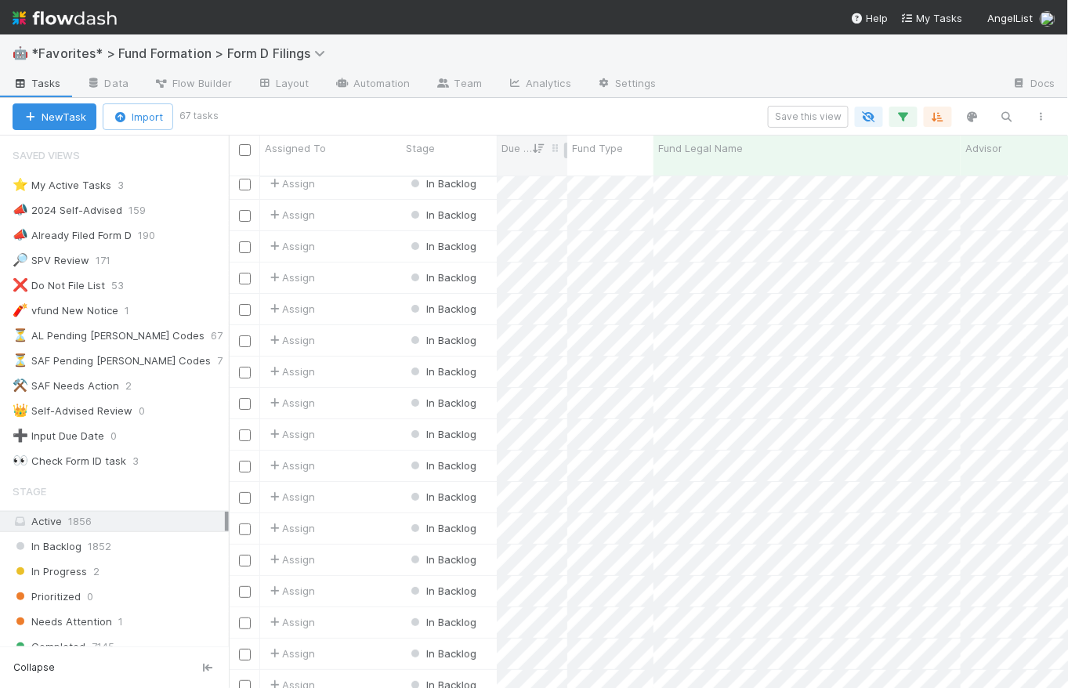
click at [525, 150] on span "Due Date" at bounding box center [516, 148] width 31 height 16
click at [542, 180] on div "Sort Oldest → Newest" at bounding box center [591, 178] width 179 height 24
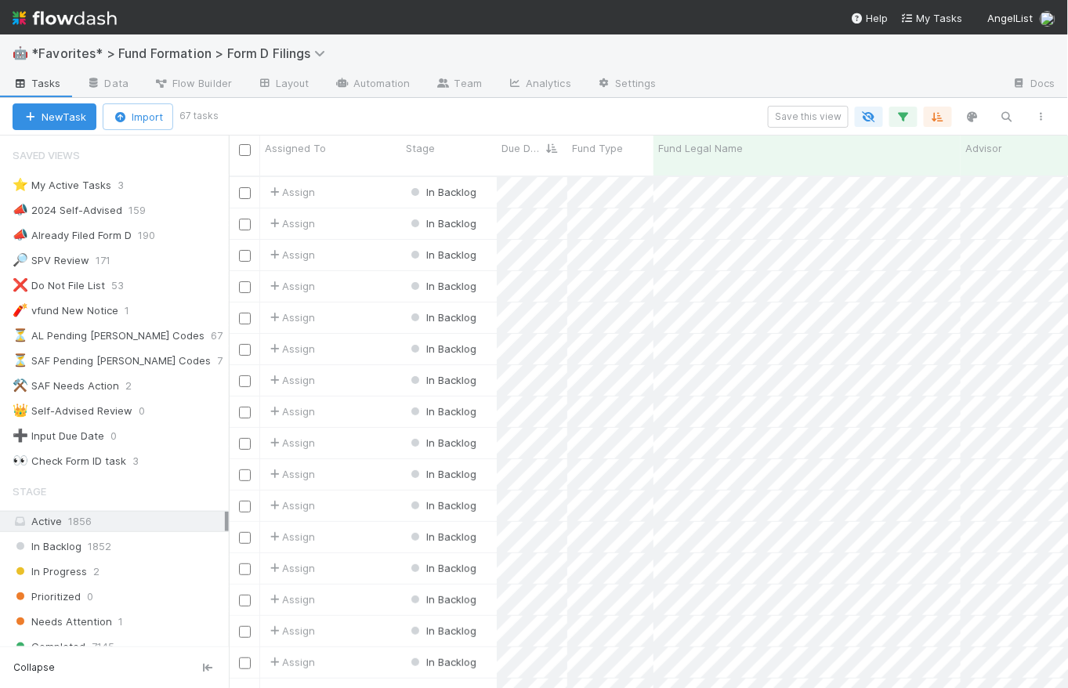
scroll to position [514, 828]
click at [362, 277] on div "Assign" at bounding box center [330, 286] width 141 height 31
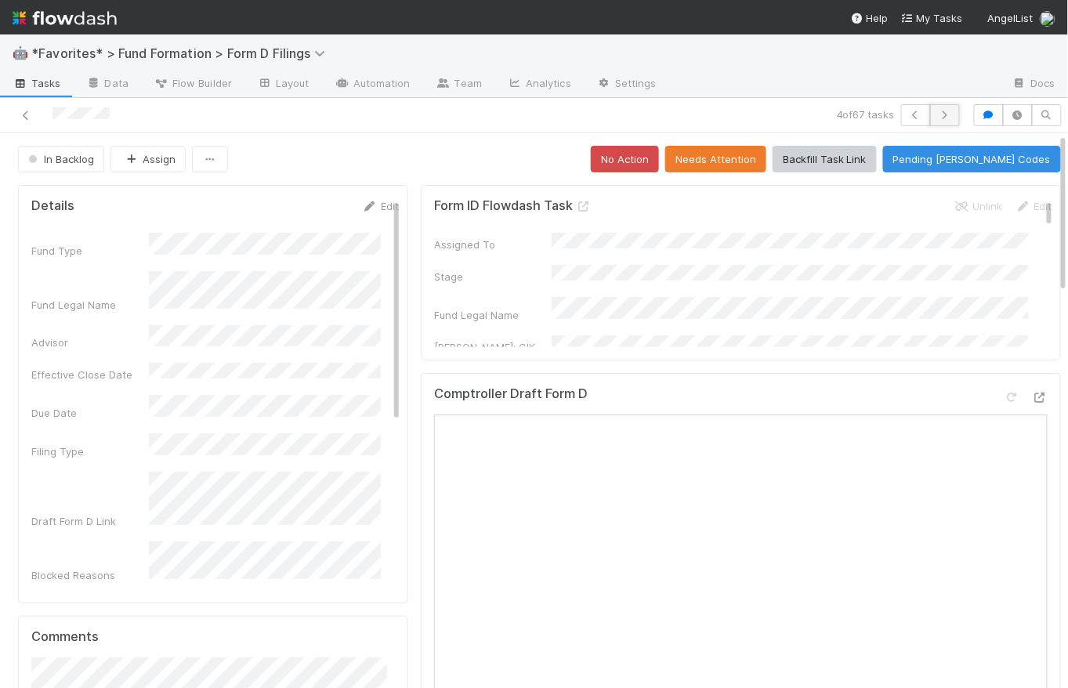
click at [944, 110] on button "button" at bounding box center [945, 115] width 30 height 22
click at [541, 338] on div "EDGAR: CIK" at bounding box center [743, 344] width 618 height 26
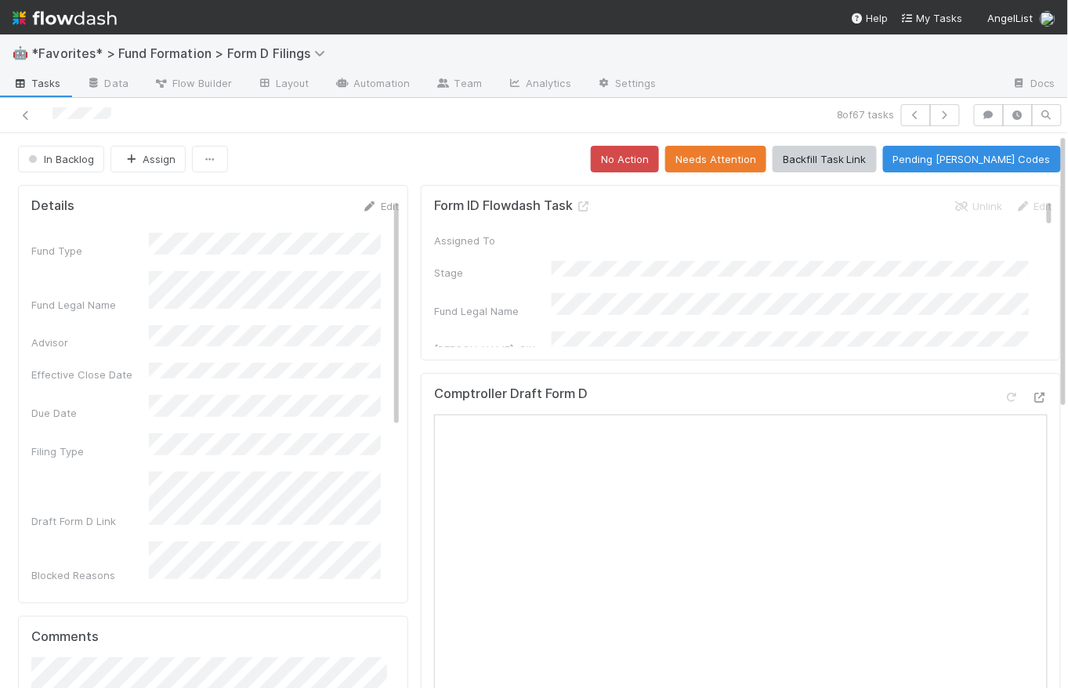
click at [511, 148] on div "In Backlog Assign No Action Needs Attention Backfill Task Link Pending EDGAR Co…" at bounding box center [539, 159] width 1043 height 27
click at [374, 205] on link "Edit" at bounding box center [380, 206] width 37 height 13
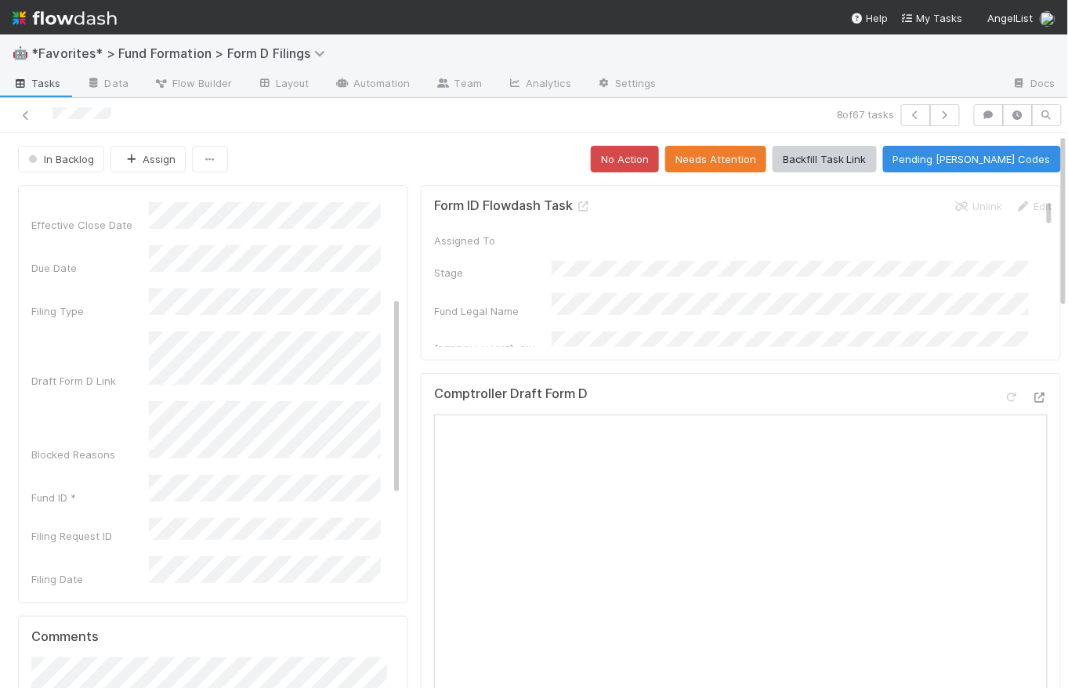
scroll to position [192, 0]
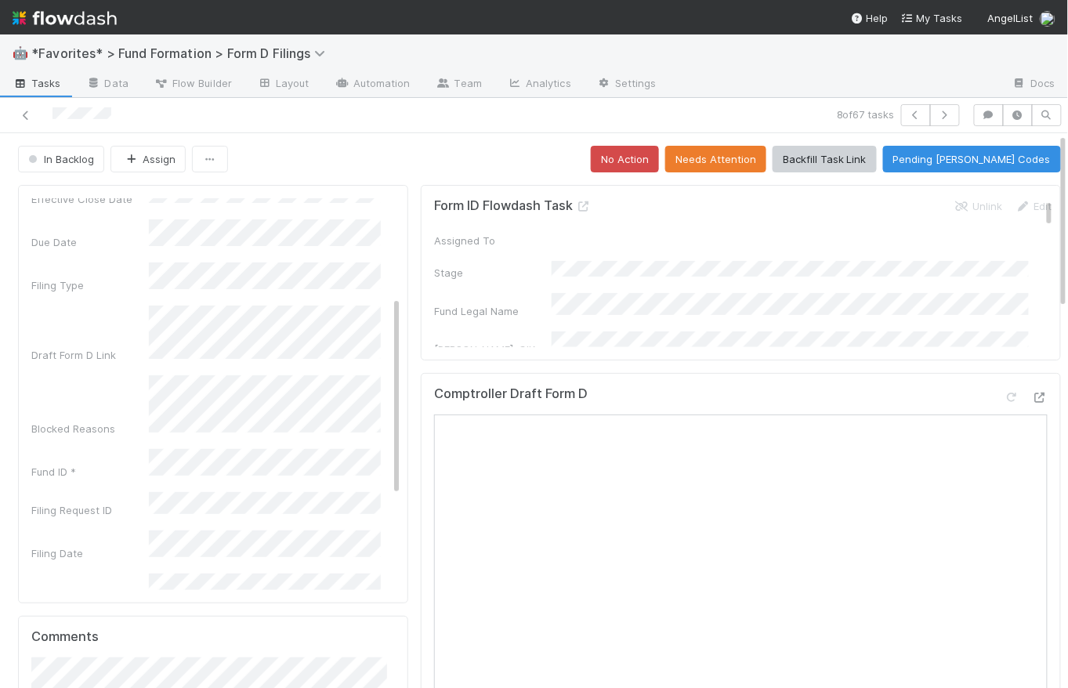
click at [29, 333] on div "Details Save Cancel Fund Type Fund Legal Name * Advisor Effective Close Date Du…" at bounding box center [213, 394] width 390 height 418
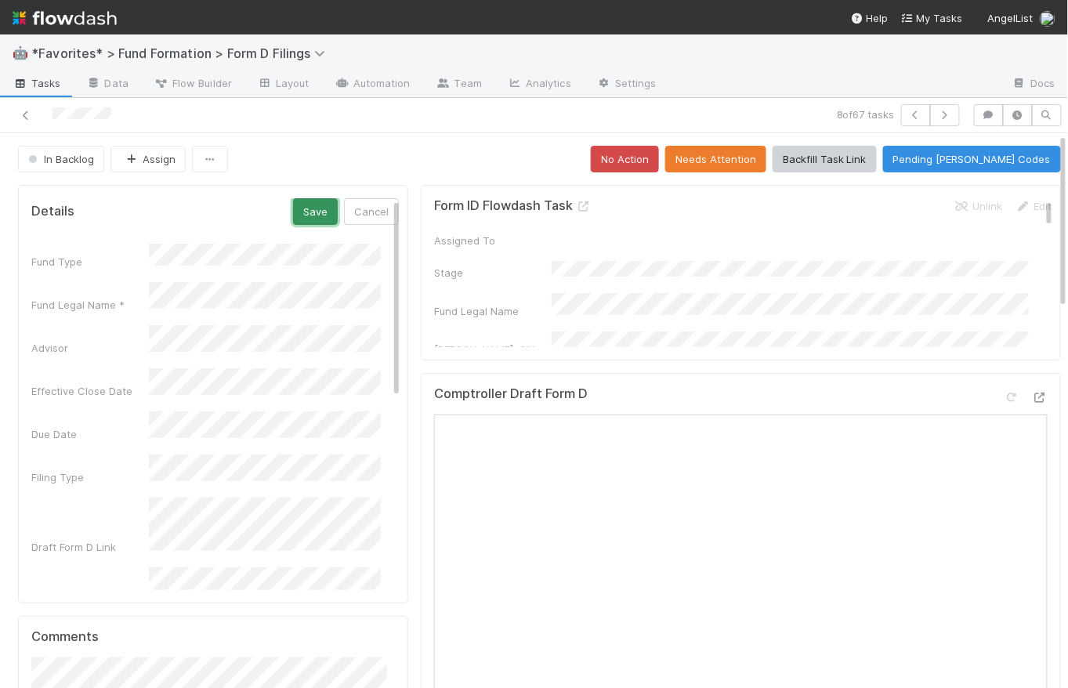
click at [307, 215] on button "Save" at bounding box center [315, 211] width 45 height 27
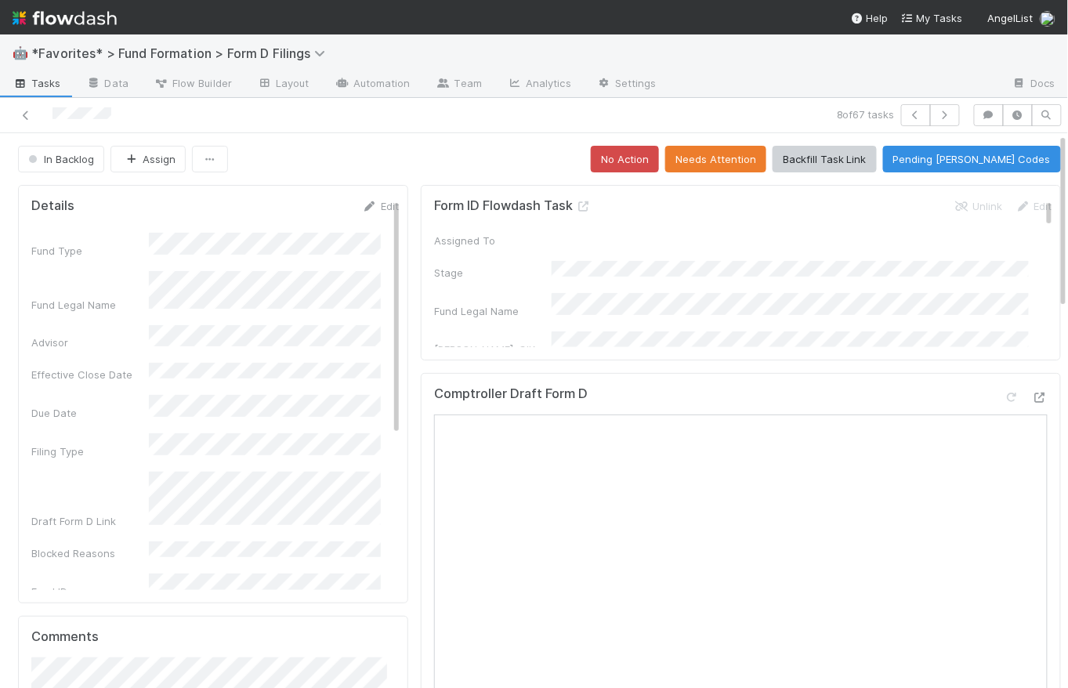
click at [439, 154] on div "In Backlog Assign No Action Needs Attention Backfill Task Link Pending EDGAR Co…" at bounding box center [539, 159] width 1043 height 27
click at [746, 159] on button "Needs Attention" at bounding box center [715, 159] width 101 height 27
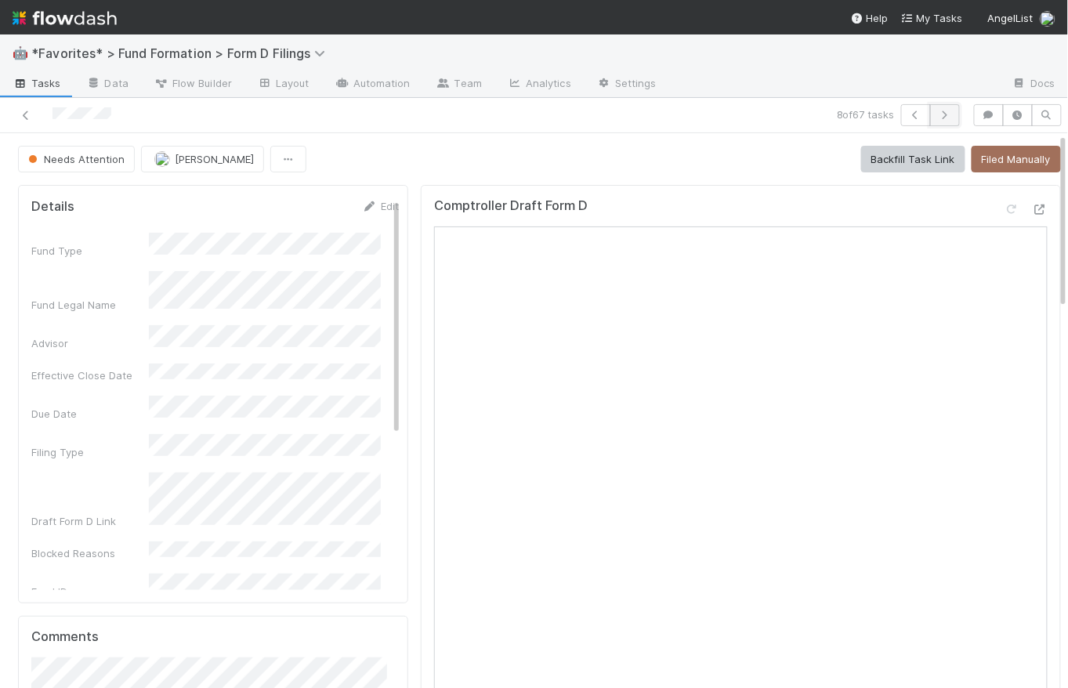
click at [937, 115] on icon "button" at bounding box center [945, 114] width 16 height 9
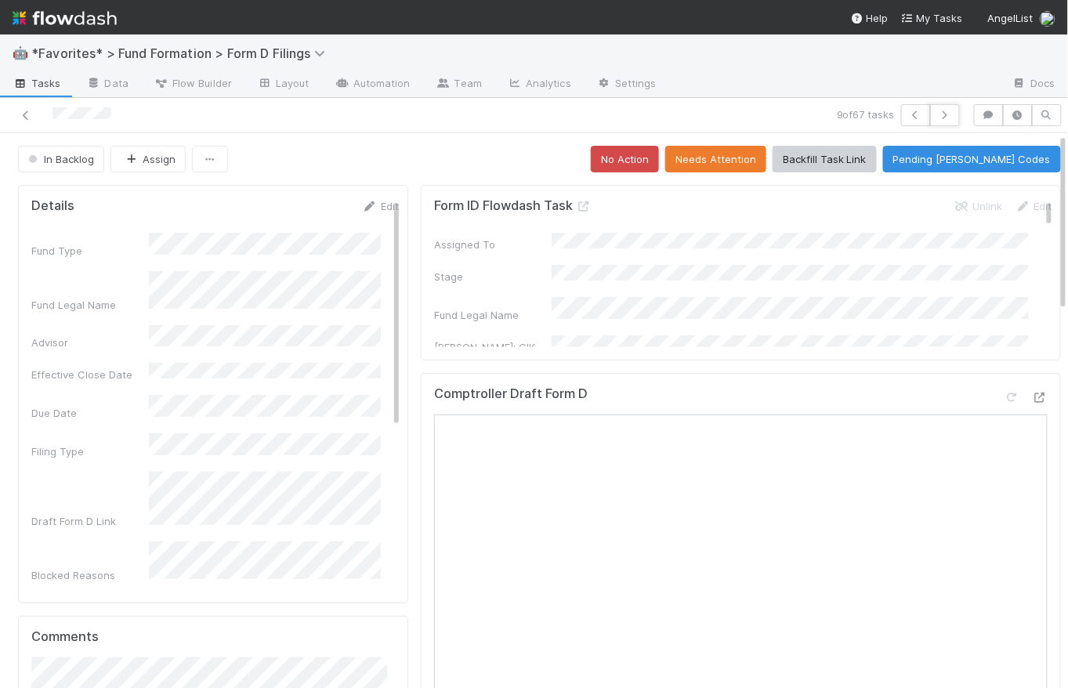
click at [937, 115] on icon "button" at bounding box center [945, 114] width 16 height 9
click at [940, 114] on icon "button" at bounding box center [945, 114] width 16 height 9
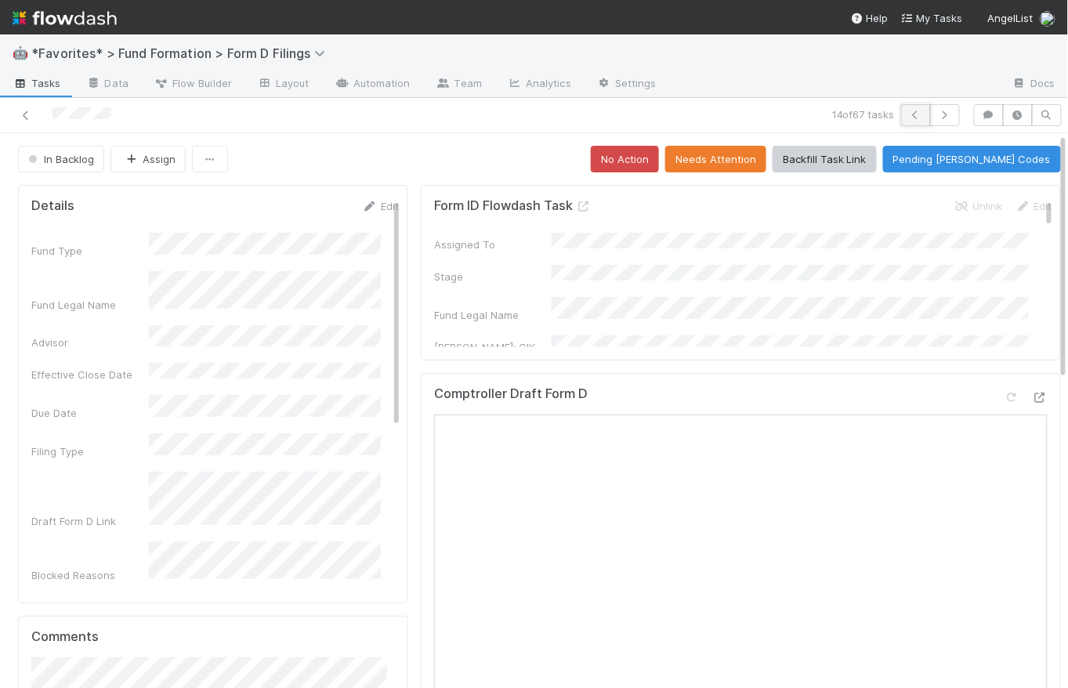
click at [902, 119] on button "button" at bounding box center [916, 115] width 30 height 22
click at [45, 85] on span "Tasks" at bounding box center [37, 83] width 49 height 16
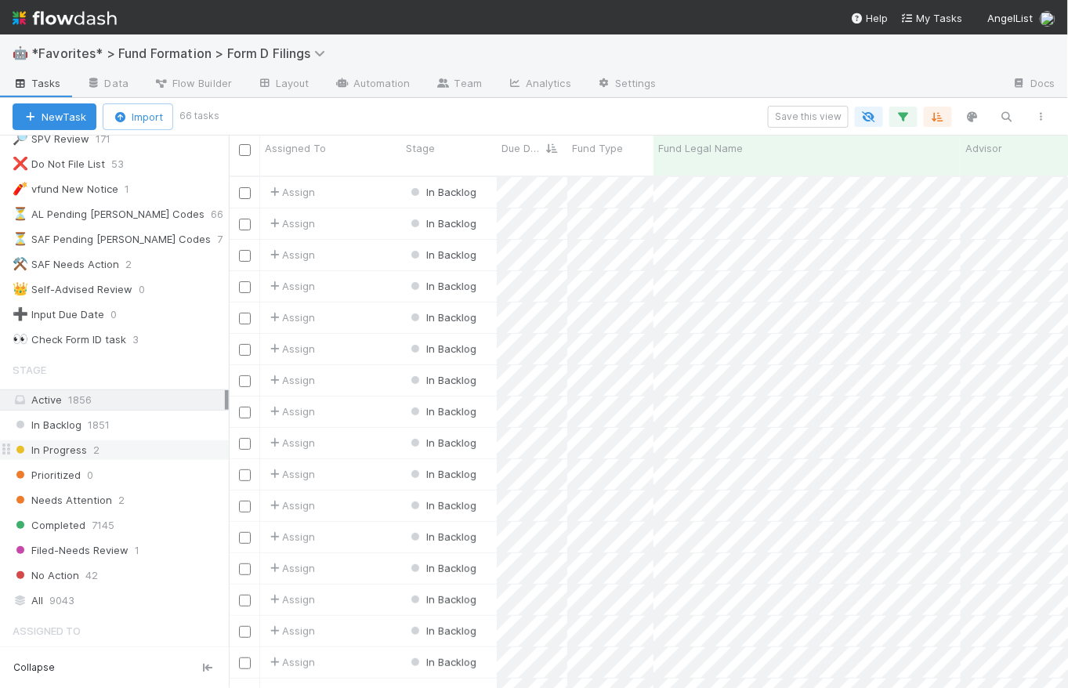
scroll to position [122, 0]
click at [157, 498] on div "Needs Attention 2" at bounding box center [121, 500] width 216 height 20
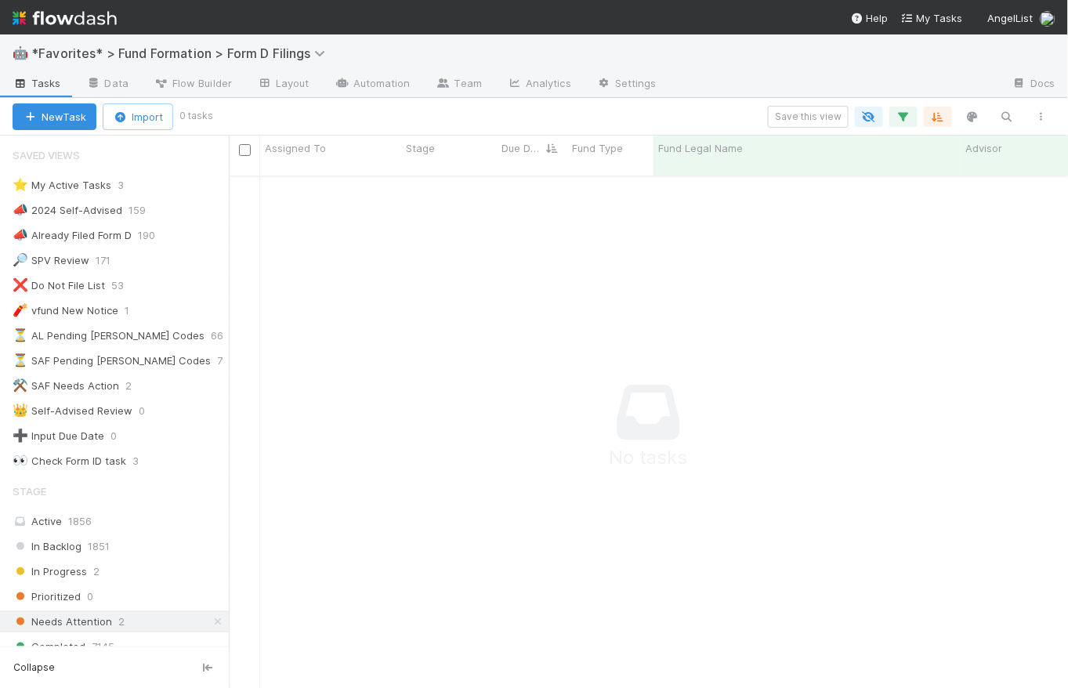
scroll to position [503, 828]
click at [682, 108] on div "Save this view" at bounding box center [634, 117] width 848 height 22
click at [904, 115] on icon "button" at bounding box center [903, 117] width 16 height 14
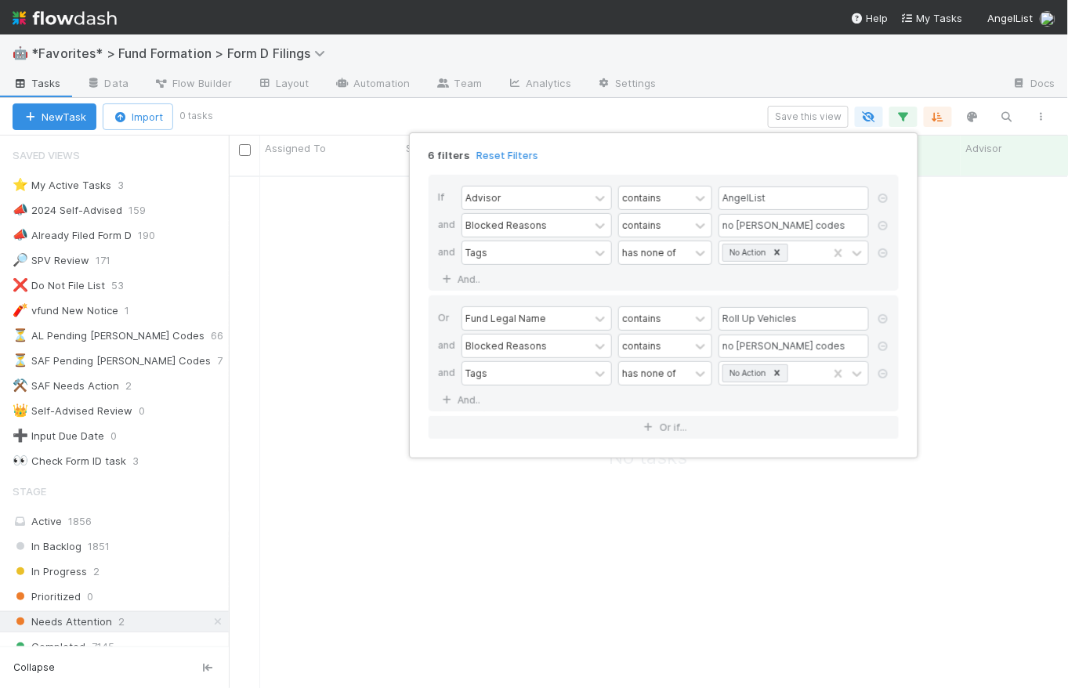
click at [715, 110] on div "6 filters Reset Filters If Advisor contains AngelList and Blocked Reasons conta…" at bounding box center [534, 344] width 1068 height 688
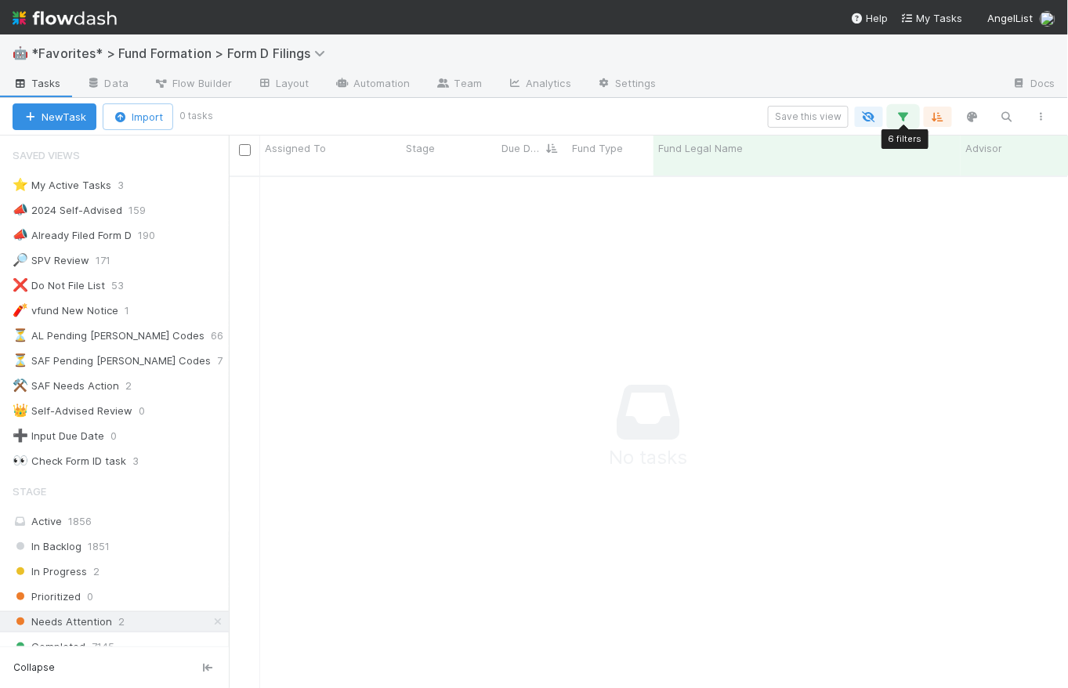
click at [902, 117] on icon "button" at bounding box center [903, 117] width 16 height 14
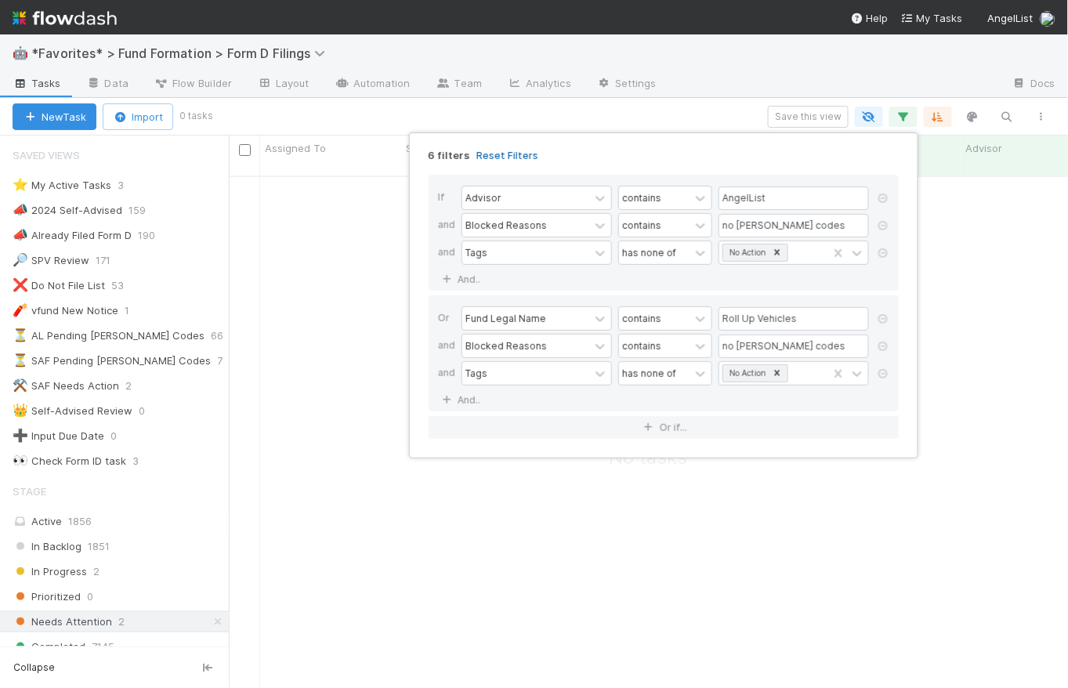
click at [490, 155] on link "Reset Filters" at bounding box center [507, 155] width 62 height 13
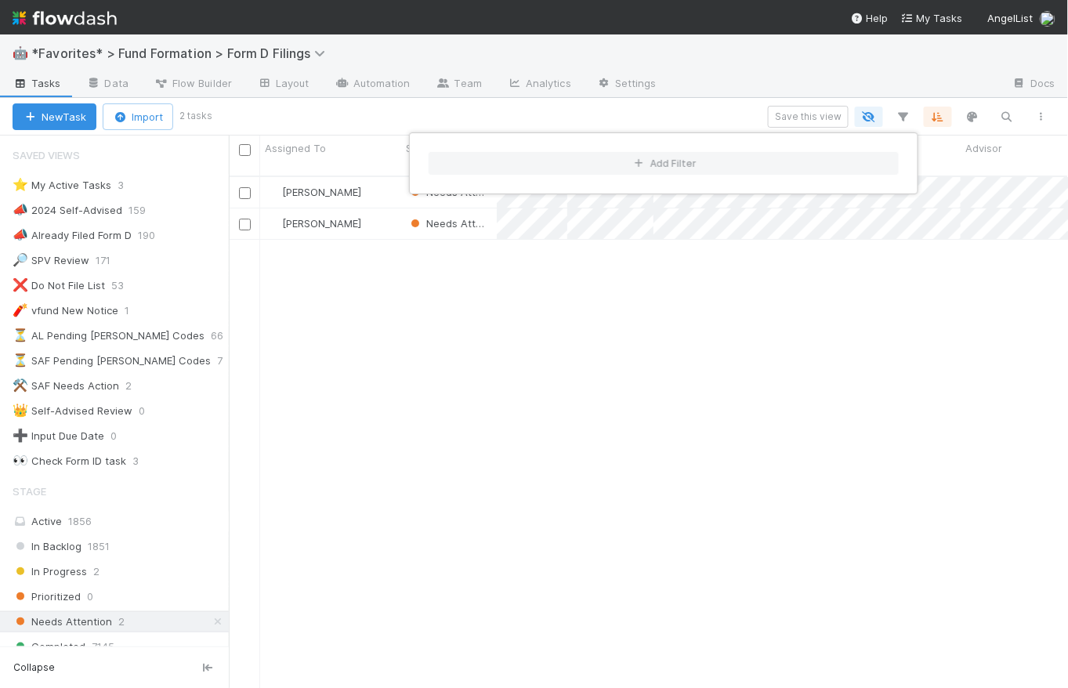
scroll to position [514, 828]
click at [544, 110] on div "Add Filter" at bounding box center [534, 344] width 1068 height 688
click at [627, 250] on div "Add Filter" at bounding box center [534, 344] width 1068 height 688
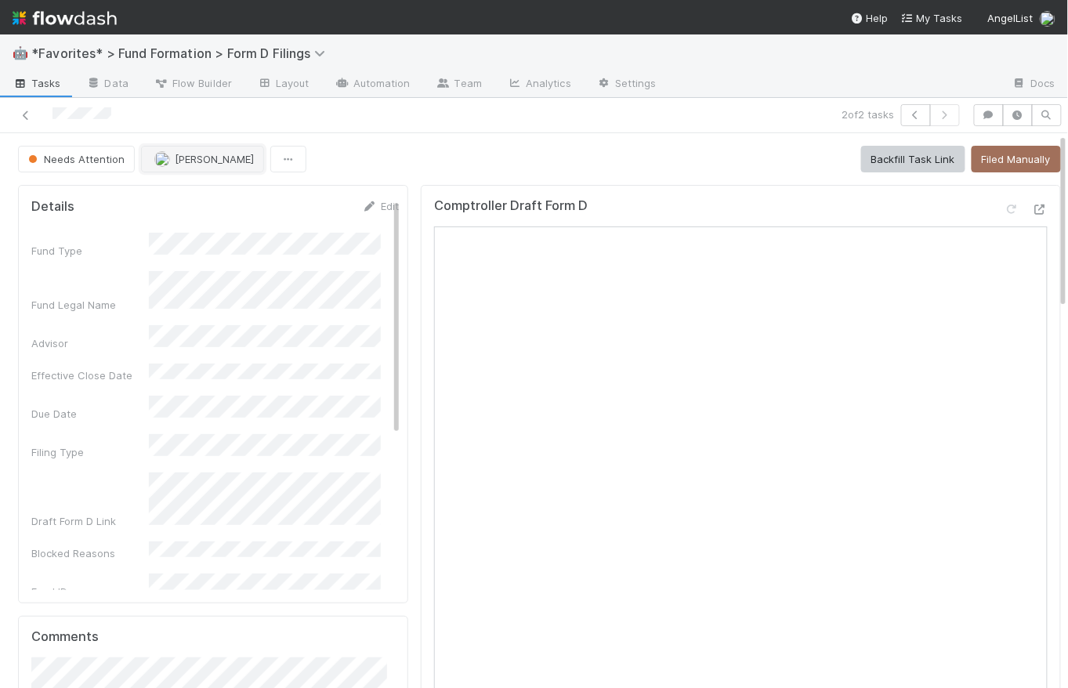
click at [205, 156] on span "Karen Jane Salcedo" at bounding box center [214, 159] width 79 height 13
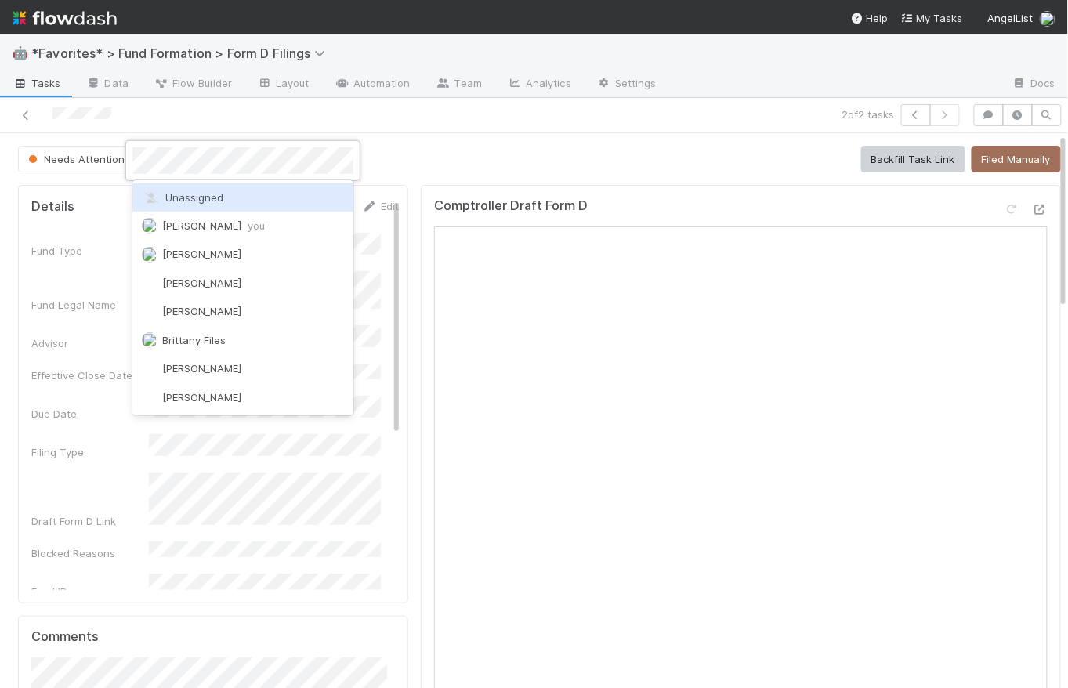
click at [240, 204] on div "Unassigned" at bounding box center [242, 197] width 221 height 28
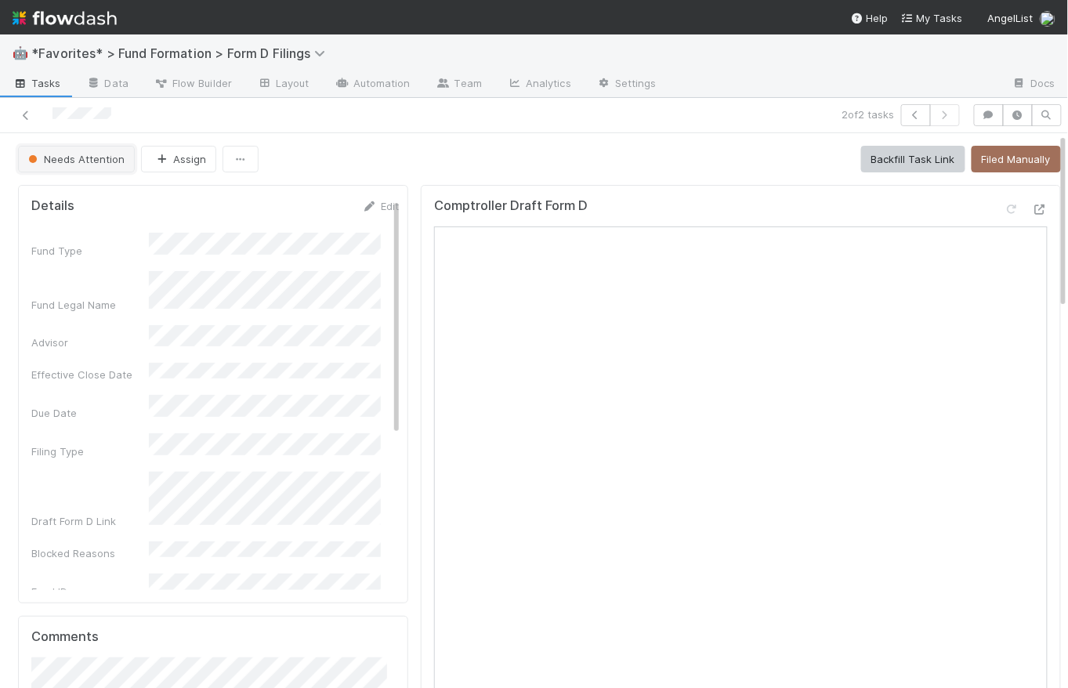
click at [92, 160] on span "Needs Attention" at bounding box center [74, 159] width 99 height 13
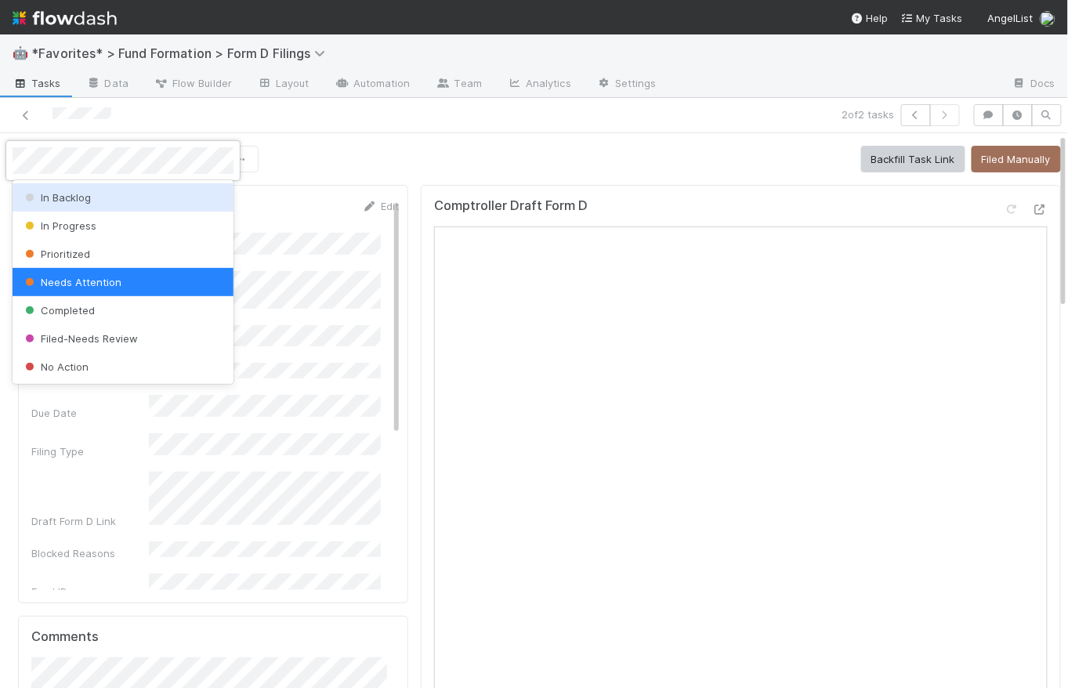
click at [95, 204] on div "In Backlog" at bounding box center [123, 197] width 221 height 28
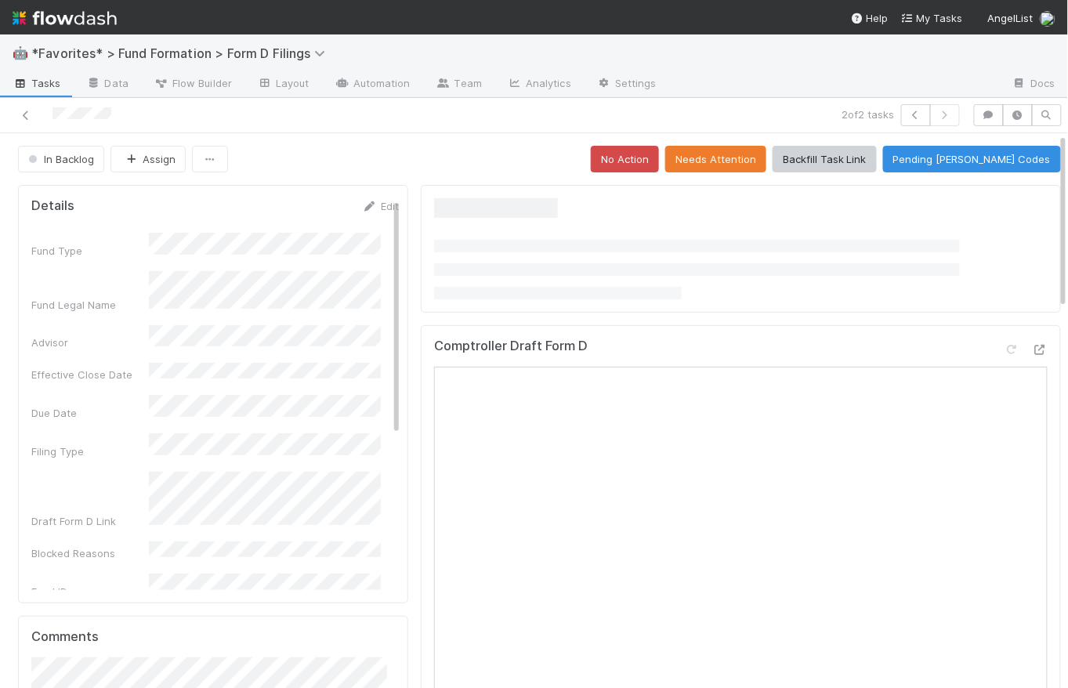
click at [417, 164] on div "In Backlog Assign No Action Needs Attention Backfill Task Link Pending EDGAR Co…" at bounding box center [539, 159] width 1043 height 27
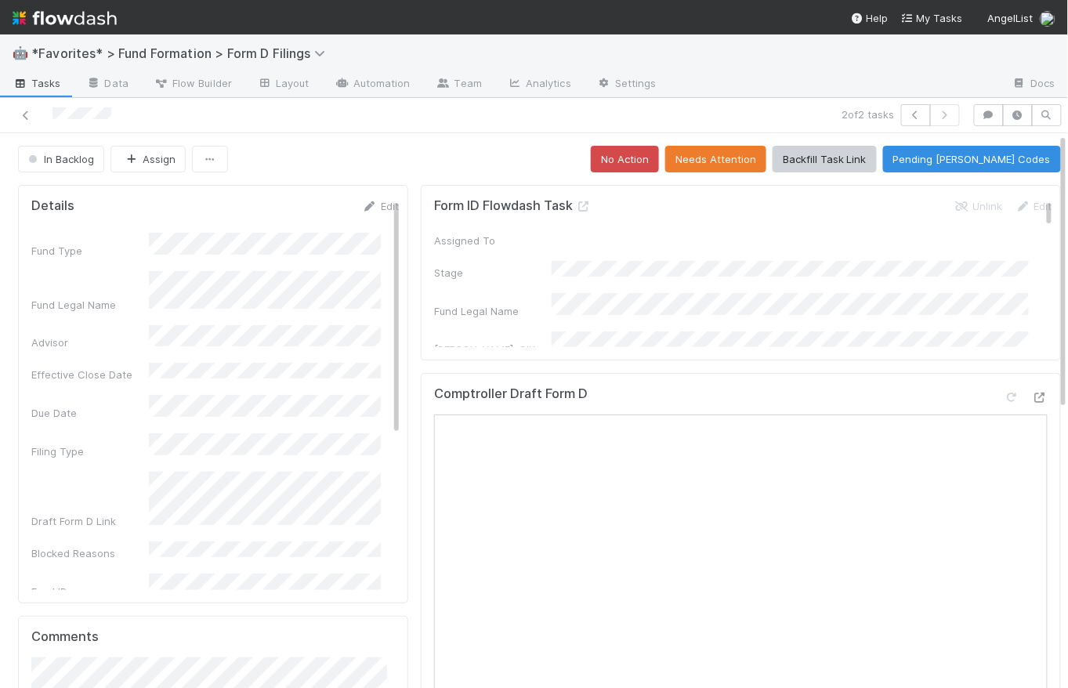
click at [385, 157] on div "In Backlog Assign No Action Needs Attention Backfill Task Link Pending [PERSON_…" at bounding box center [539, 159] width 1043 height 27
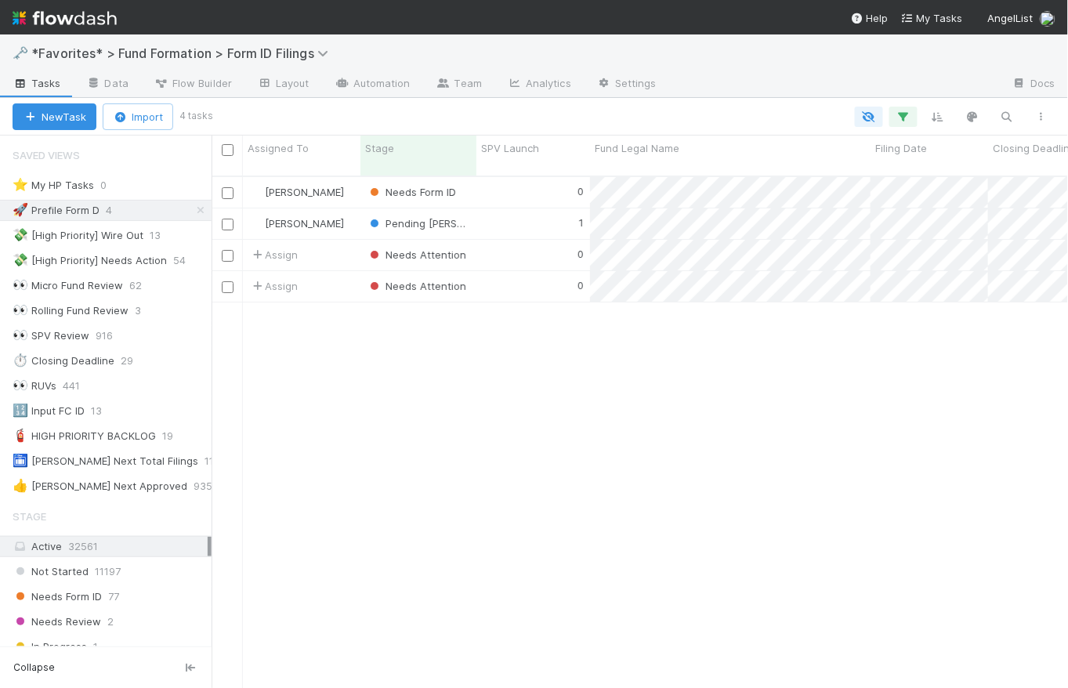
scroll to position [514, 846]
click at [51, 385] on div "👀 RUVs" at bounding box center [35, 386] width 44 height 20
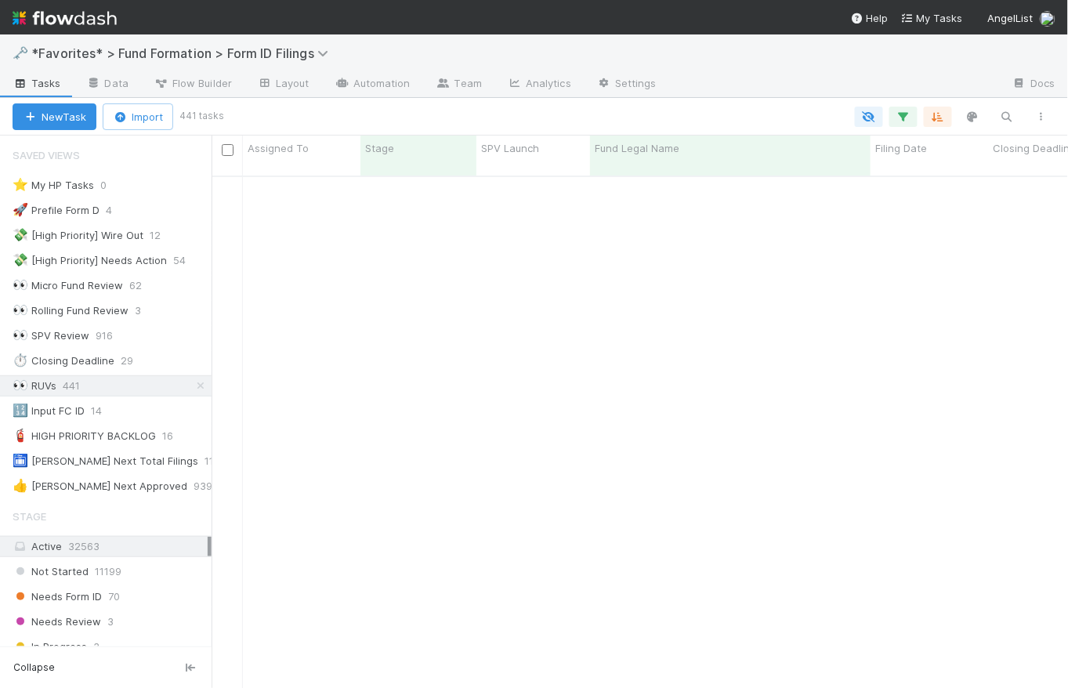
scroll to position [2620, 0]
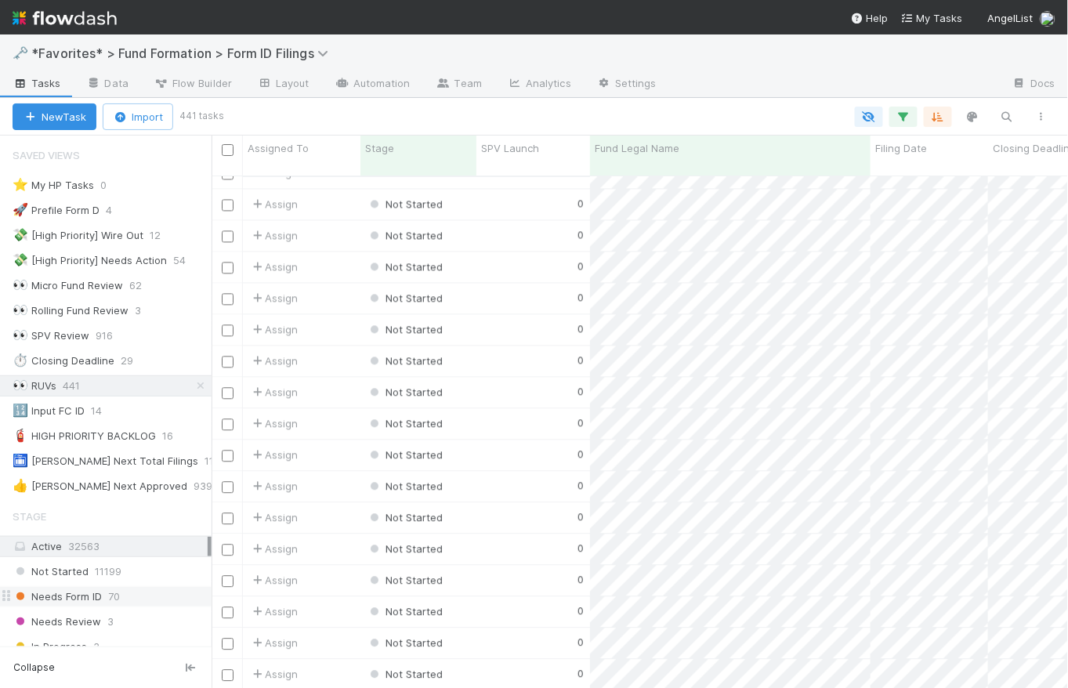
click at [99, 597] on span "Needs Form ID" at bounding box center [57, 597] width 89 height 20
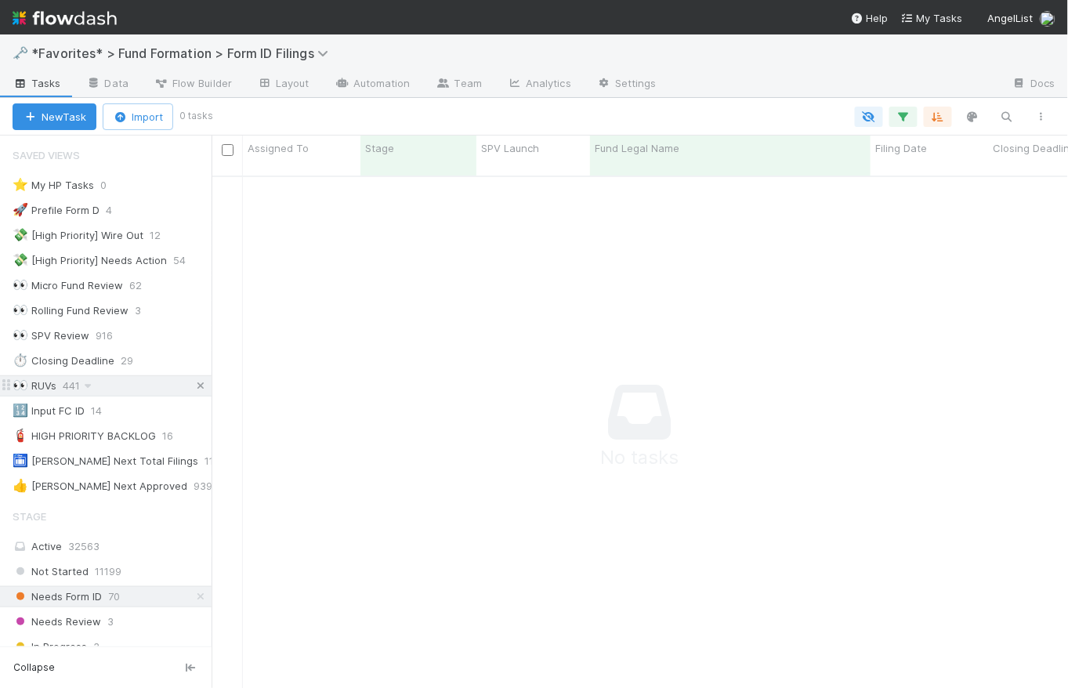
scroll to position [503, 846]
click at [194, 385] on icon at bounding box center [201, 386] width 16 height 10
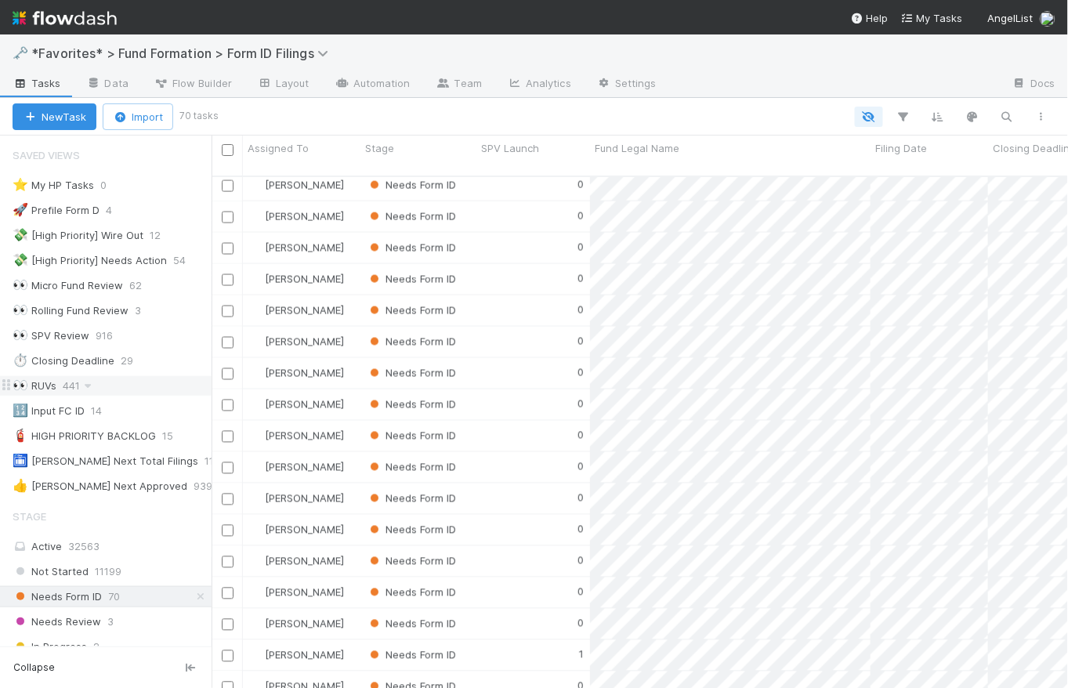
scroll to position [307, 0]
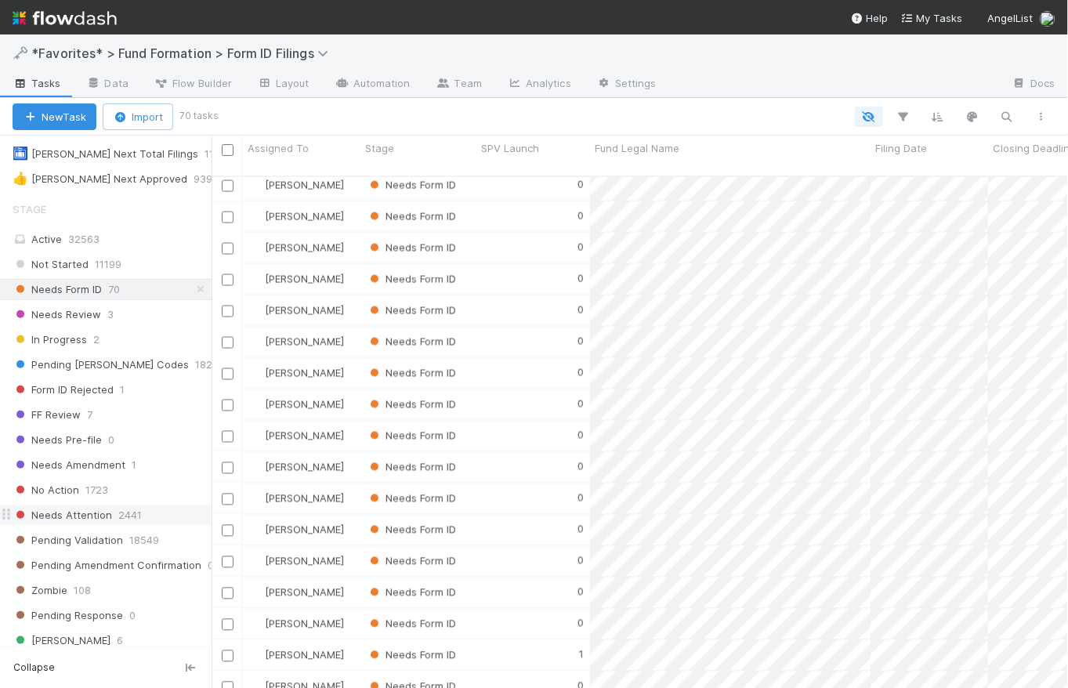
click at [168, 512] on div "Needs Attention 2441" at bounding box center [112, 515] width 199 height 20
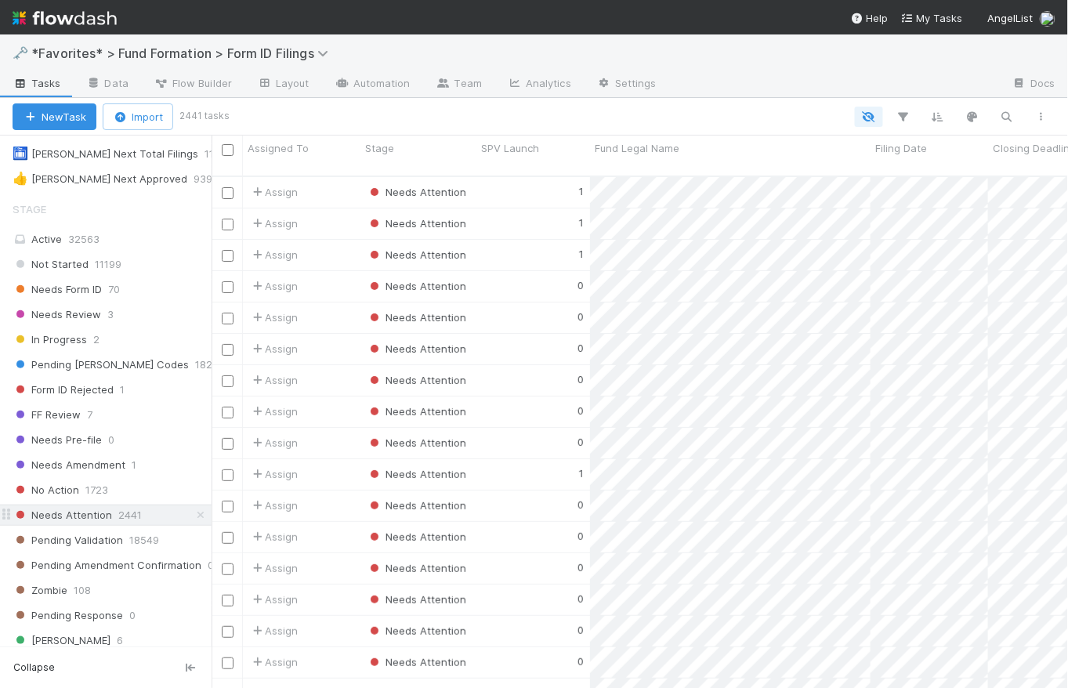
scroll to position [514, 846]
click at [525, 190] on div "1" at bounding box center [533, 192] width 114 height 31
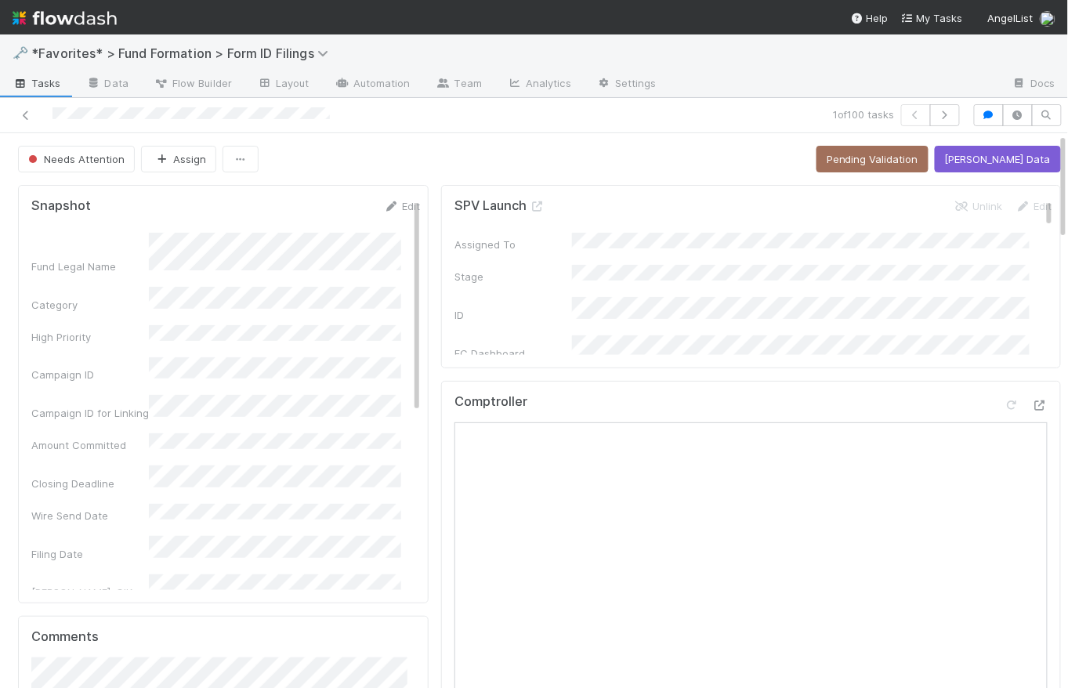
scroll to position [491, 0]
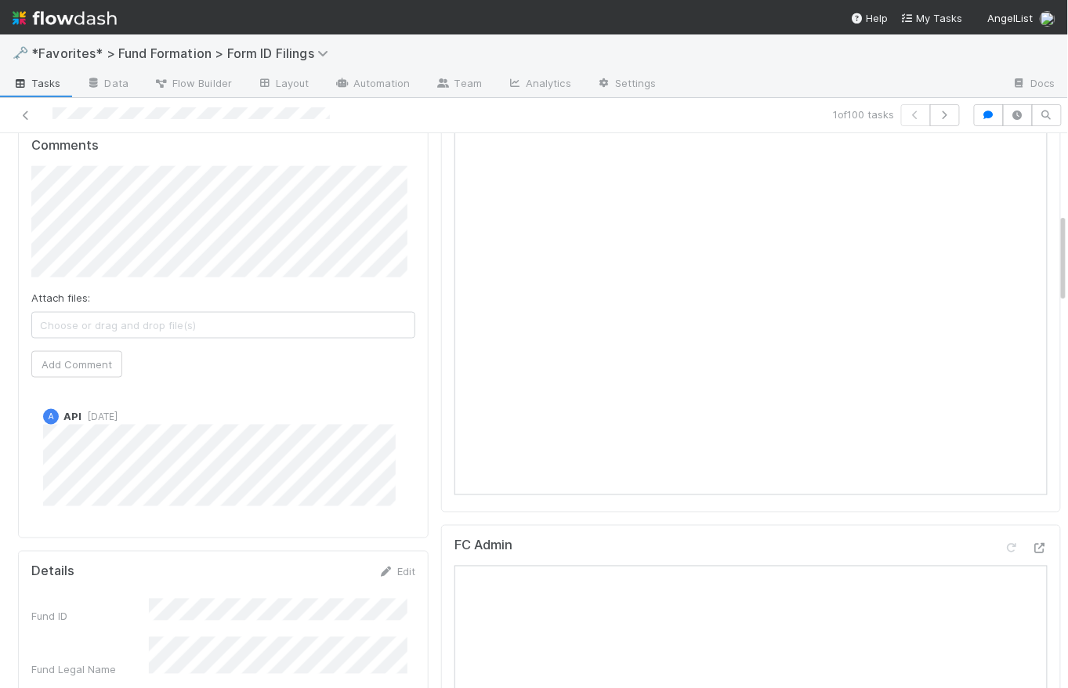
click at [31, 450] on div "A API [DATE]" at bounding box center [228, 450] width 395 height 109
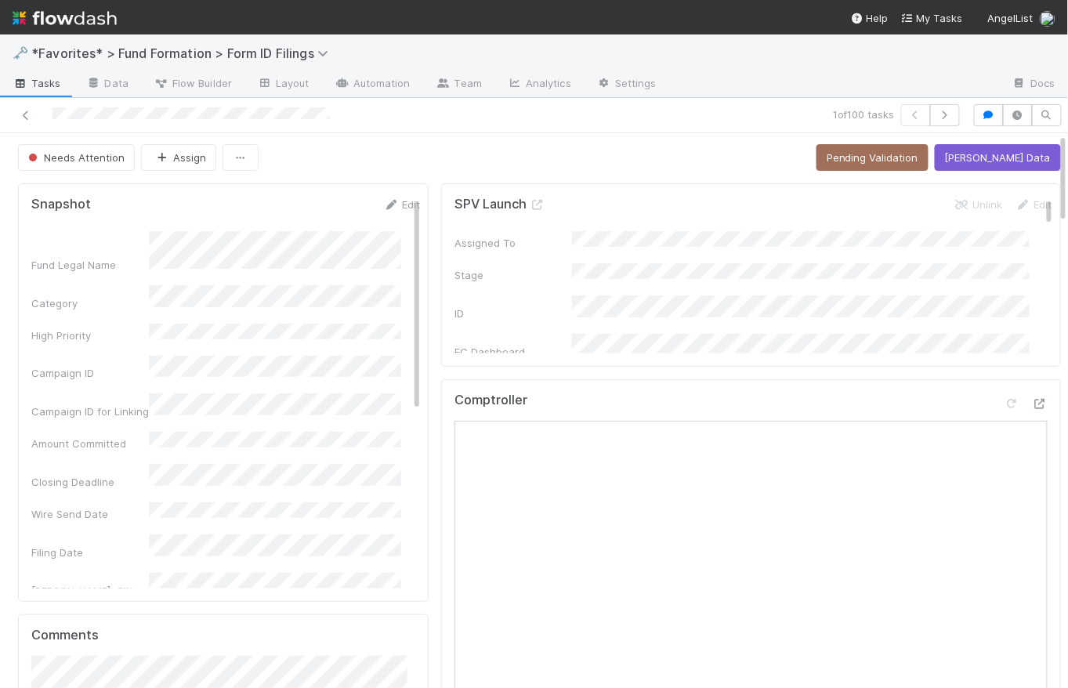
scroll to position [0, 0]
click at [421, 163] on div "Needs Attention Assign Pending Validation [PERSON_NAME] Data" at bounding box center [539, 159] width 1043 height 27
click at [46, 83] on span "Tasks" at bounding box center [37, 83] width 49 height 16
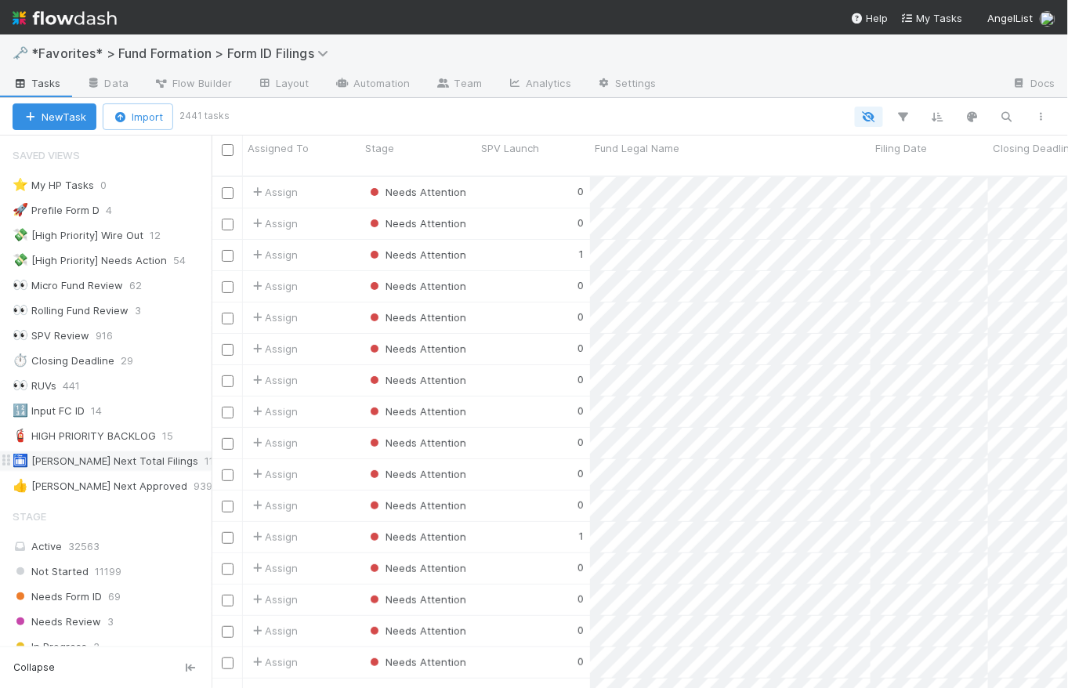
scroll to position [267, 0]
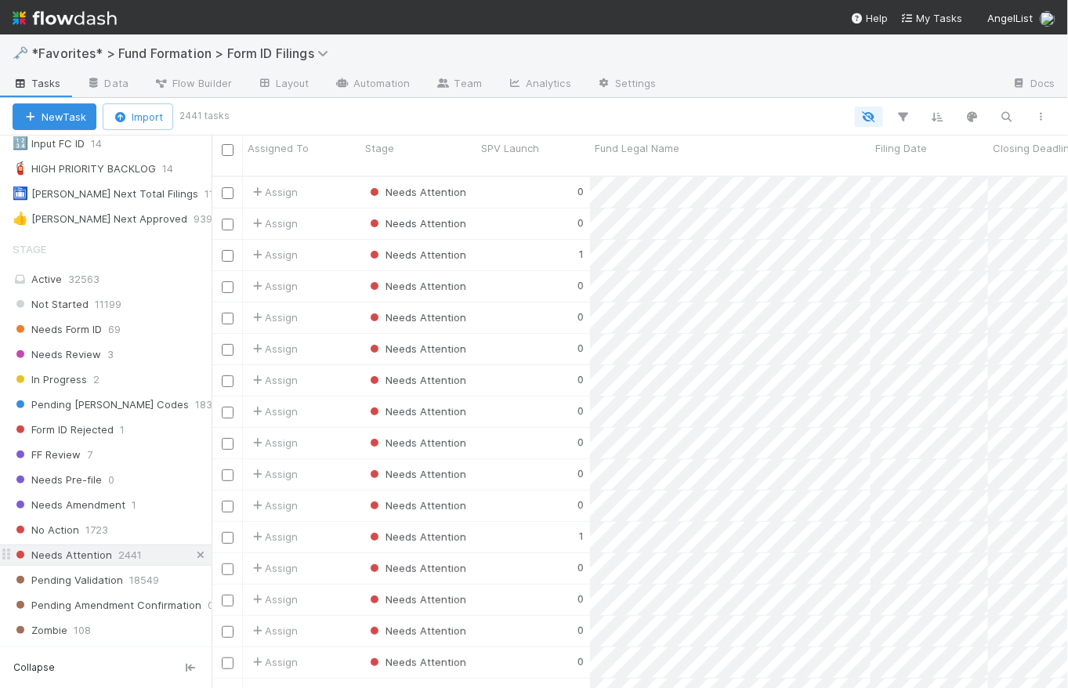
click at [193, 553] on icon at bounding box center [201, 555] width 16 height 10
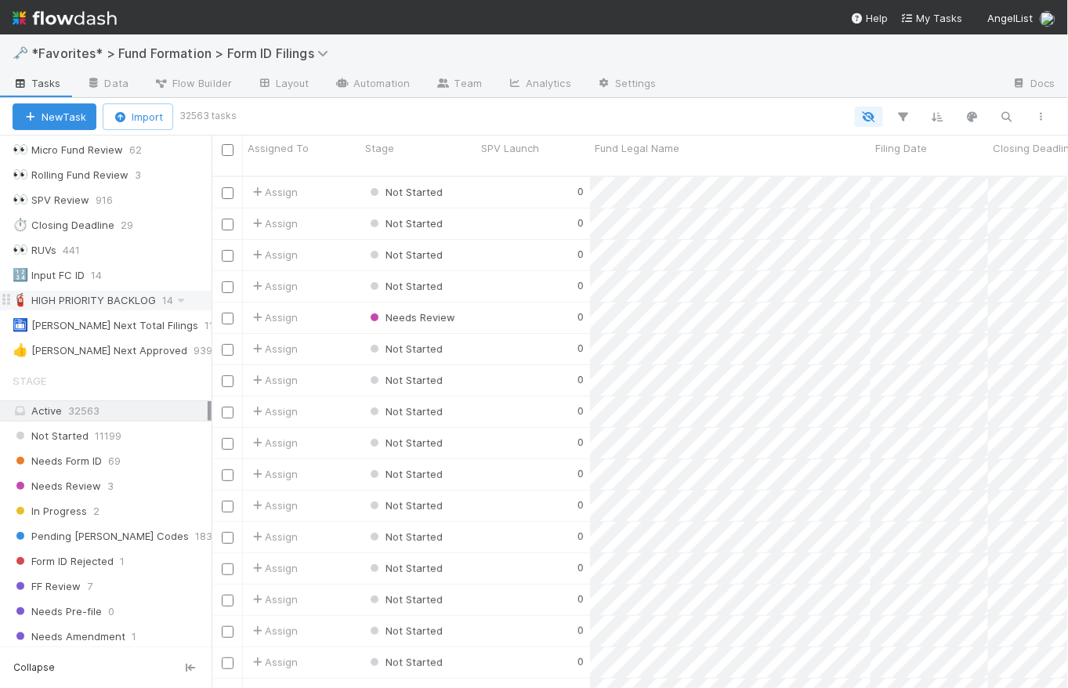
scroll to position [514, 846]
click at [150, 274] on div "🔢 Input FC ID 14" at bounding box center [112, 276] width 199 height 20
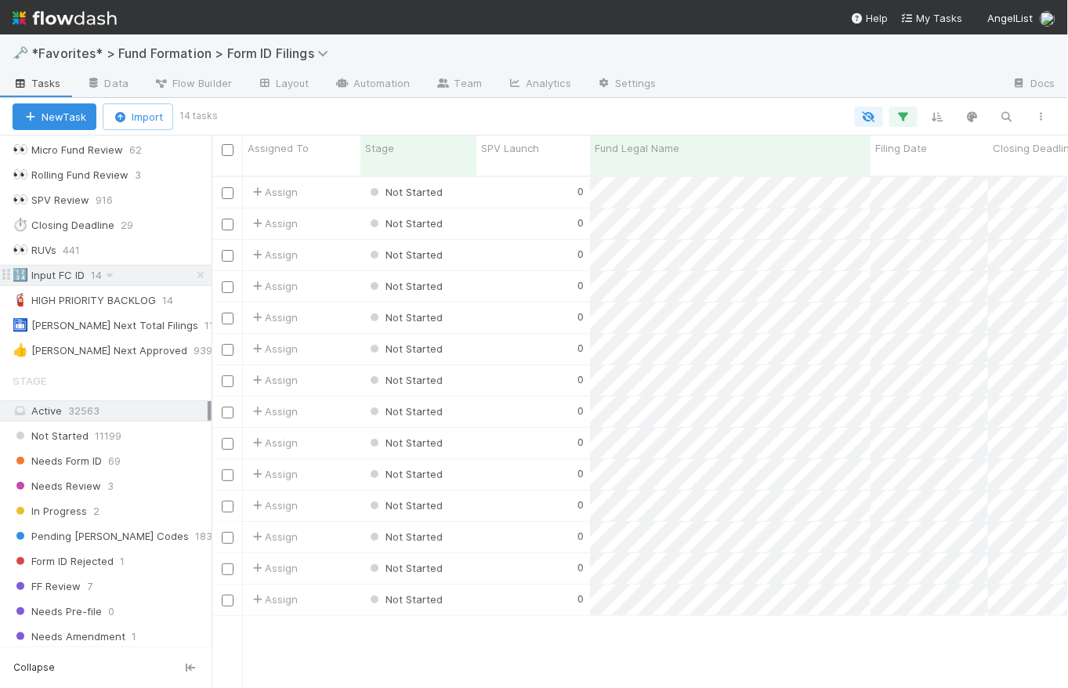
scroll to position [514, 846]
click at [125, 249] on div "👀 RUVs 441" at bounding box center [112, 250] width 199 height 20
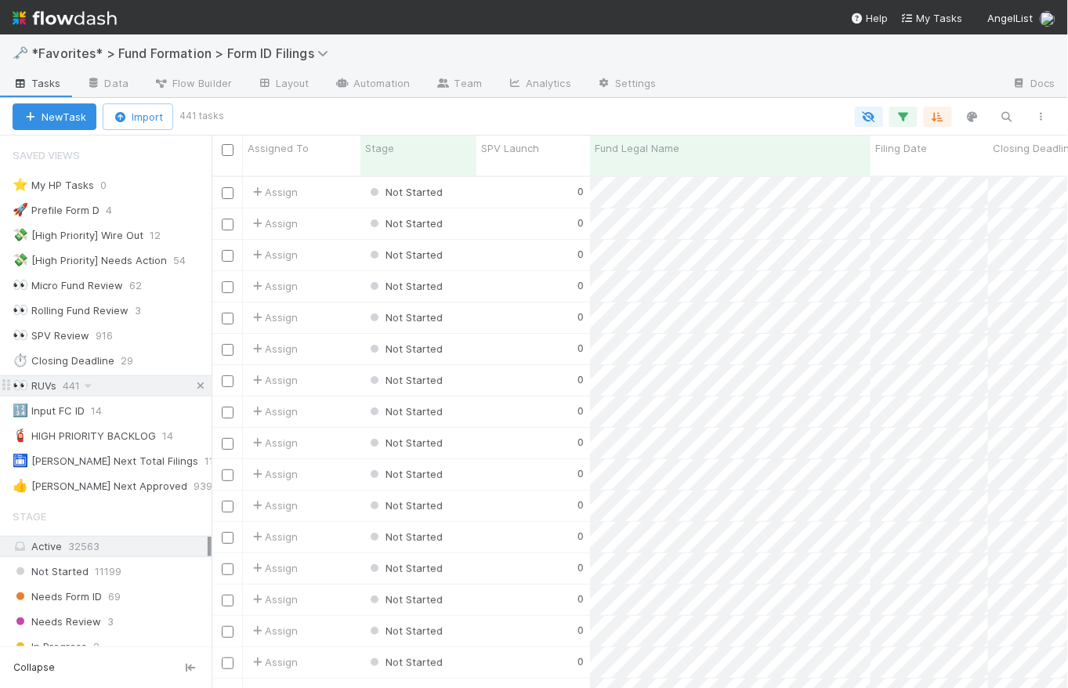
click at [193, 382] on icon at bounding box center [201, 386] width 16 height 10
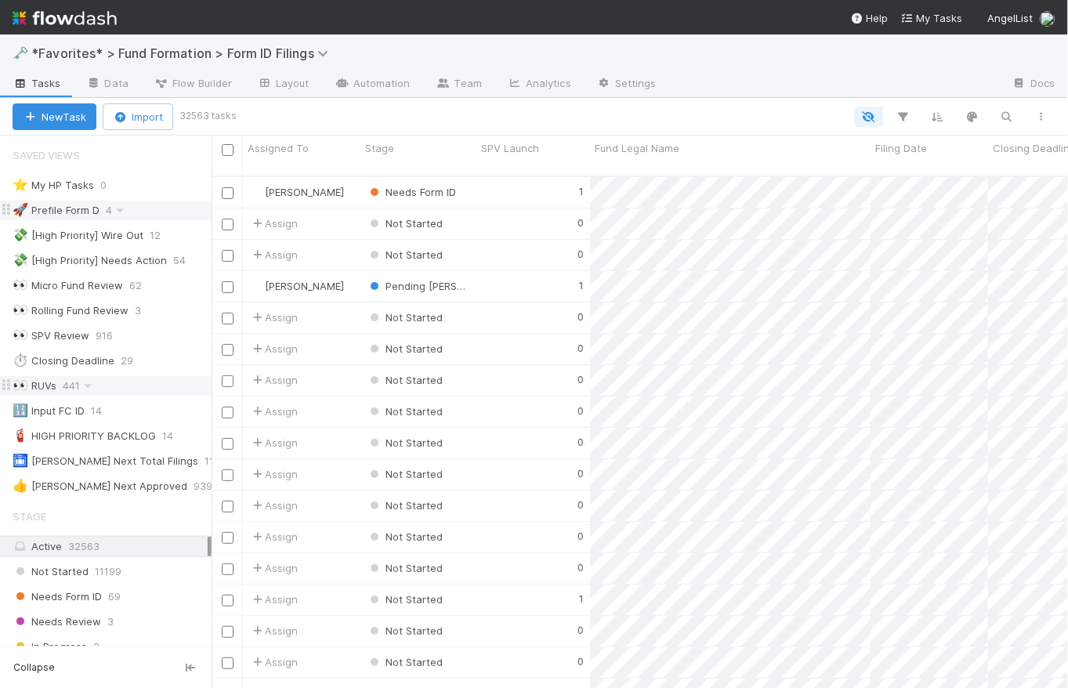
click at [84, 211] on div "🚀 Prefile Form D" at bounding box center [56, 211] width 87 height 20
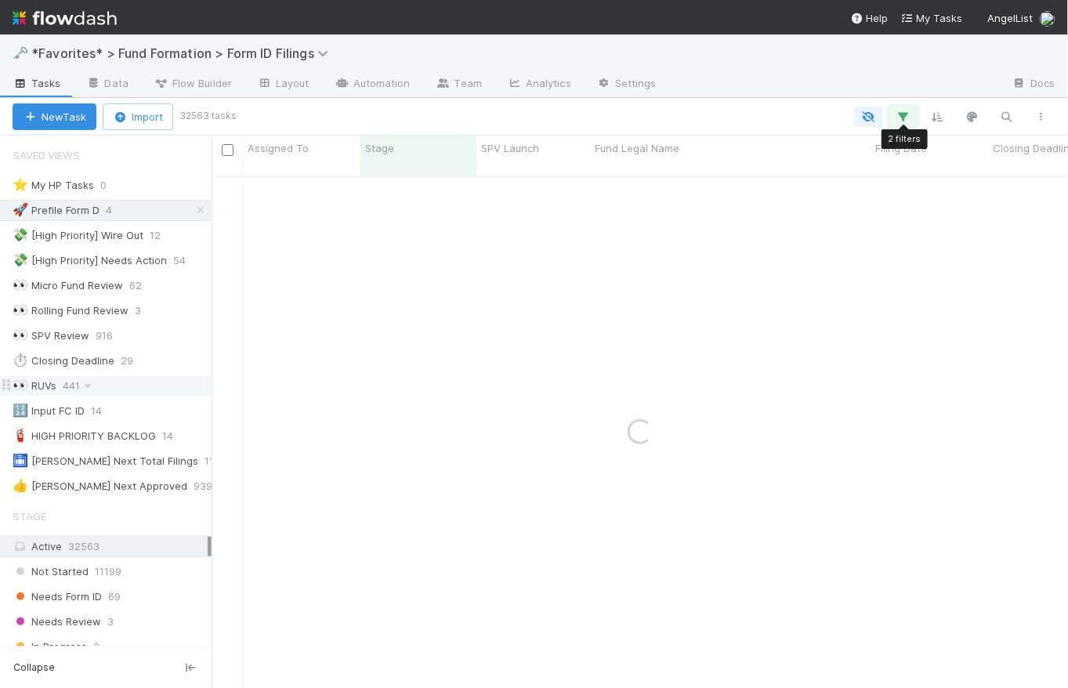
click at [908, 108] on button "button" at bounding box center [903, 117] width 28 height 20
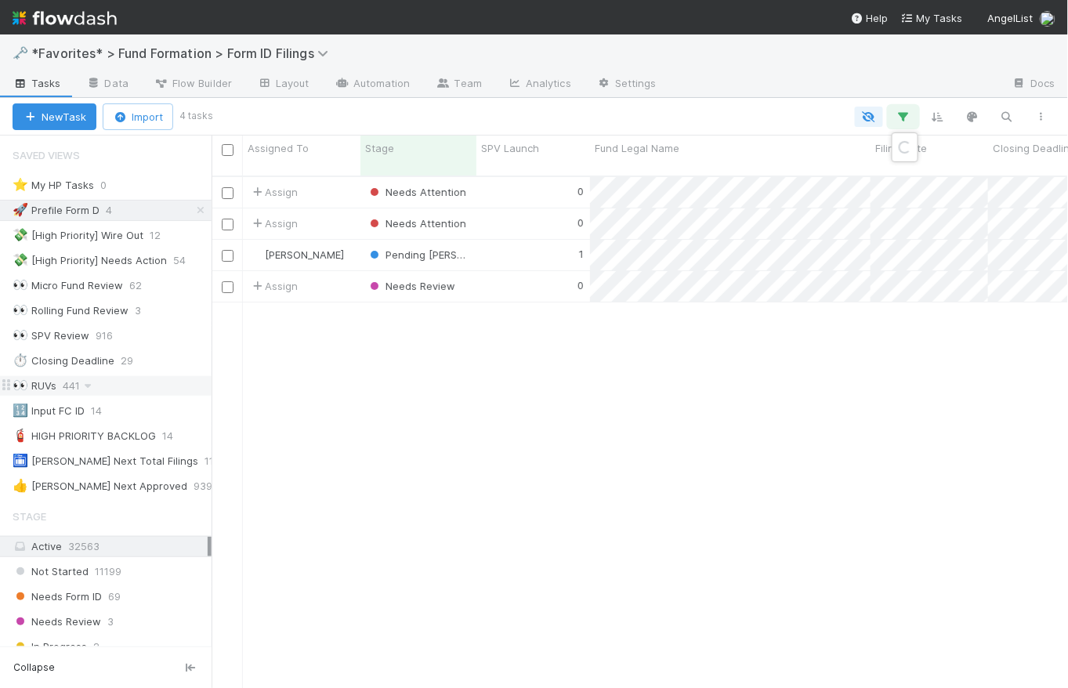
scroll to position [514, 846]
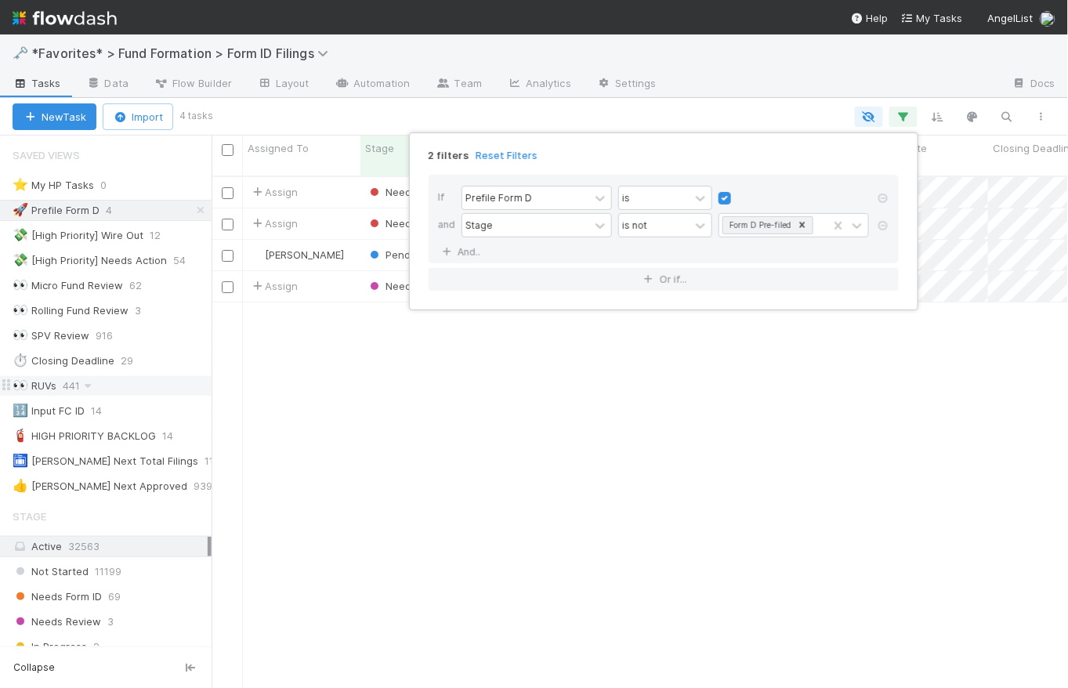
click at [783, 114] on div "2 filters Reset Filters If Prefile Form D is and Stage is not Form D Pre-filed …" at bounding box center [534, 344] width 1068 height 688
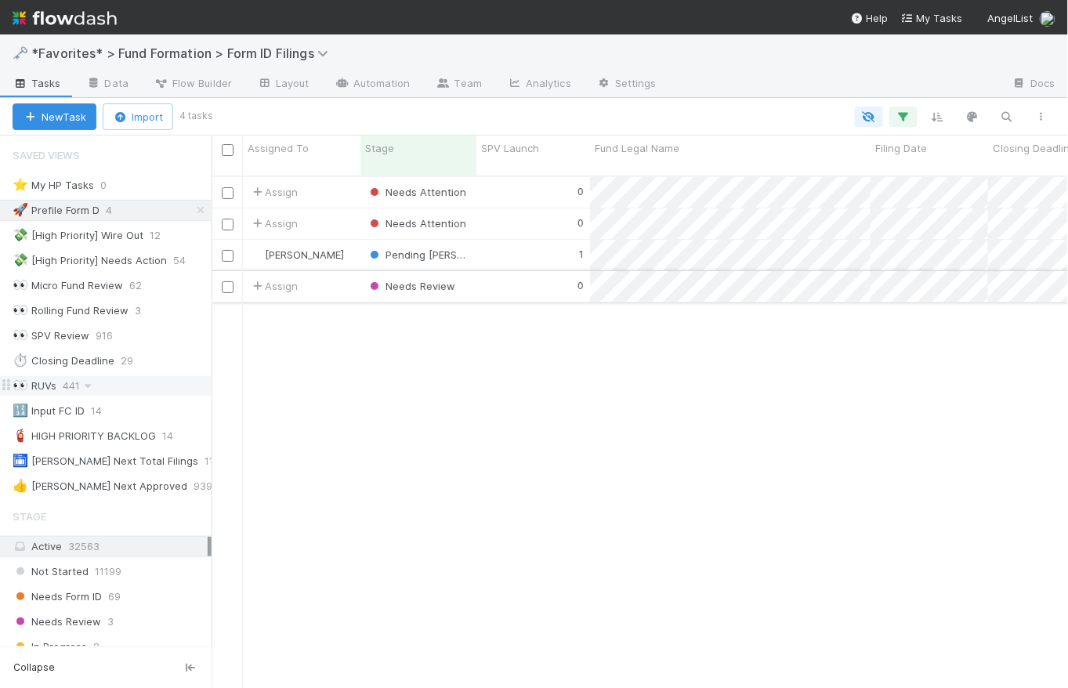
click at [509, 271] on div "0" at bounding box center [533, 286] width 114 height 31
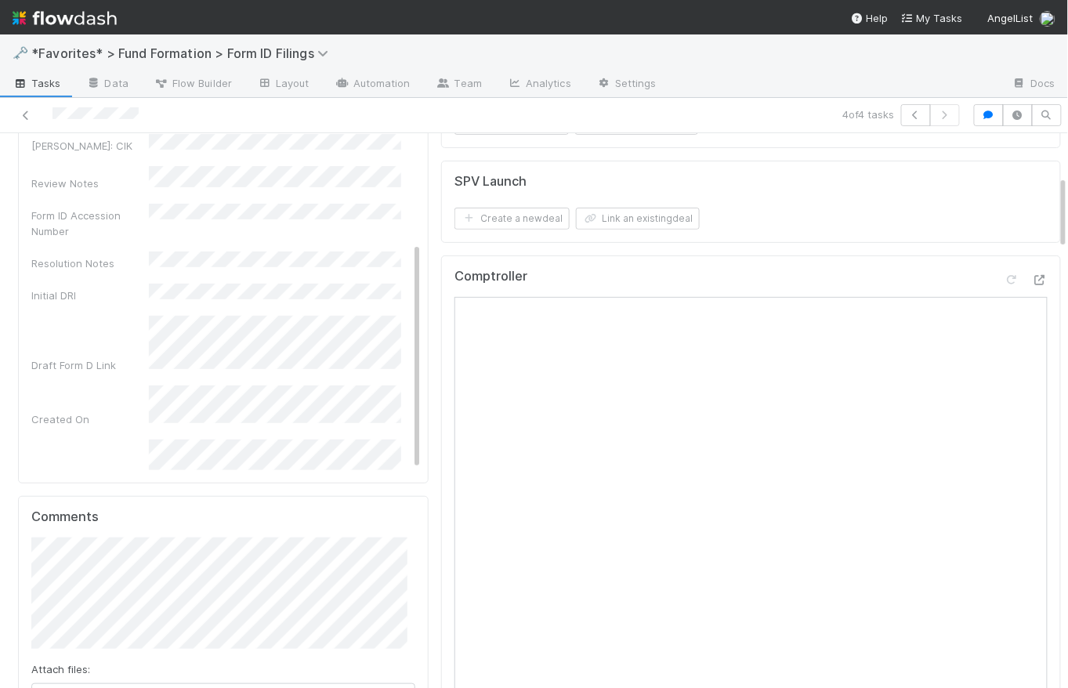
scroll to position [359, 0]
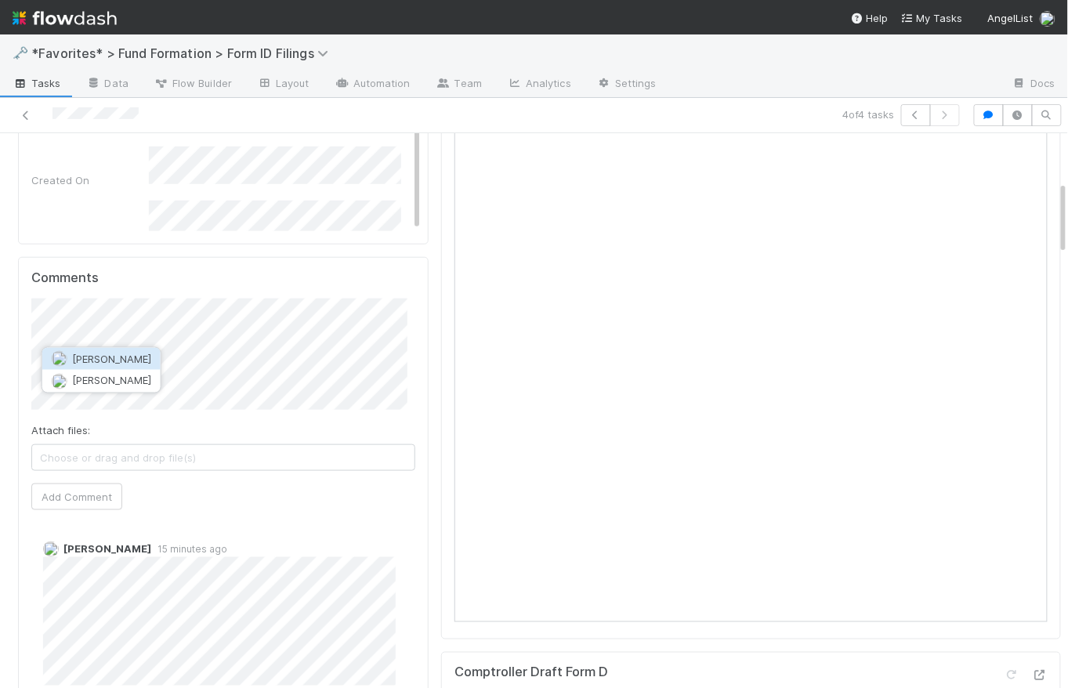
click at [146, 364] on span "Roselyn de Villa" at bounding box center [111, 359] width 79 height 13
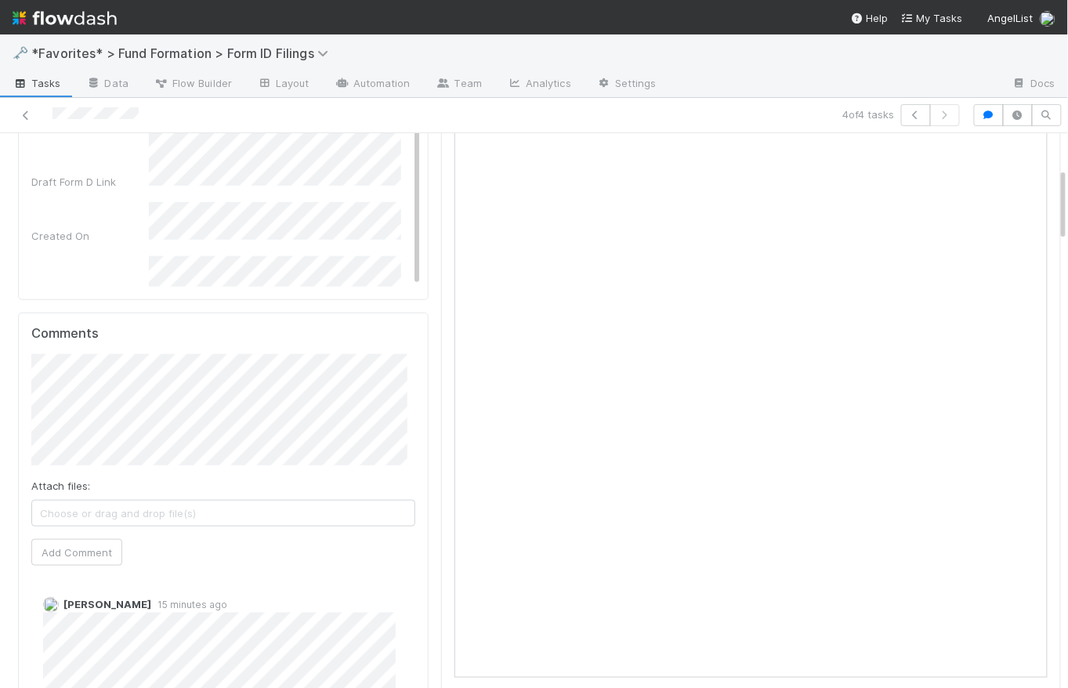
scroll to position [222, 0]
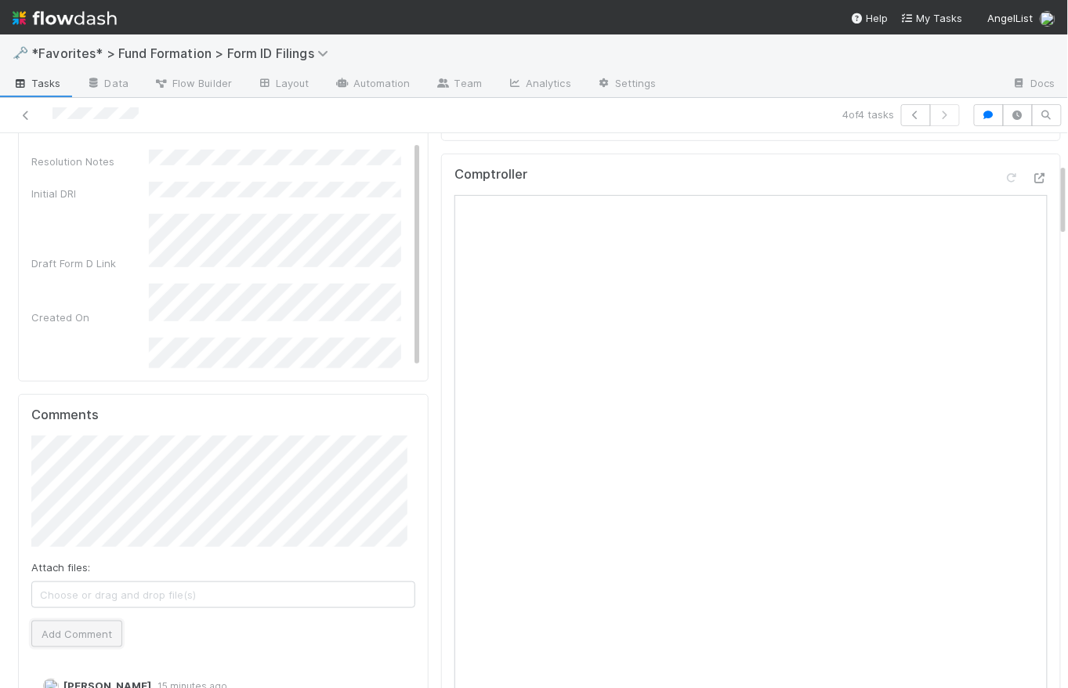
click at [88, 640] on button "Add Comment" at bounding box center [76, 633] width 91 height 27
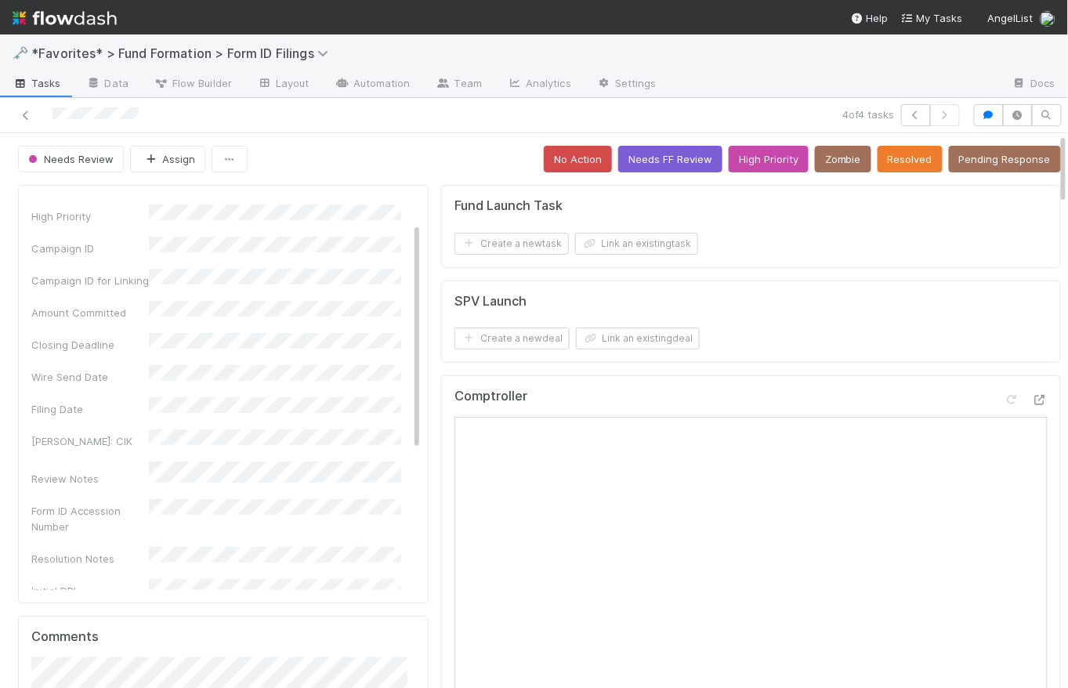
scroll to position [0, 0]
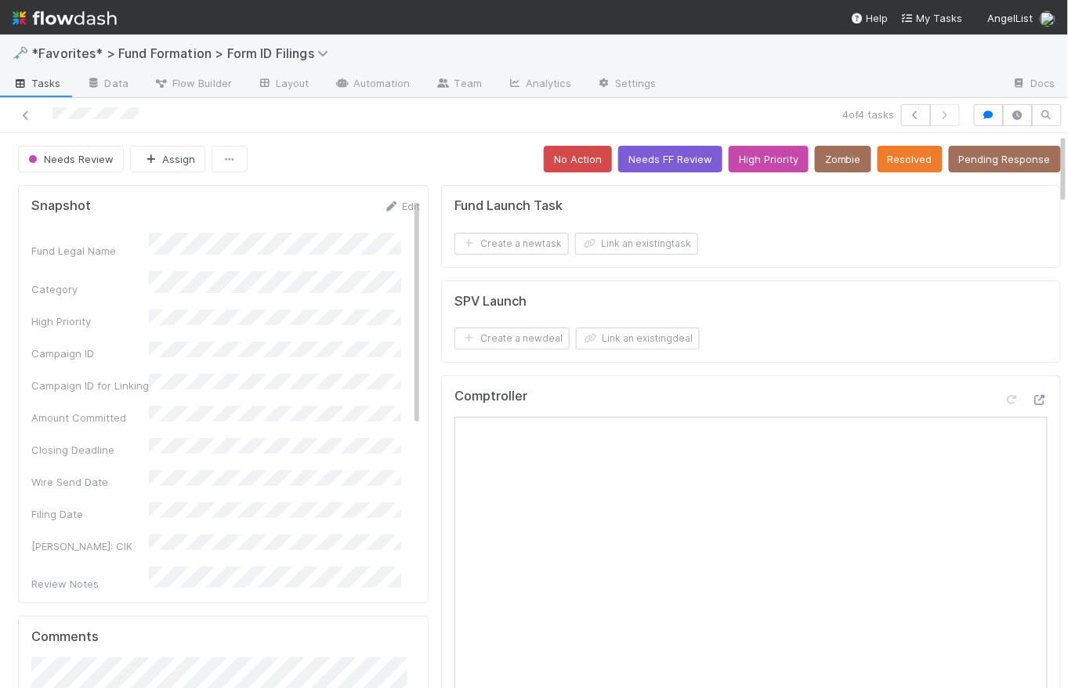
click at [418, 154] on div "Needs Review Assign No Action Needs FF Review High Priority Zombie Resolved Pen…" at bounding box center [539, 159] width 1043 height 27
click at [888, 158] on button "Resolved" at bounding box center [909, 159] width 65 height 27
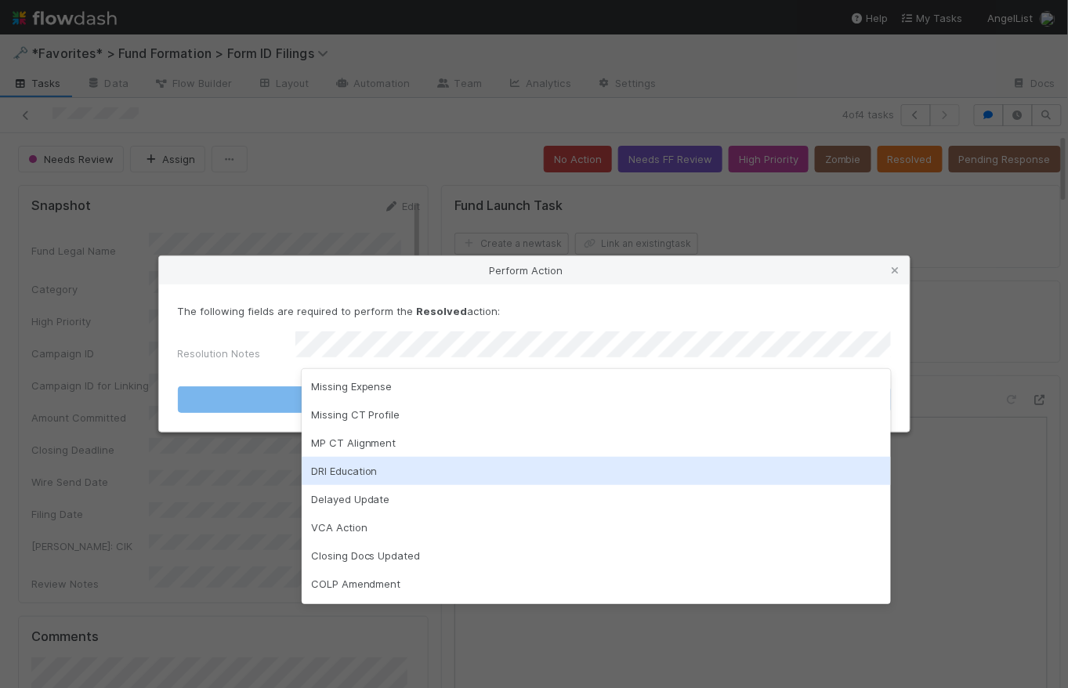
click at [371, 478] on div "DRI Education" at bounding box center [596, 471] width 589 height 28
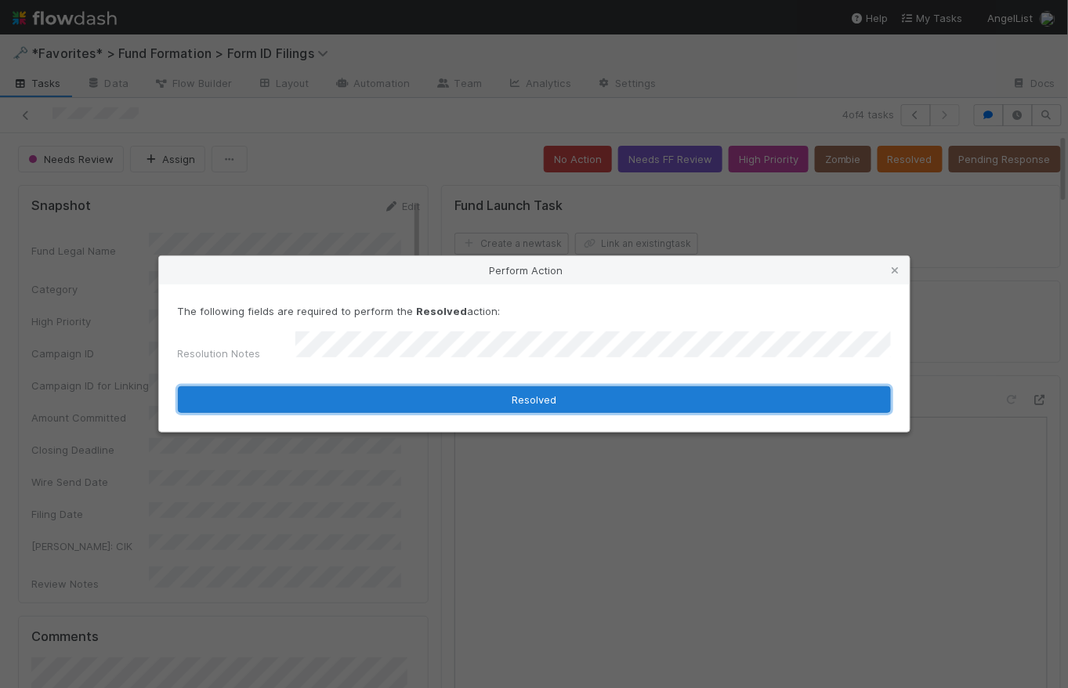
click at [532, 398] on button "Resolved" at bounding box center [534, 399] width 713 height 27
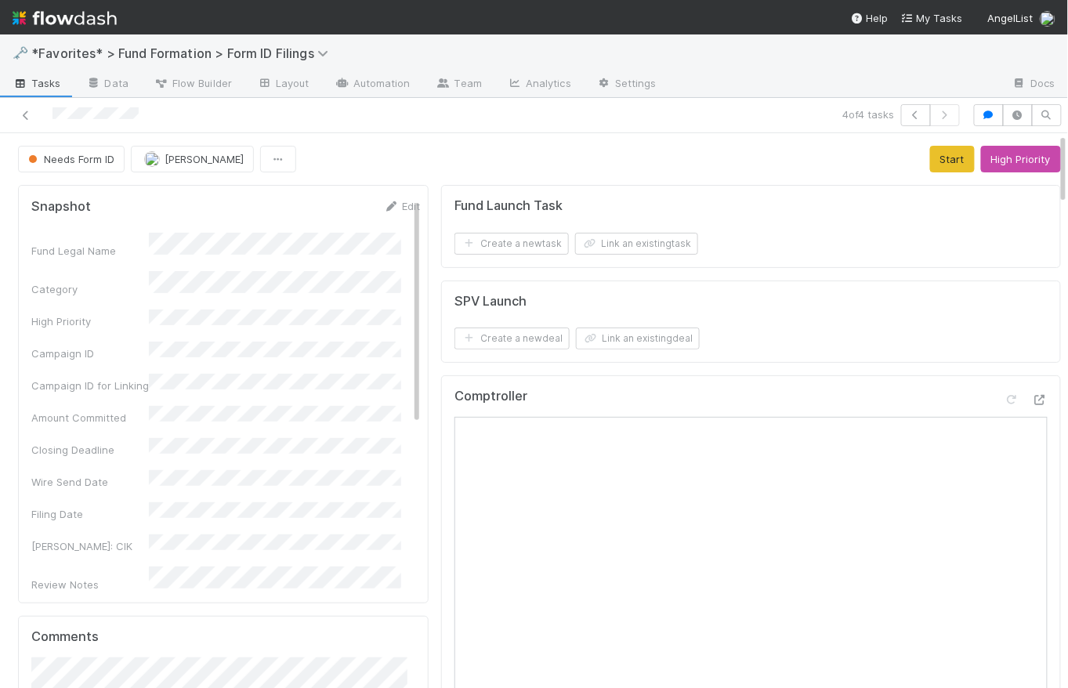
click at [33, 90] on link "Tasks" at bounding box center [37, 84] width 74 height 25
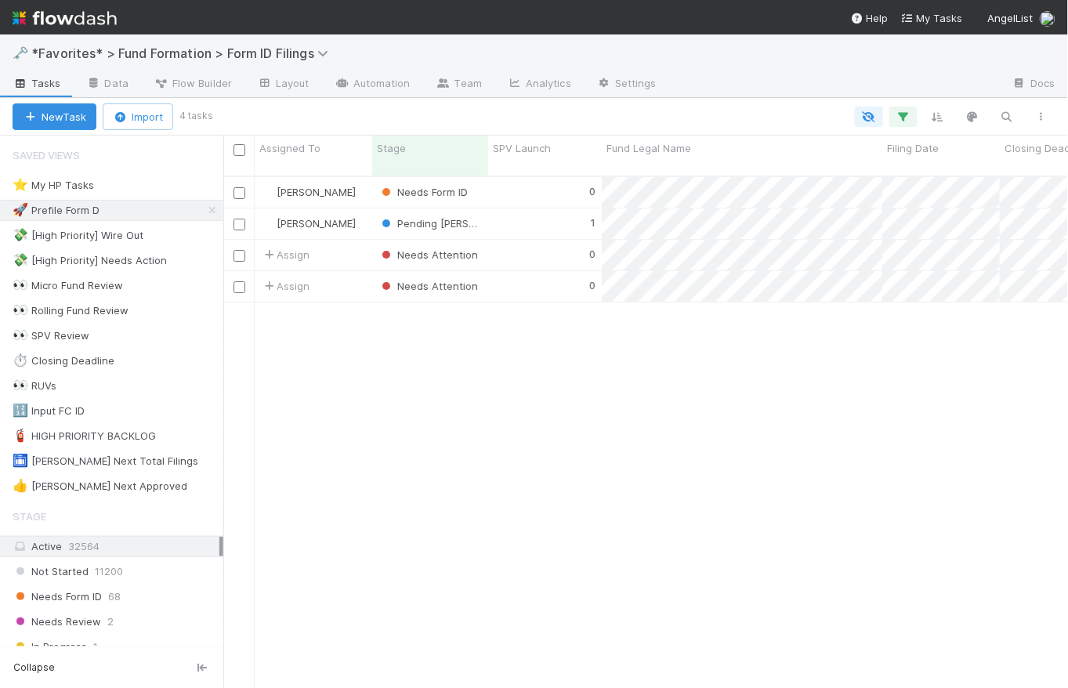
scroll to position [514, 834]
click at [528, 208] on div "1" at bounding box center [545, 223] width 114 height 31
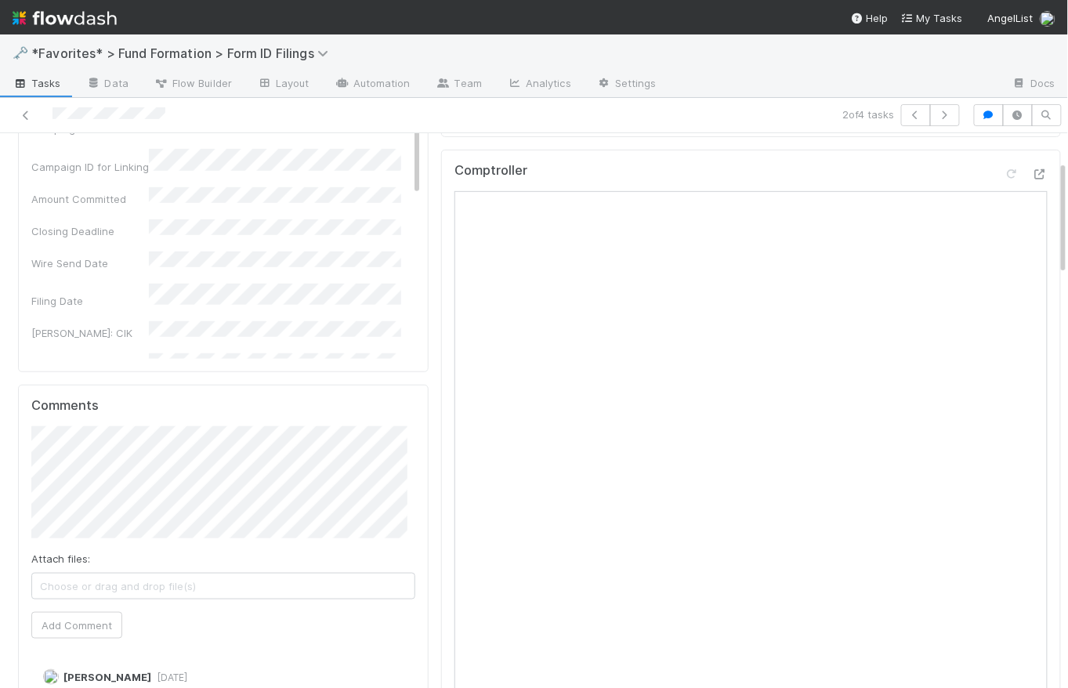
scroll to position [98, 0]
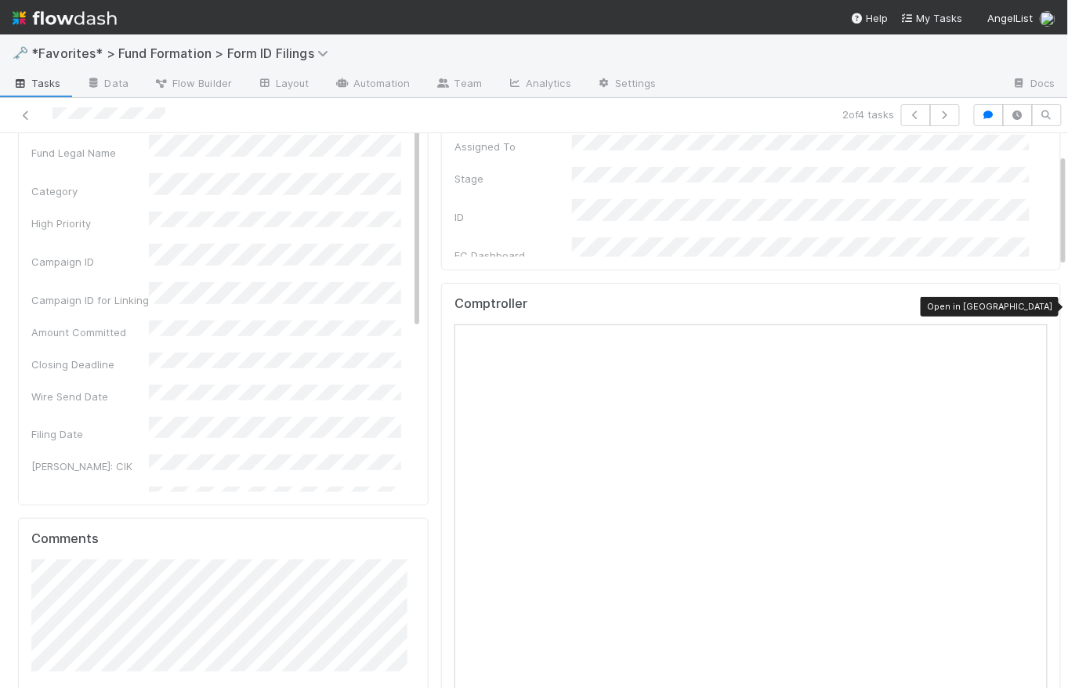
click at [1032, 306] on icon at bounding box center [1040, 307] width 16 height 10
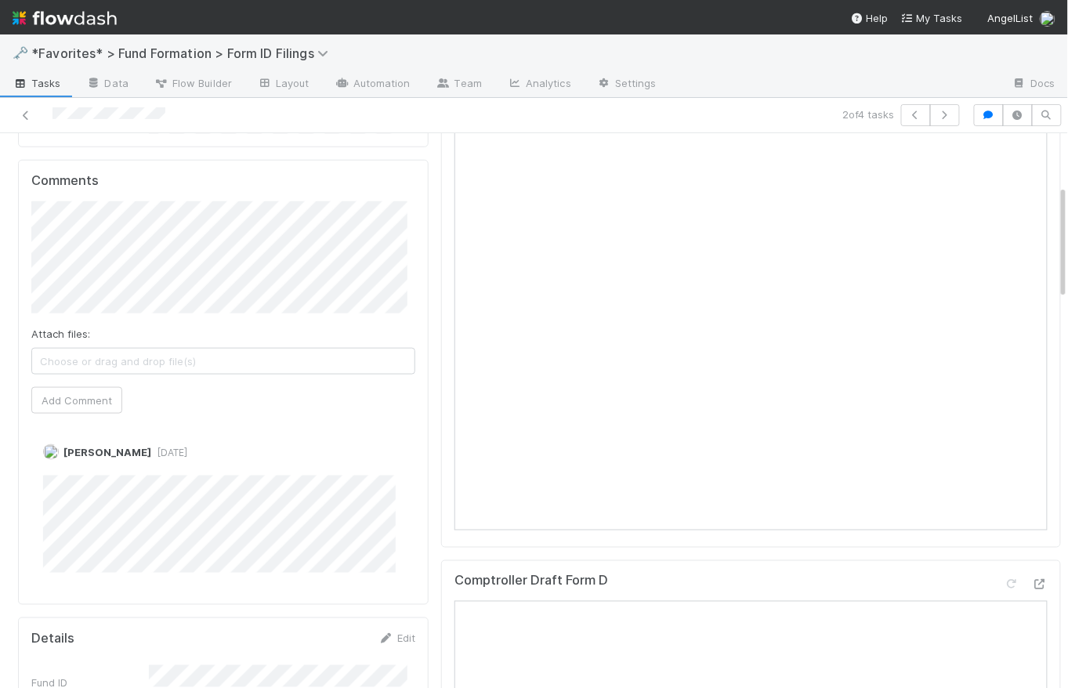
scroll to position [0, 0]
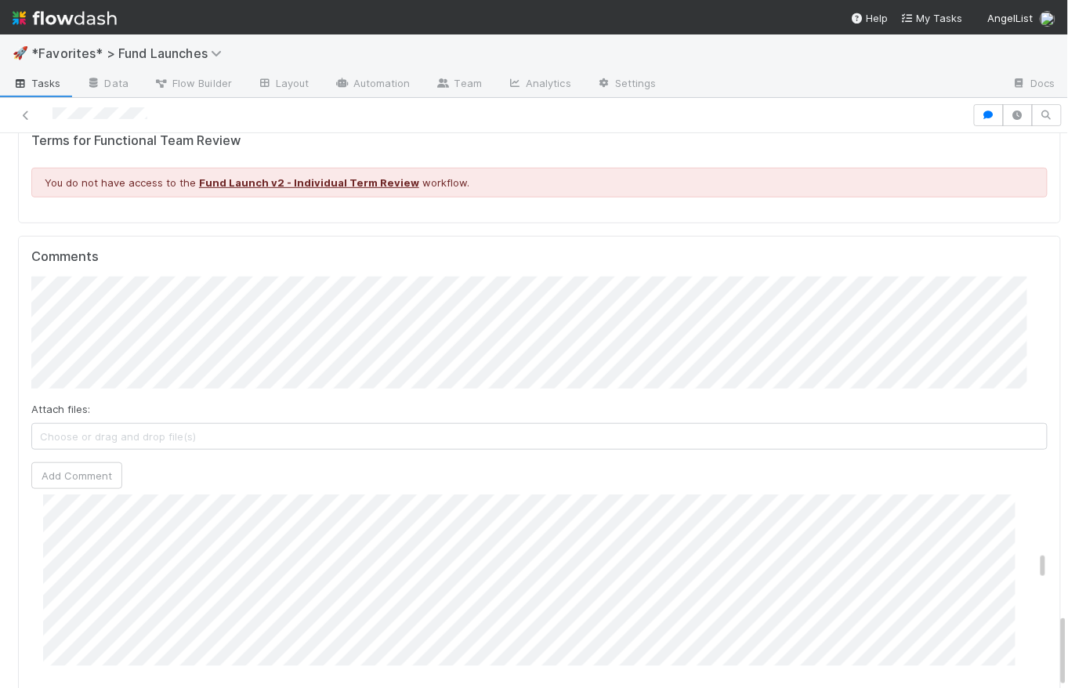
scroll to position [1524, 0]
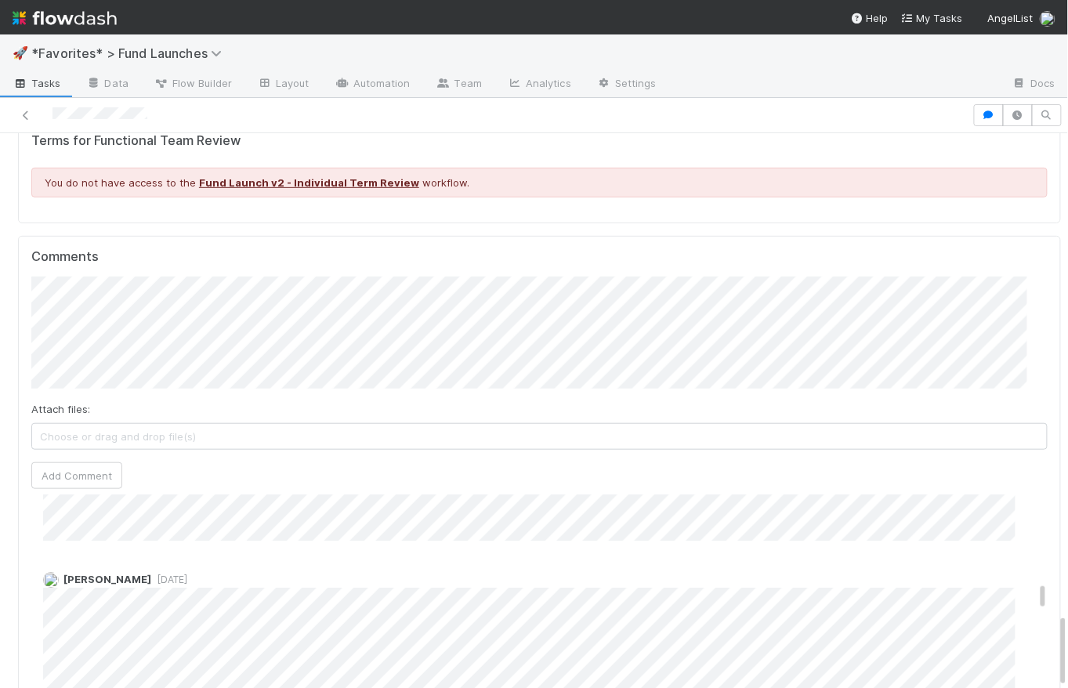
drag, startPoint x: 1019, startPoint y: 253, endPoint x: 1021, endPoint y: 262, distance: 9.7
click at [433, 559] on div "Sarah Zheng 5 days ago" at bounding box center [544, 682] width 1027 height 247
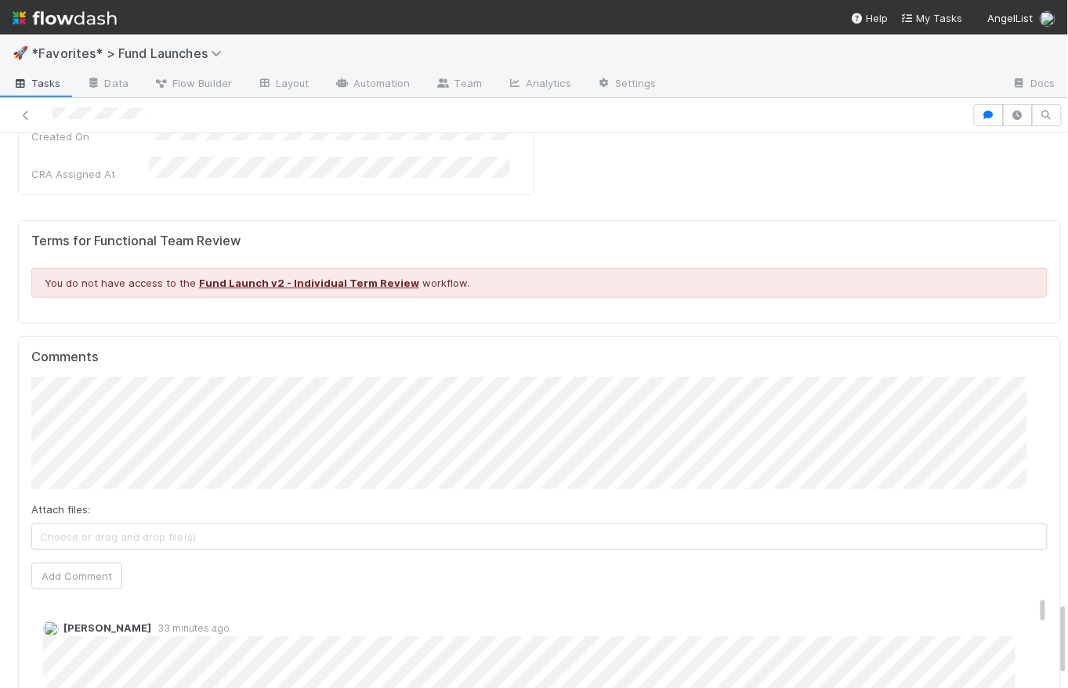
scroll to position [3499, 0]
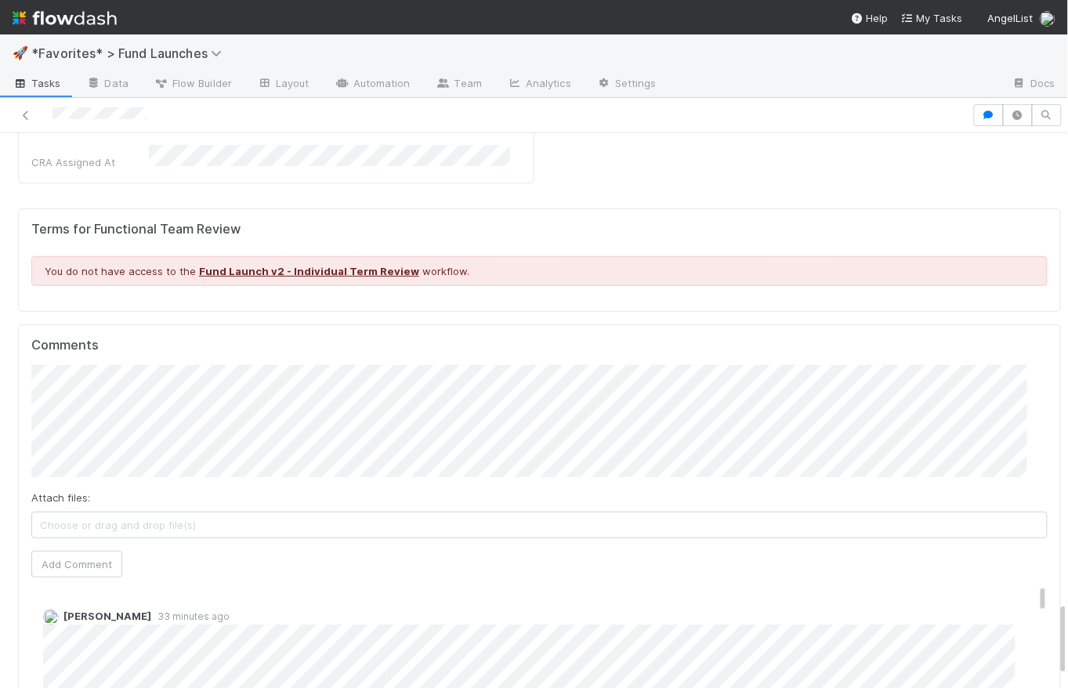
drag, startPoint x: 1051, startPoint y: 157, endPoint x: 1064, endPoint y: 625, distance: 468.6
click at [433, 625] on div "🚀 *Favorites* > Fund Launches Tasks Data Flow Builder Layout Automation Team An…" at bounding box center [534, 360] width 1068 height 653
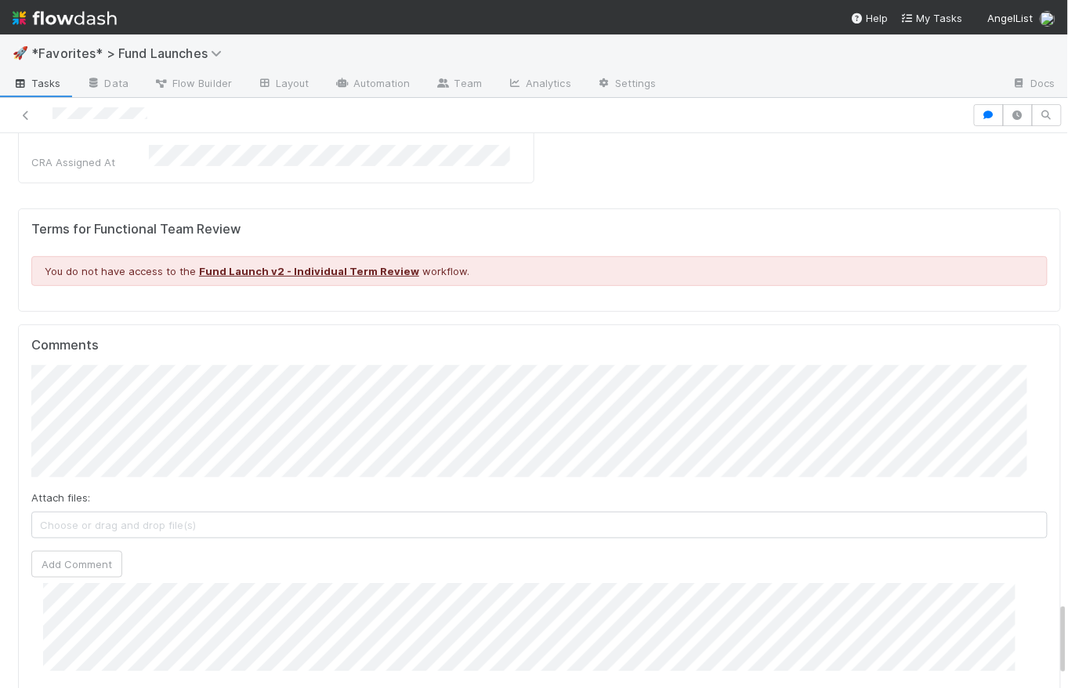
scroll to position [3408, 0]
click at [56, 18] on img at bounding box center [65, 18] width 104 height 27
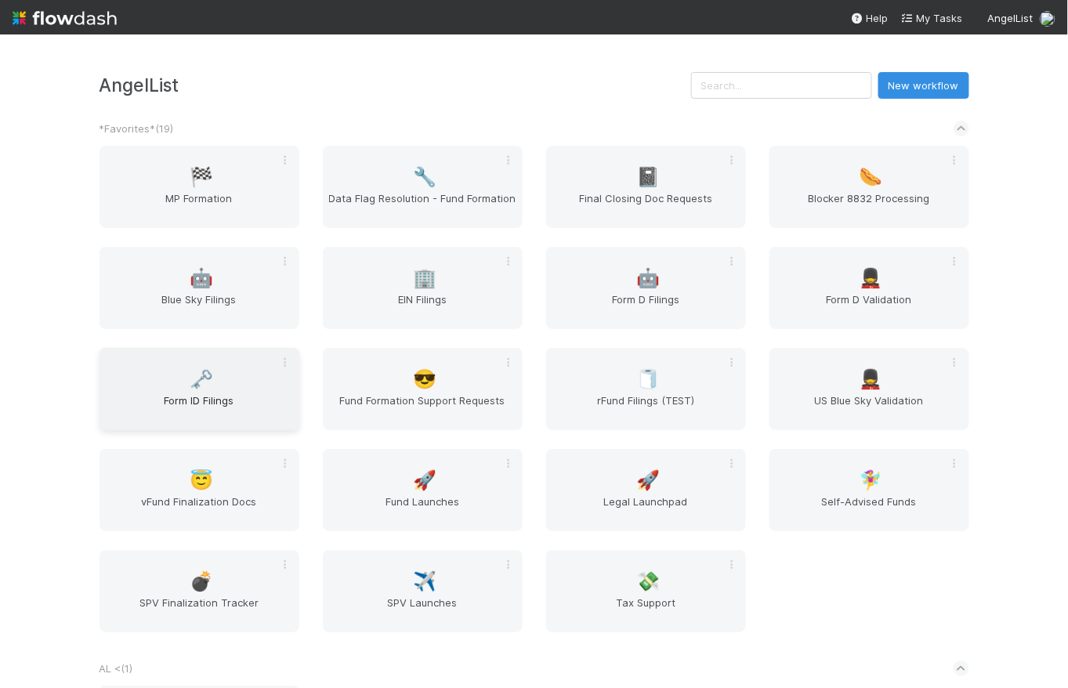
click at [199, 385] on span "🗝️" at bounding box center [202, 379] width 24 height 20
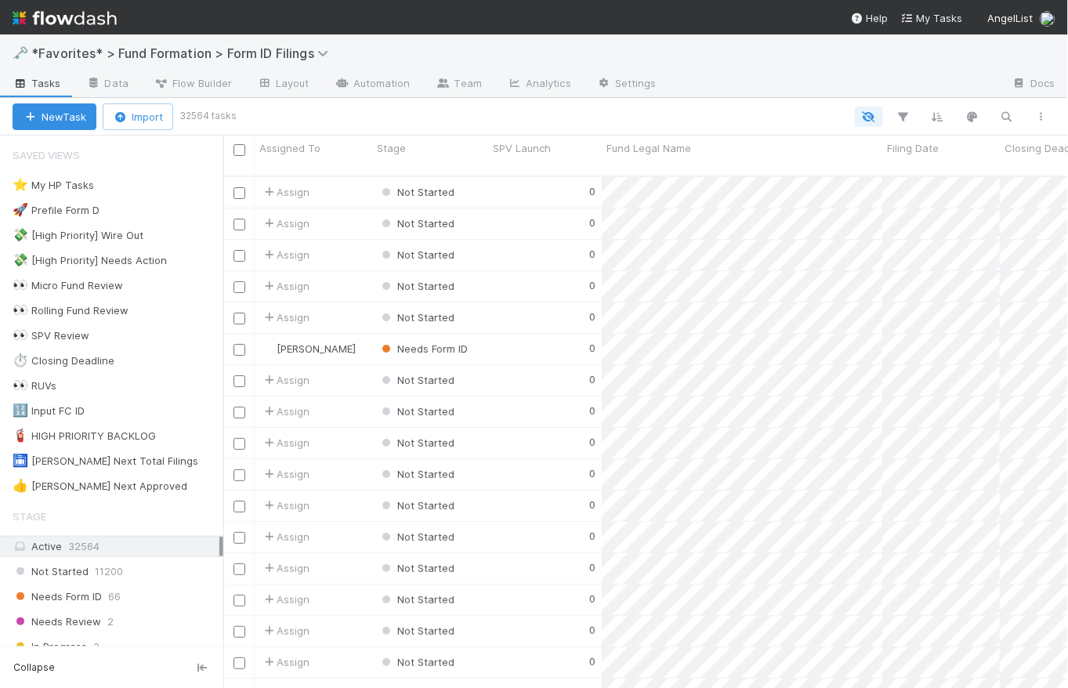
scroll to position [514, 834]
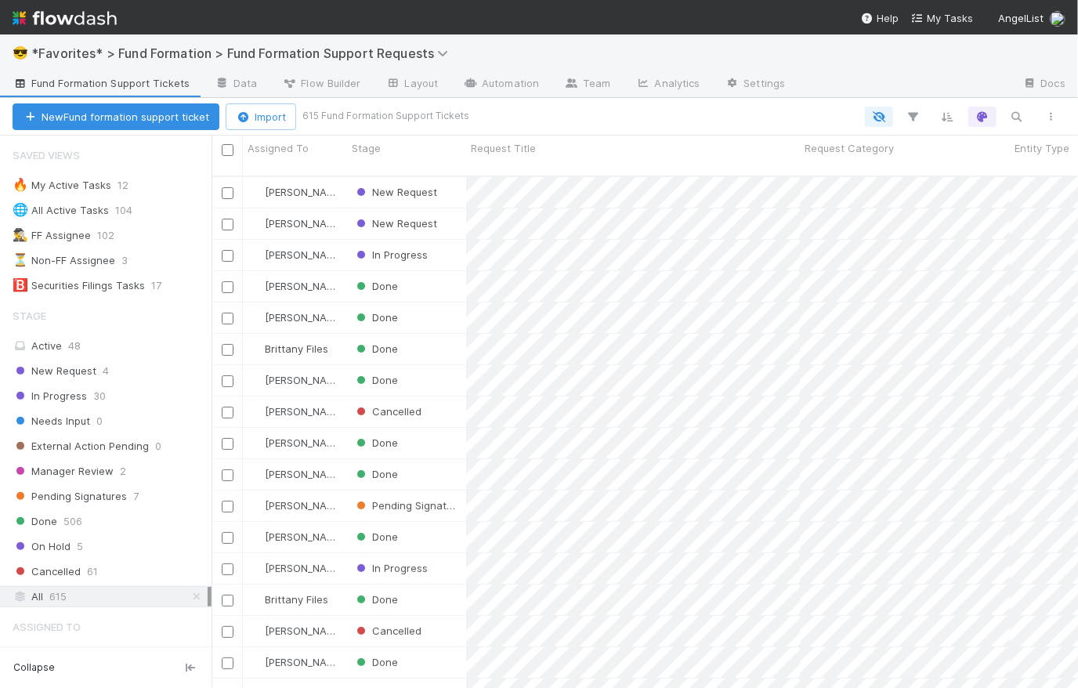
scroll to position [514, 855]
click at [81, 371] on span "New Request" at bounding box center [55, 371] width 84 height 20
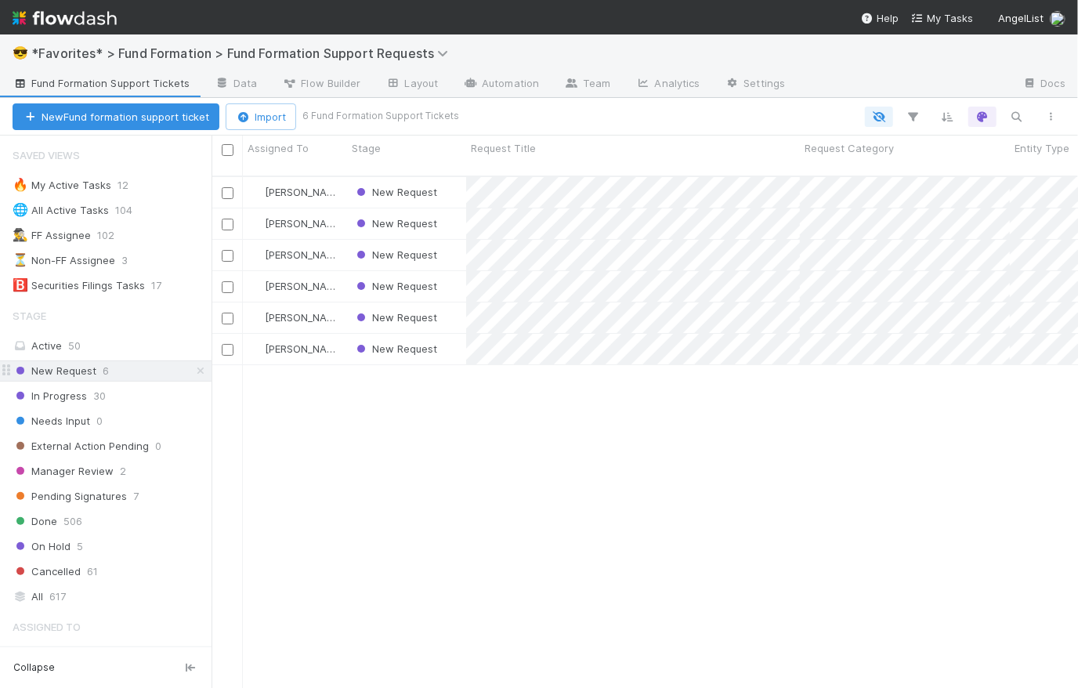
scroll to position [514, 855]
click at [451, 312] on div "New Request" at bounding box center [406, 317] width 119 height 31
